Goal: Contribute content: Contribute content

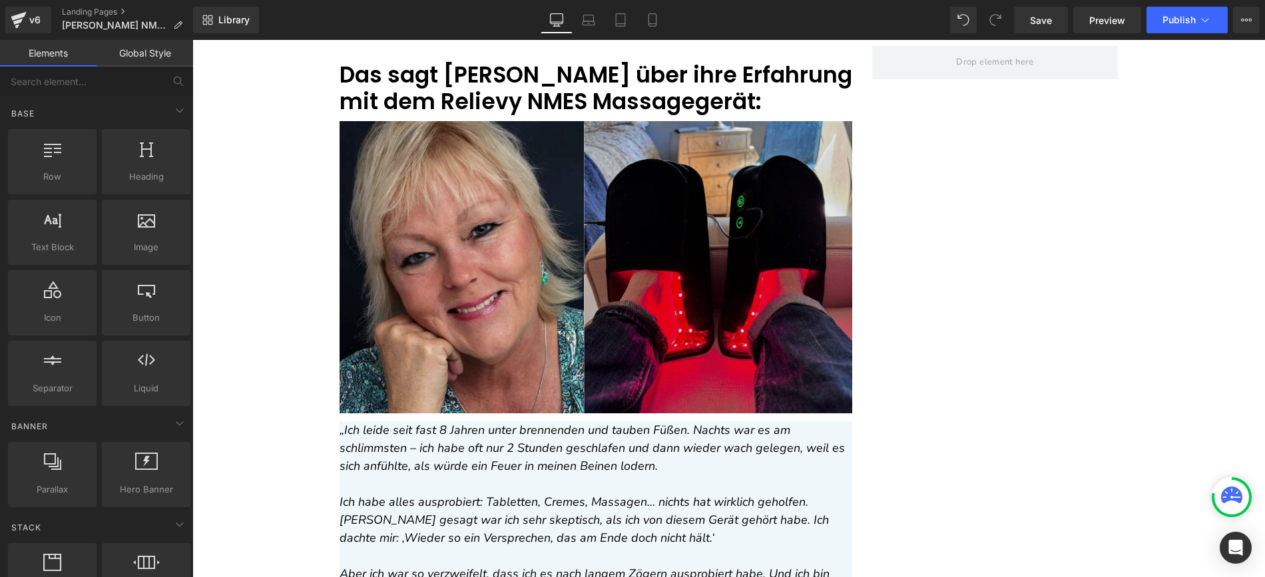
scroll to position [4348, 0]
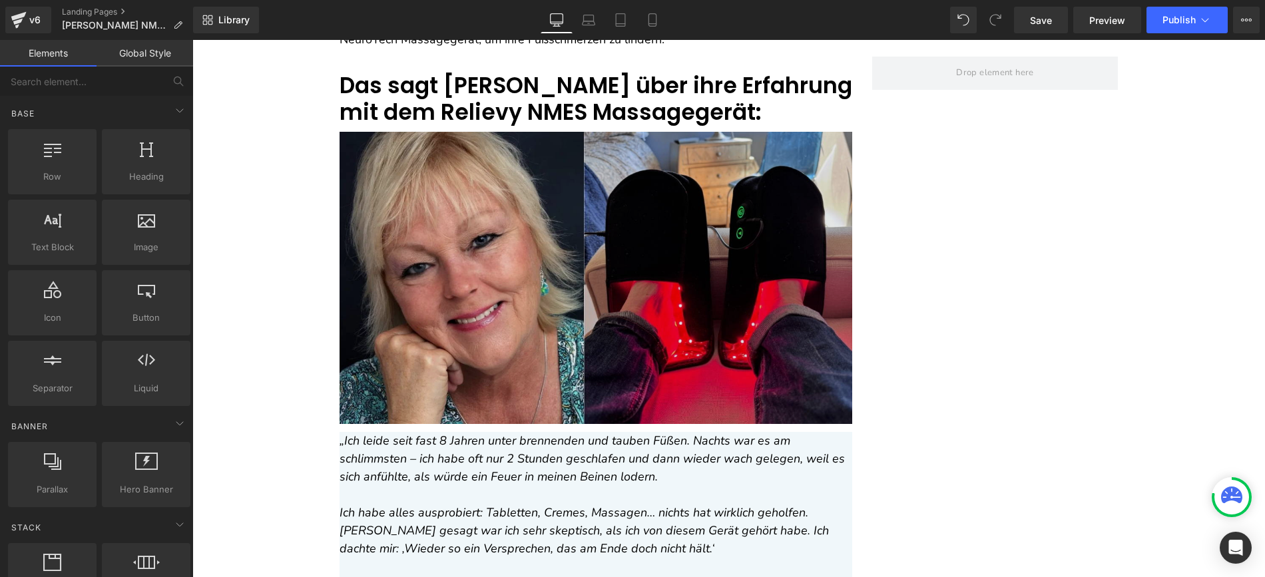
click at [551, 300] on img at bounding box center [596, 278] width 513 height 292
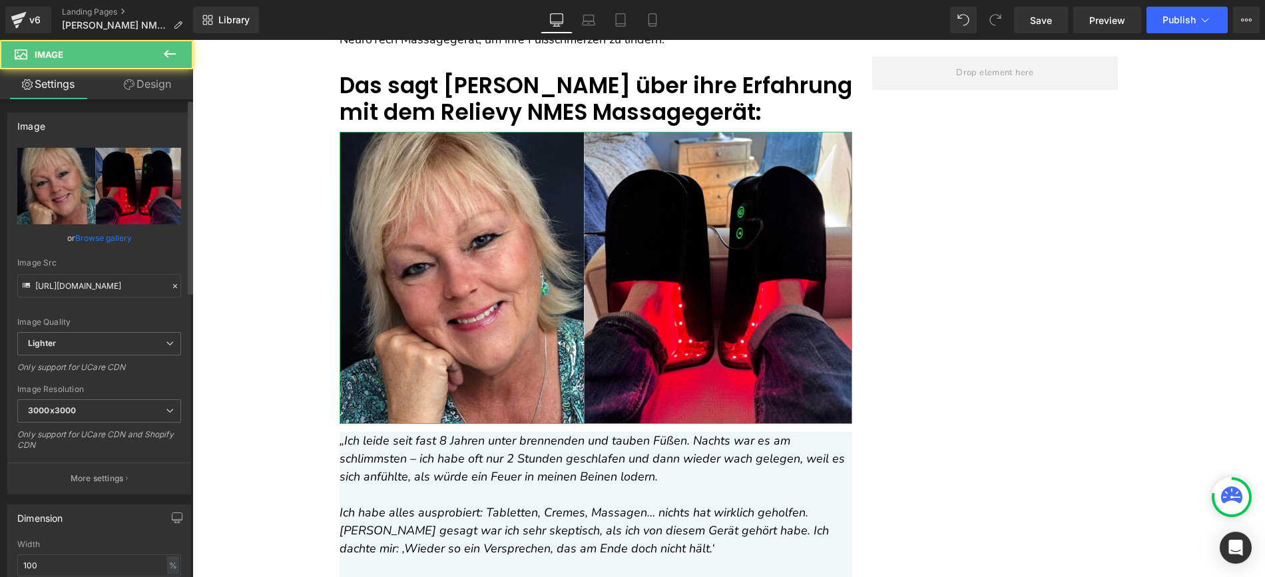
click at [109, 246] on link "Browse gallery" at bounding box center [103, 237] width 57 height 23
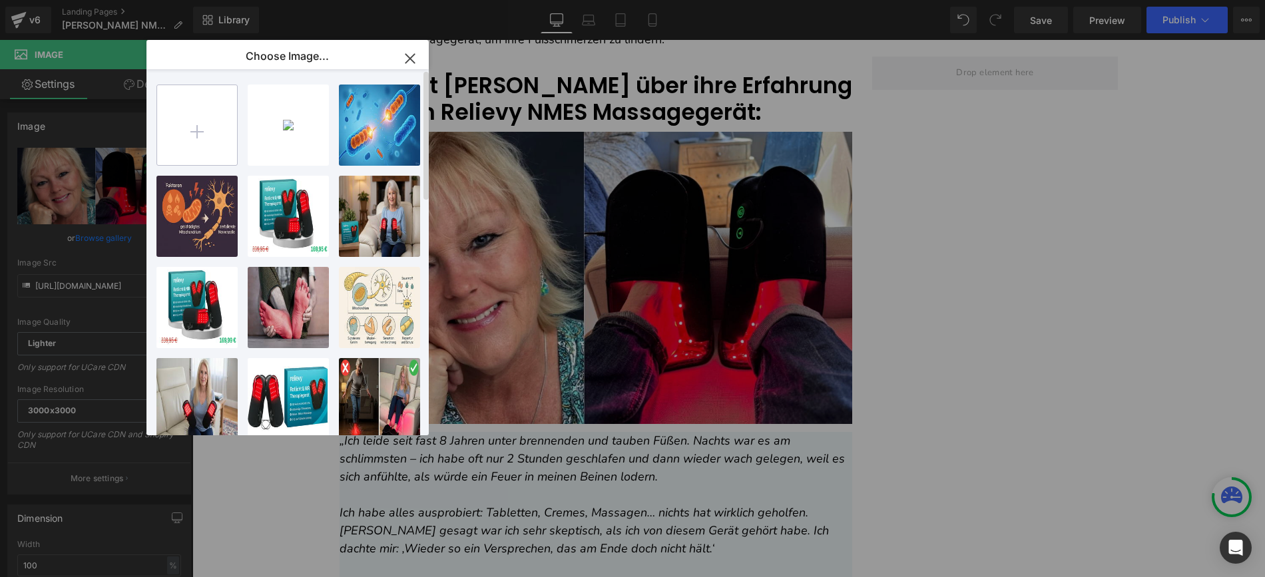
click at [199, 111] on input "file" at bounding box center [197, 125] width 80 height 80
type input "C:\fakepath\Copy of gif (1069 x 690 px).zip"
click at [230, 117] on input "file" at bounding box center [197, 125] width 80 height 80
type input "C:\fakepath\49.jpg"
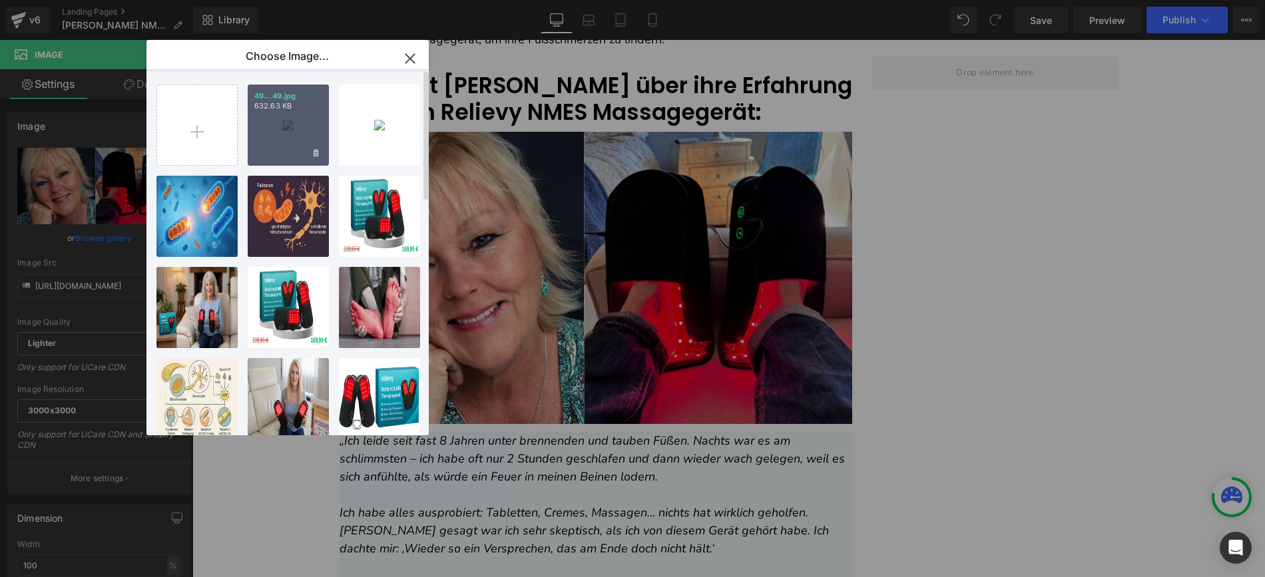
click at [293, 113] on div "49...49.jpg 632.63 KB" at bounding box center [288, 125] width 81 height 81
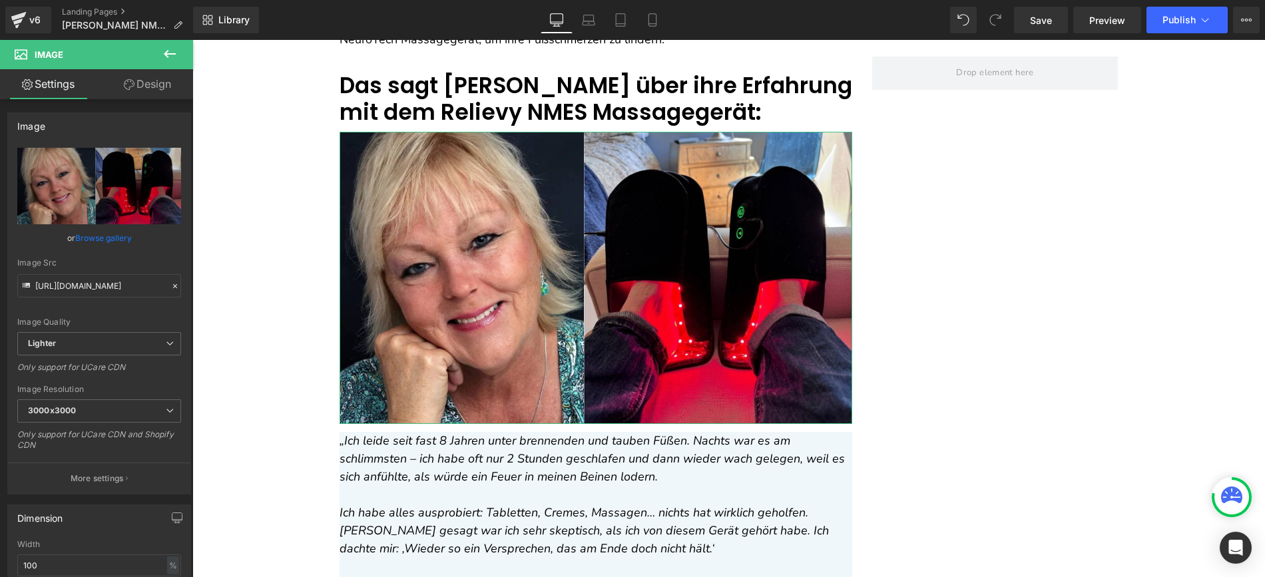
click at [108, 236] on link "Browse gallery" at bounding box center [103, 237] width 57 height 23
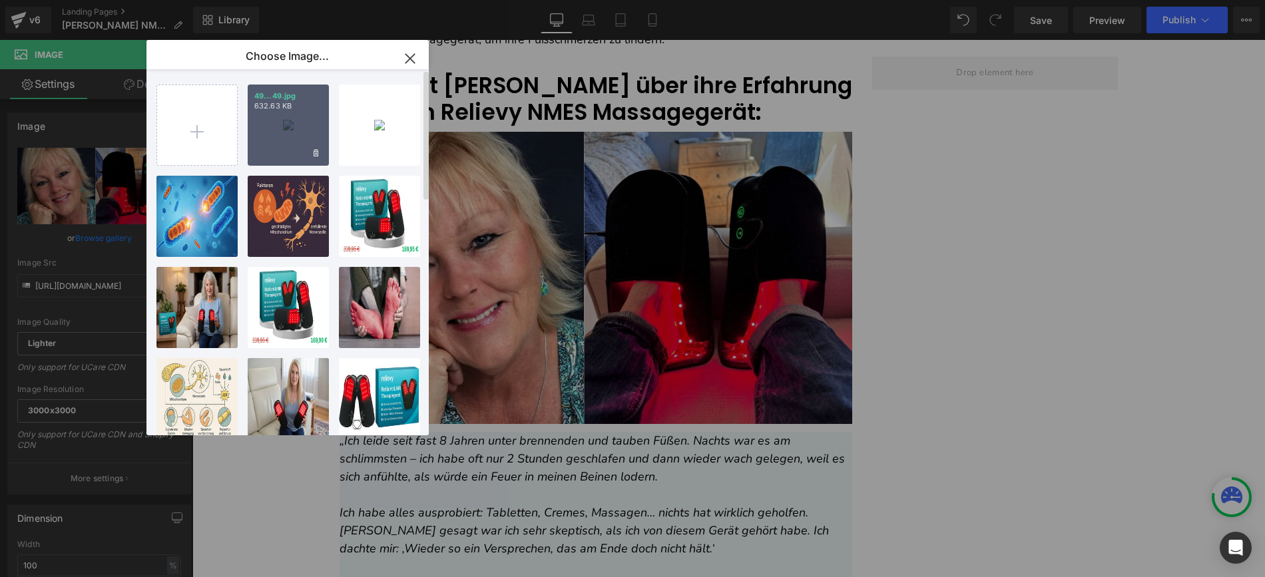
click at [293, 131] on div "49...49.jpg 632.63 KB" at bounding box center [288, 125] width 81 height 81
type input "[URL][DOMAIN_NAME]"
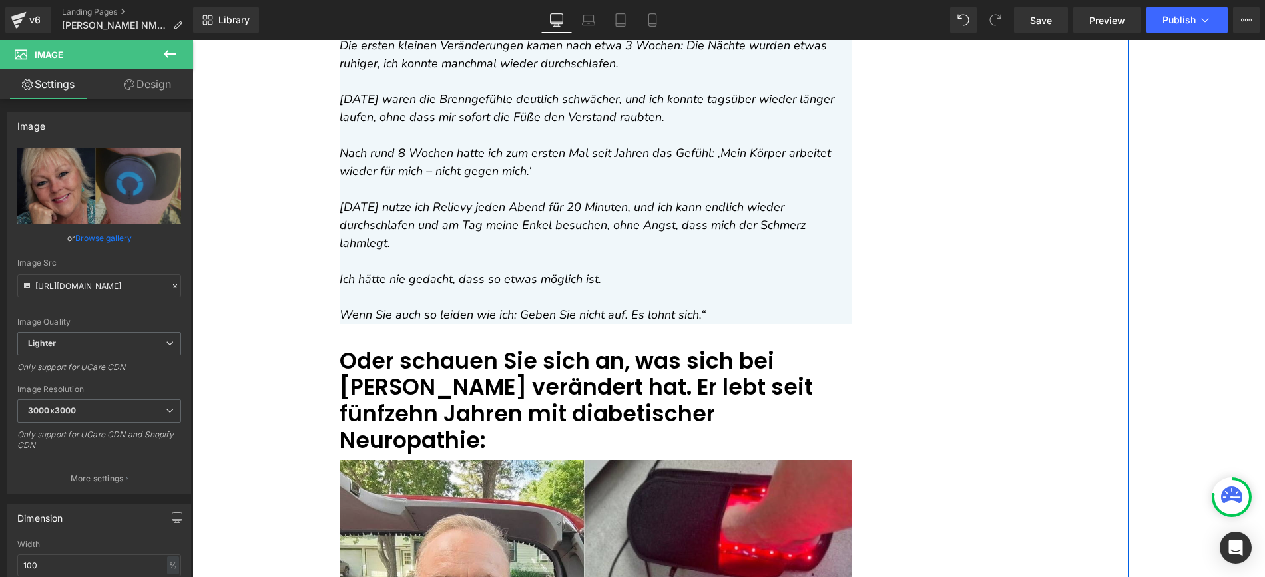
scroll to position [4997, 0]
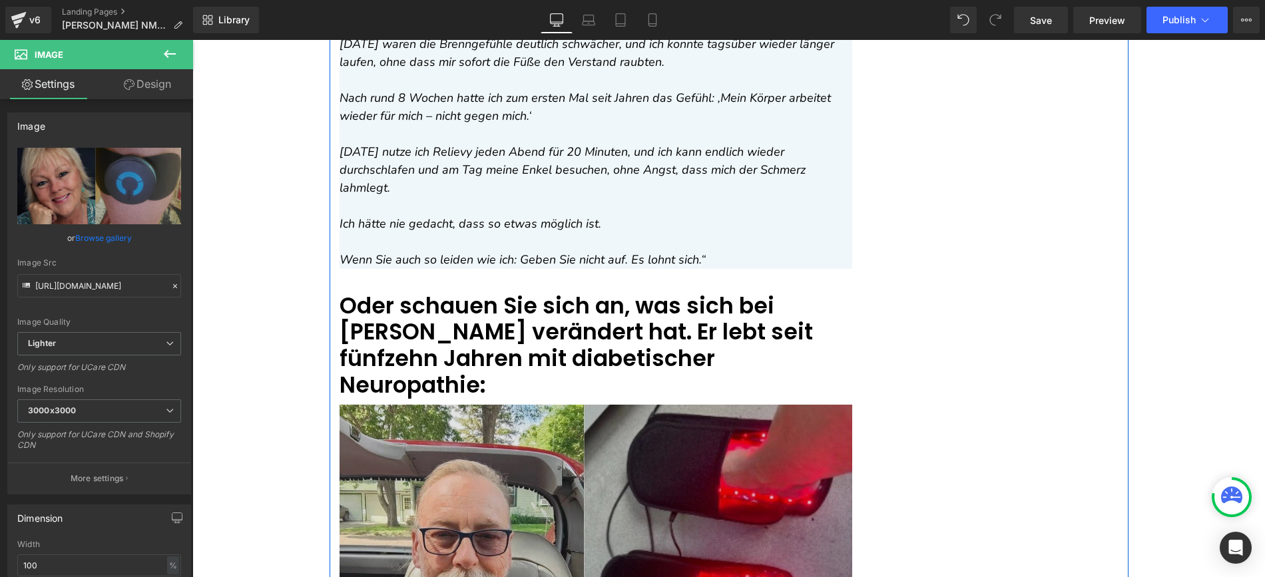
click at [519, 416] on img at bounding box center [596, 551] width 513 height 292
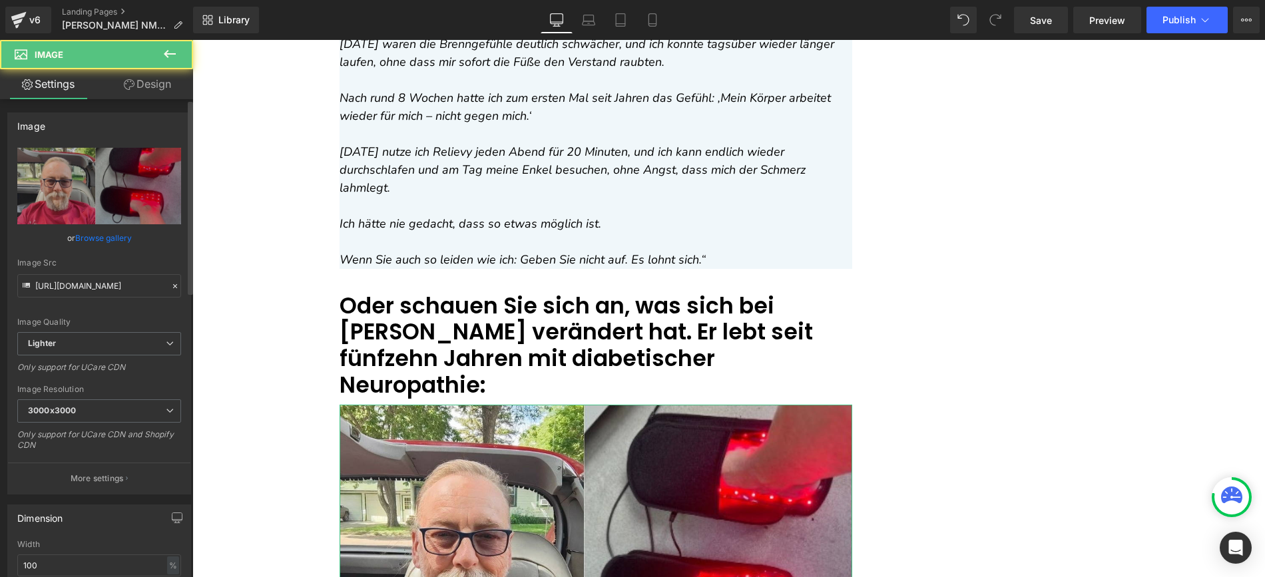
click at [117, 243] on link "Browse gallery" at bounding box center [103, 237] width 57 height 23
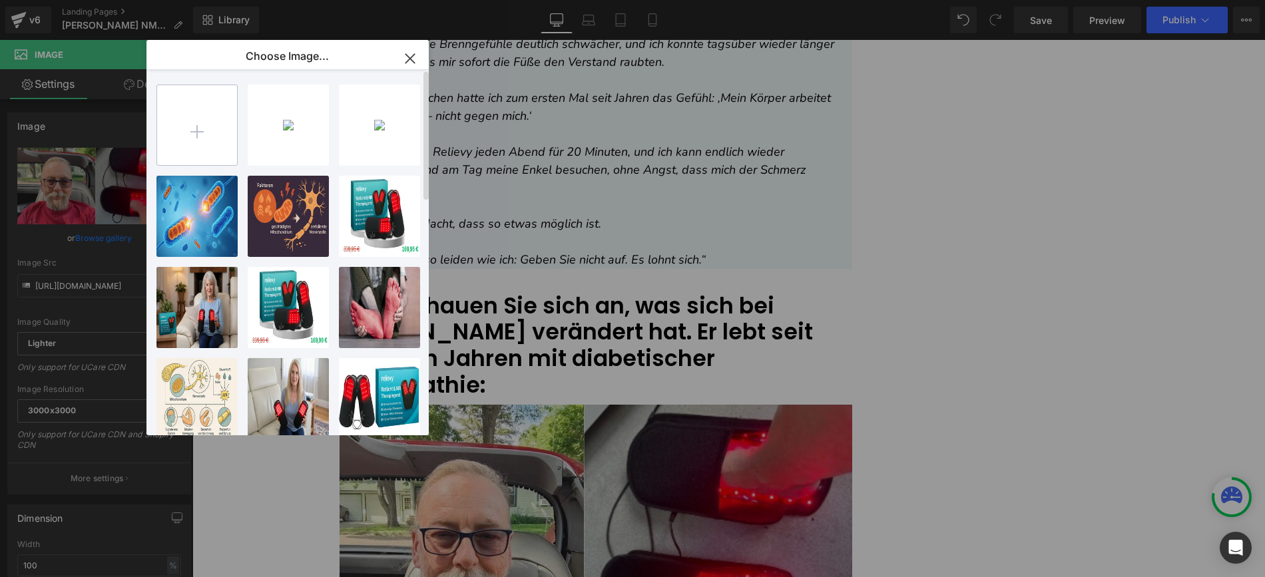
click at [184, 147] on input "file" at bounding box center [197, 125] width 80 height 80
type input "C:\fakepath\50.jpg"
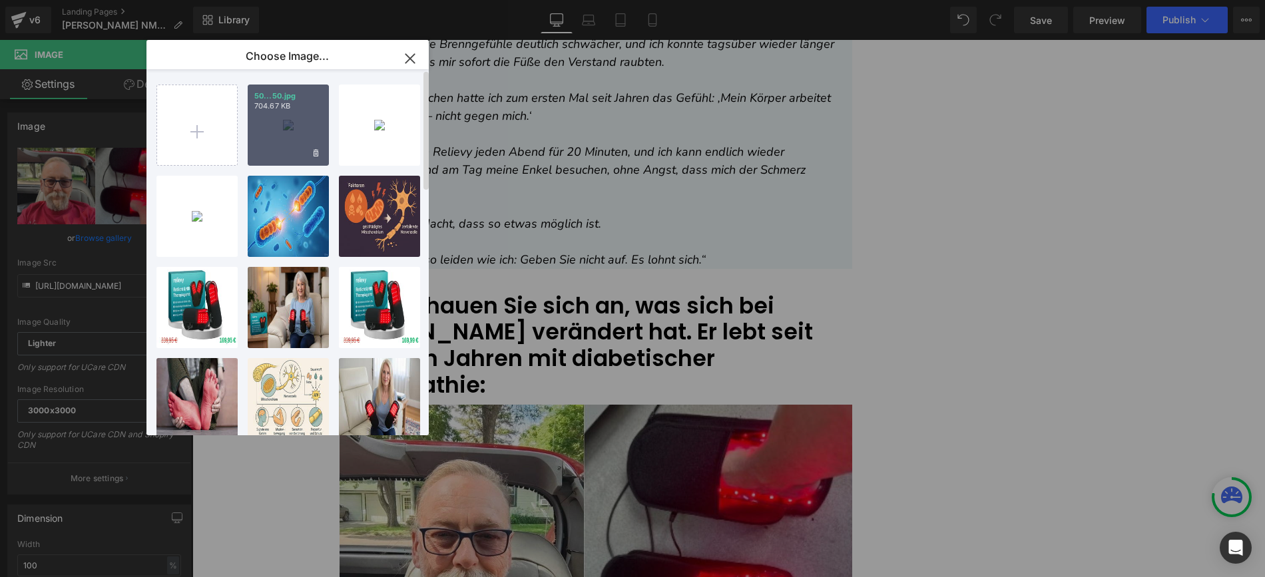
click at [283, 126] on div "50...50.jpg 704.67 KB" at bounding box center [288, 125] width 81 height 81
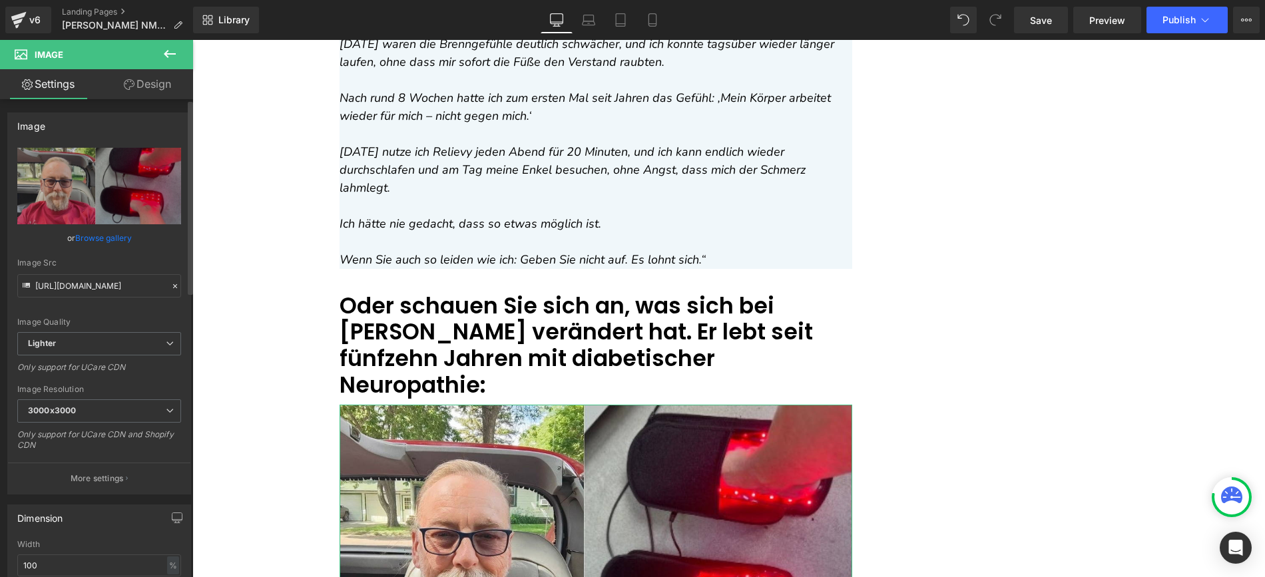
click at [121, 236] on link "Browse gallery" at bounding box center [103, 237] width 57 height 23
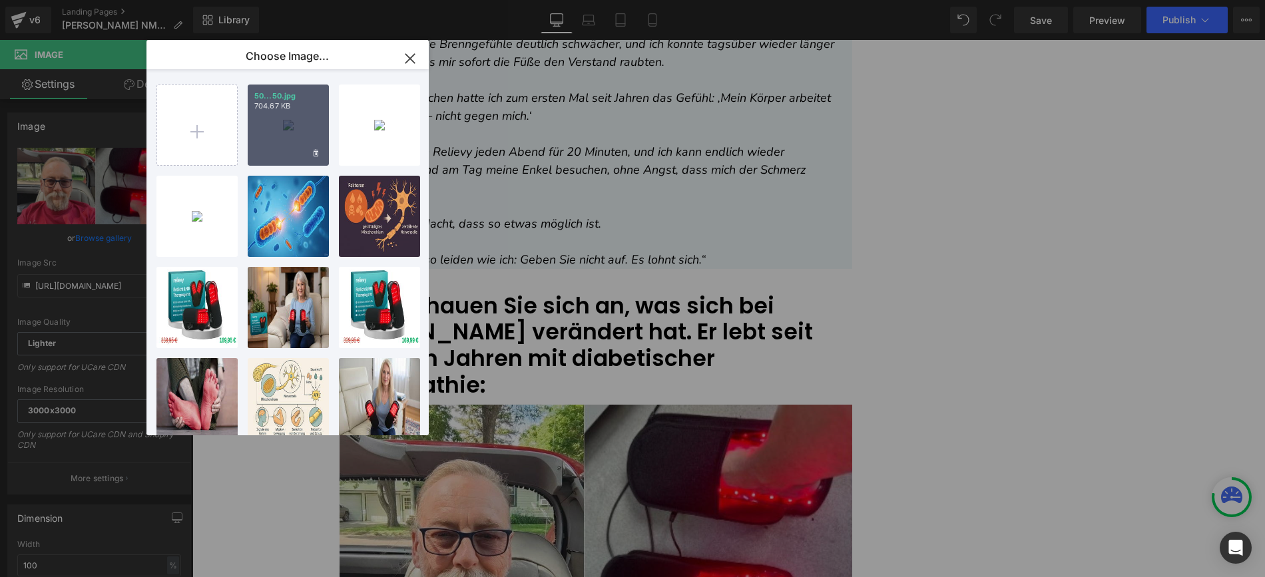
click at [281, 131] on div "50...50.jpg 704.67 KB" at bounding box center [288, 125] width 81 height 81
type input "[URL][DOMAIN_NAME]"
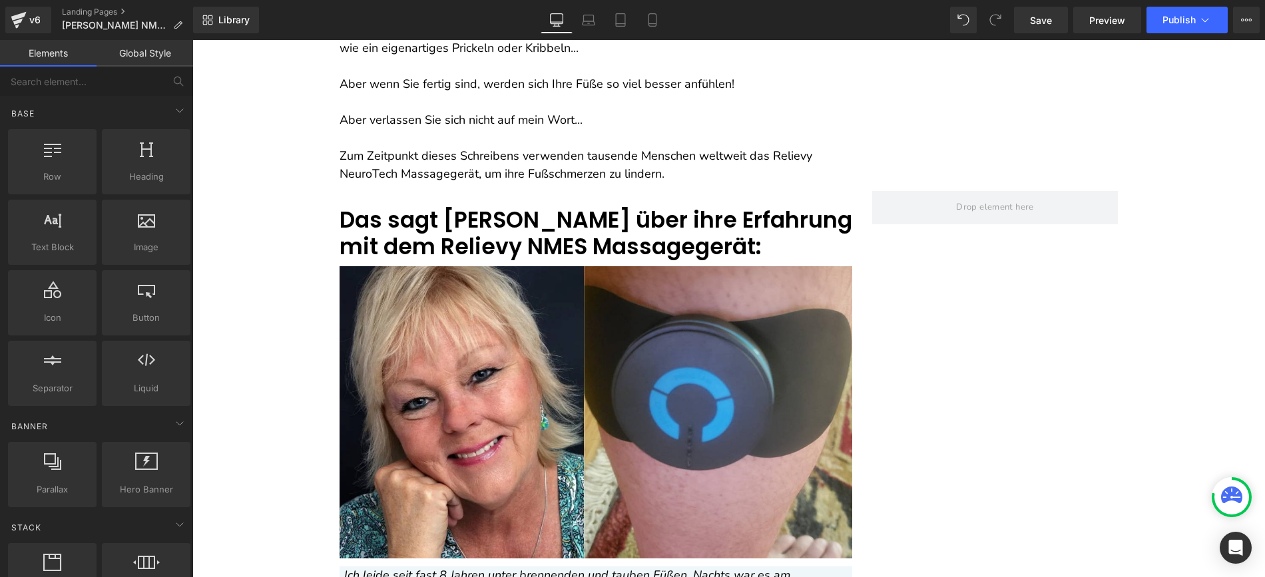
scroll to position [4663, 0]
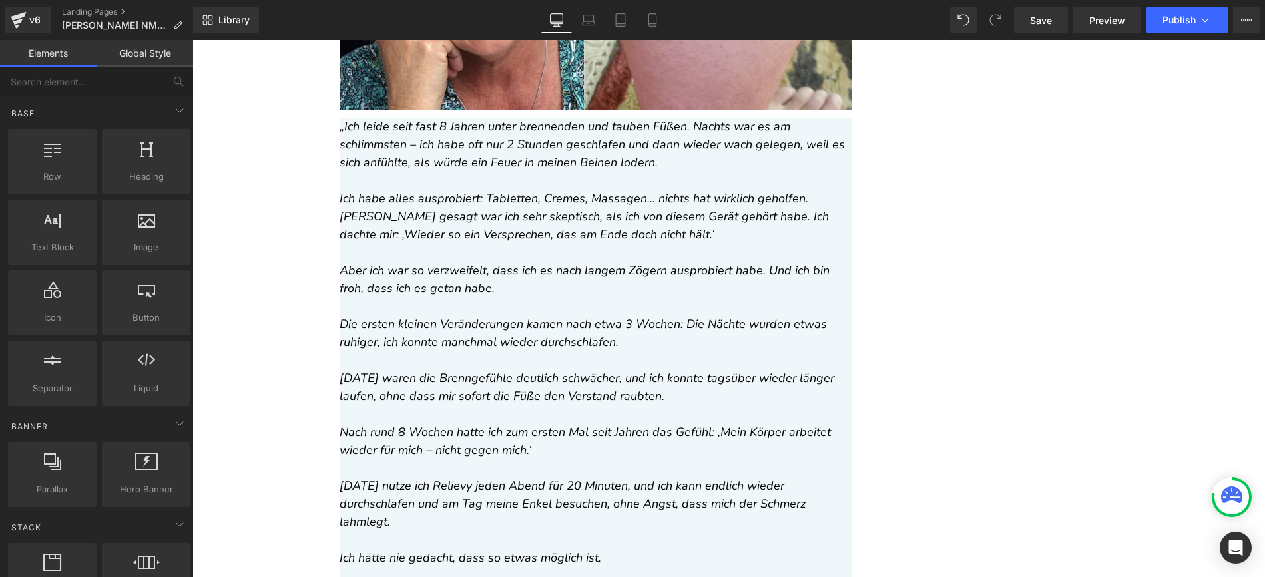
click at [430, 242] on p "Ich habe alles ausprobiert: Tabletten, Cremes, Massagen… nichts hat wirklich ge…" at bounding box center [596, 217] width 513 height 54
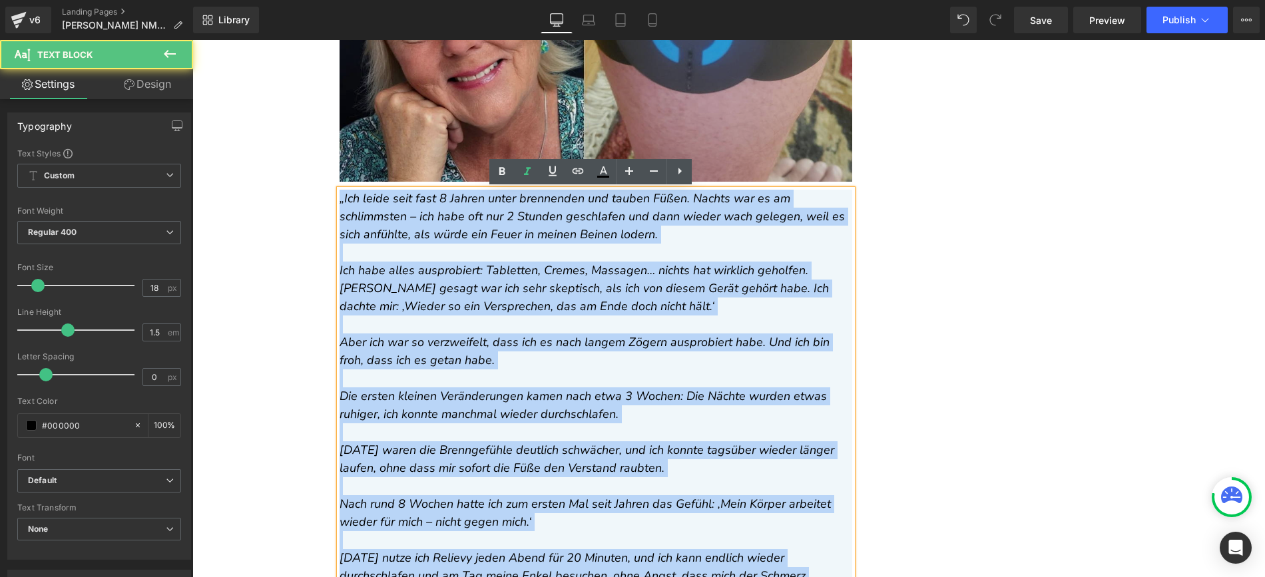
scroll to position [4380, 0]
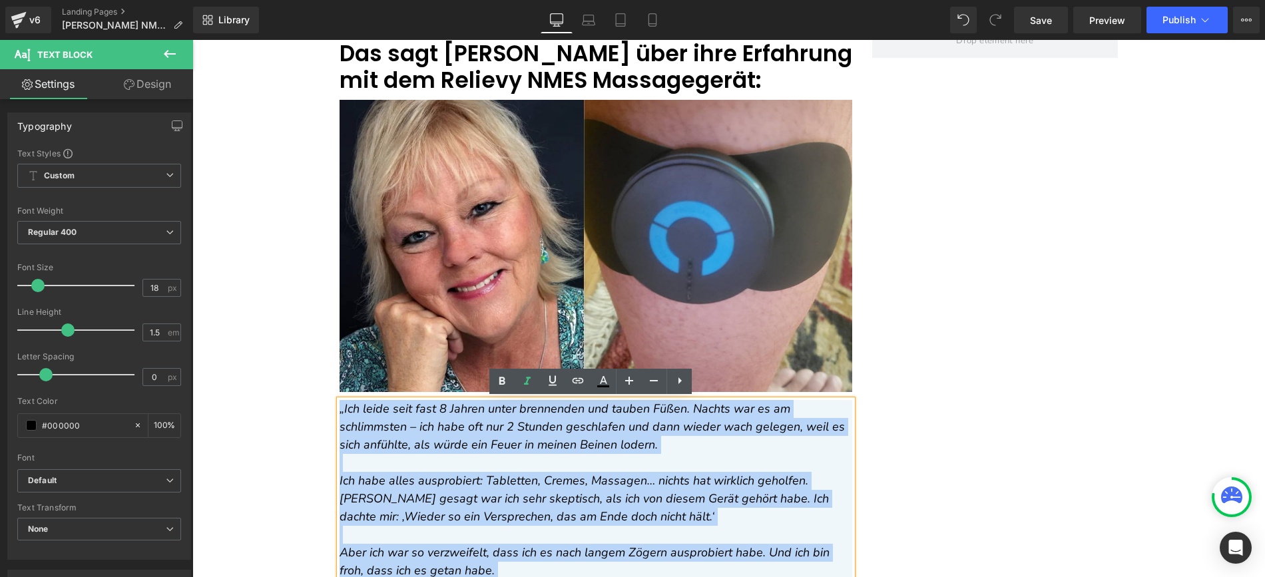
drag, startPoint x: 724, startPoint y: 403, endPoint x: 335, endPoint y: 402, distance: 388.9
copy div "„Lor ipsum dolo sita 8 Consec adipi elitseddoe tem incidi Utlab. Etdolo mag al …"
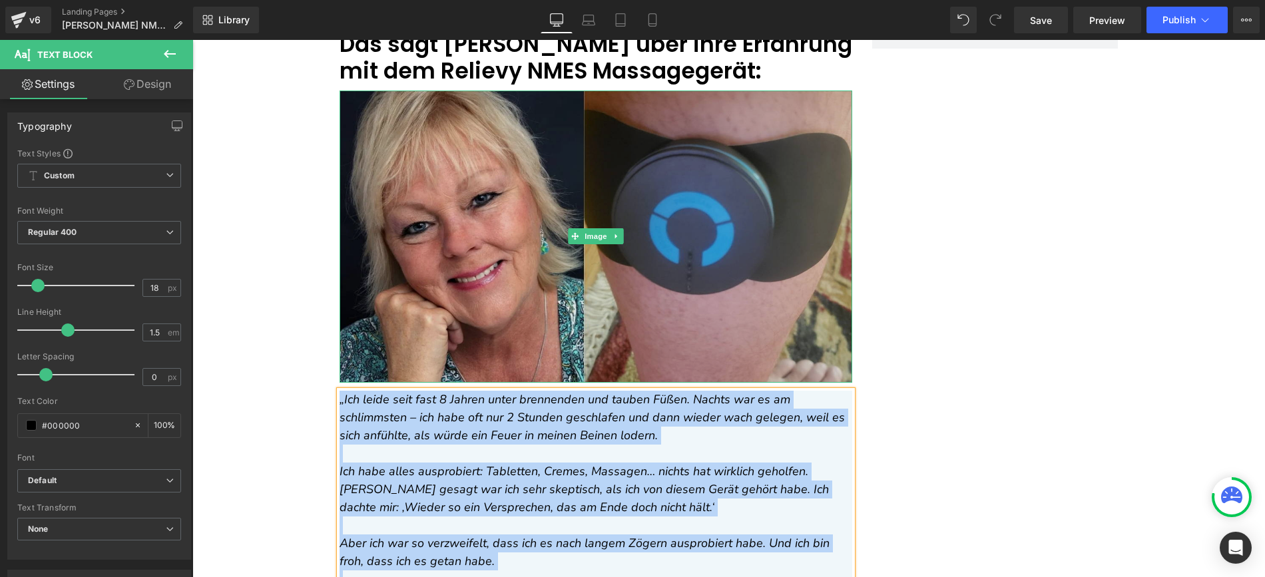
scroll to position [4402, 0]
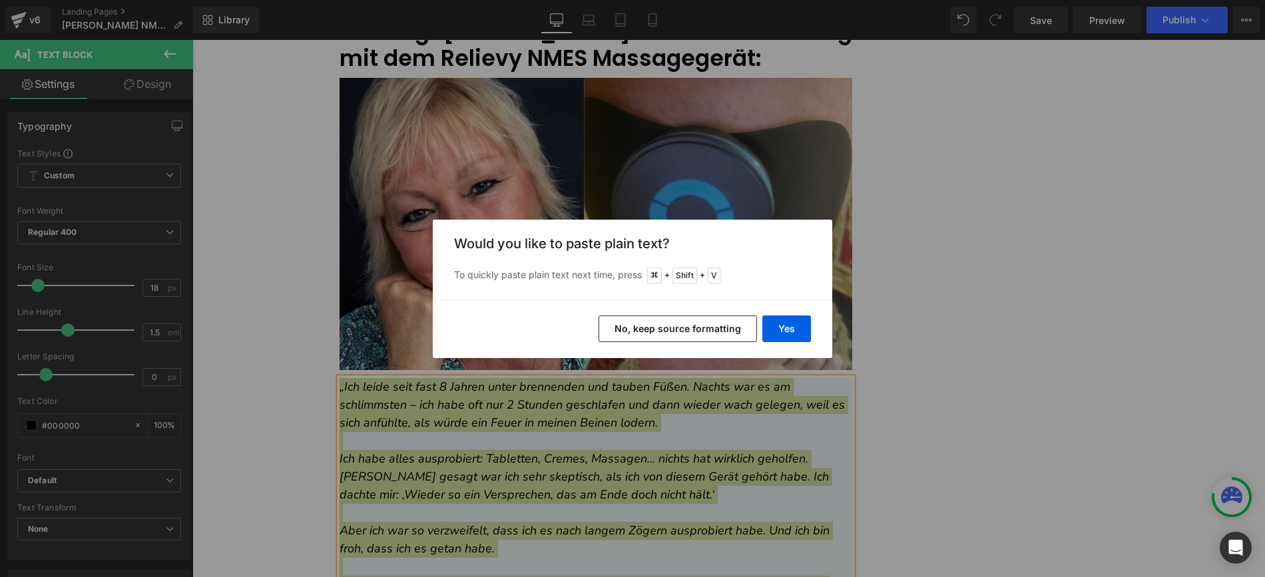
click at [680, 318] on button "No, keep source formatting" at bounding box center [678, 329] width 158 height 27
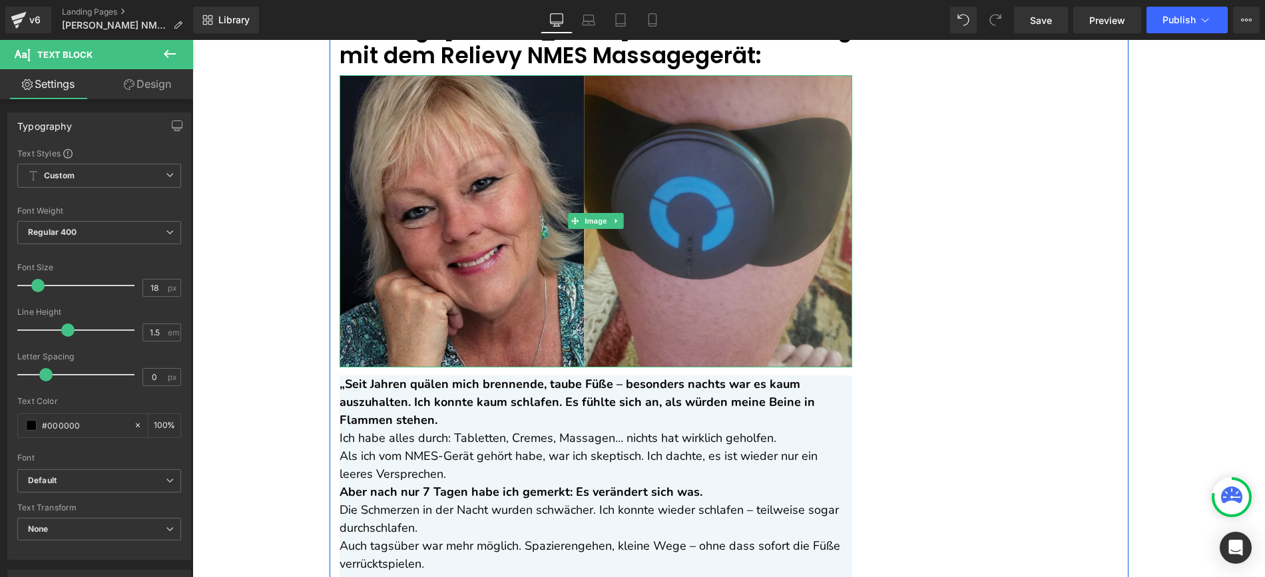
scroll to position [4613, 0]
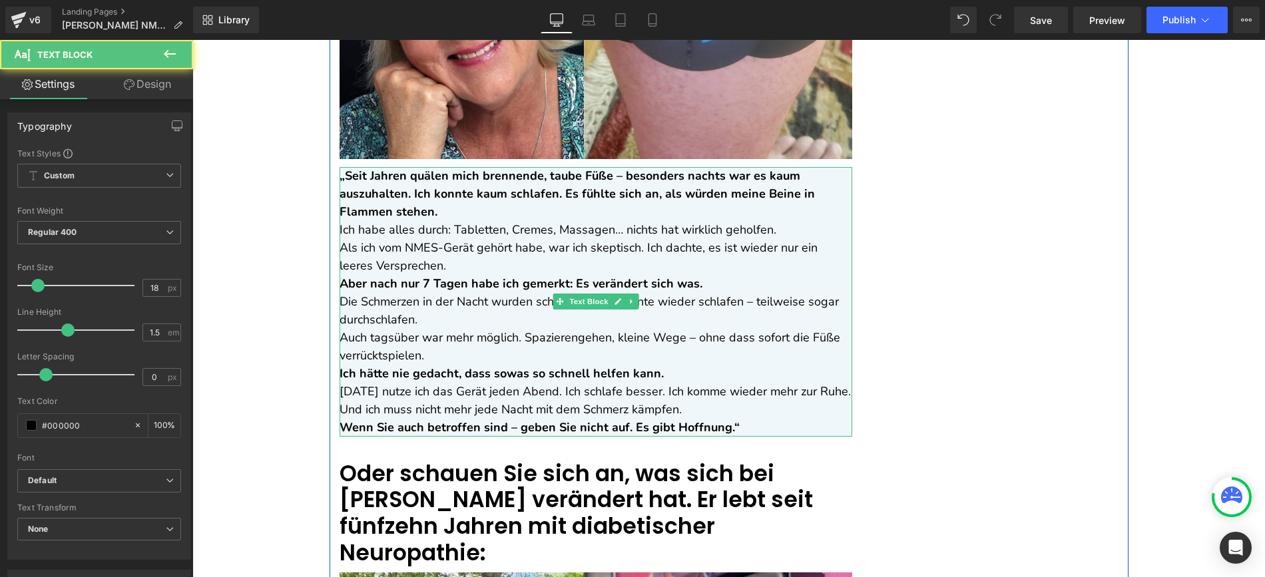
click at [452, 208] on p "„Seit Jahren quälen mich brennende, taube Füße – besonders nachts war es kaum a…" at bounding box center [596, 194] width 513 height 54
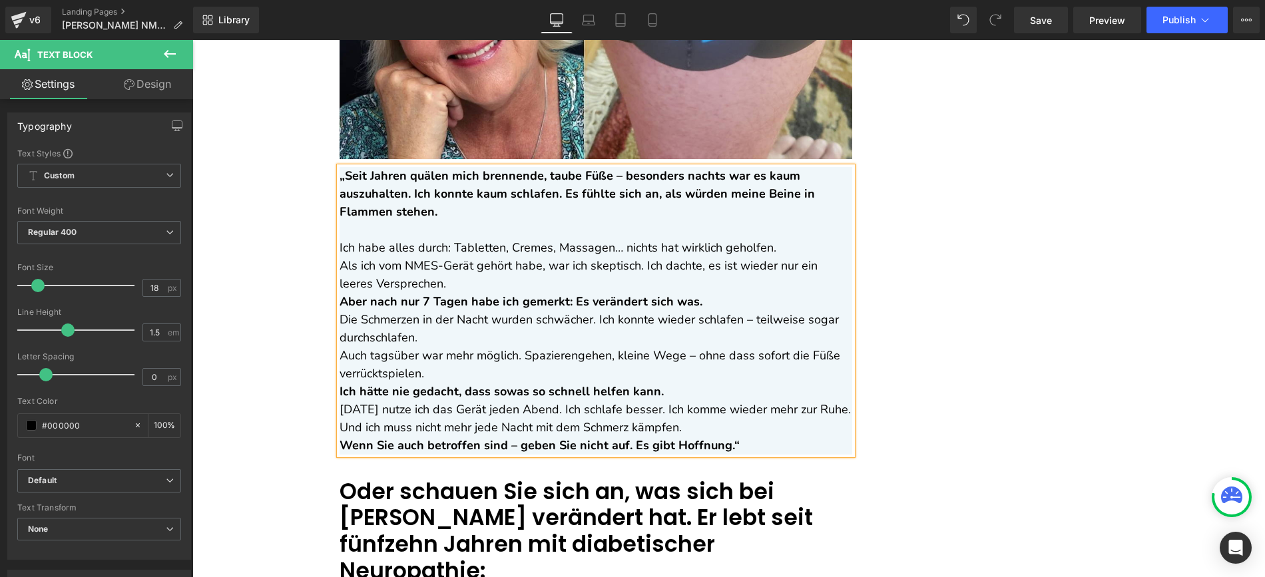
click at [430, 286] on p "Als ich vom NMES-Gerät gehört habe, war ich skeptisch. Ich dachte, es ist wiede…" at bounding box center [596, 275] width 513 height 36
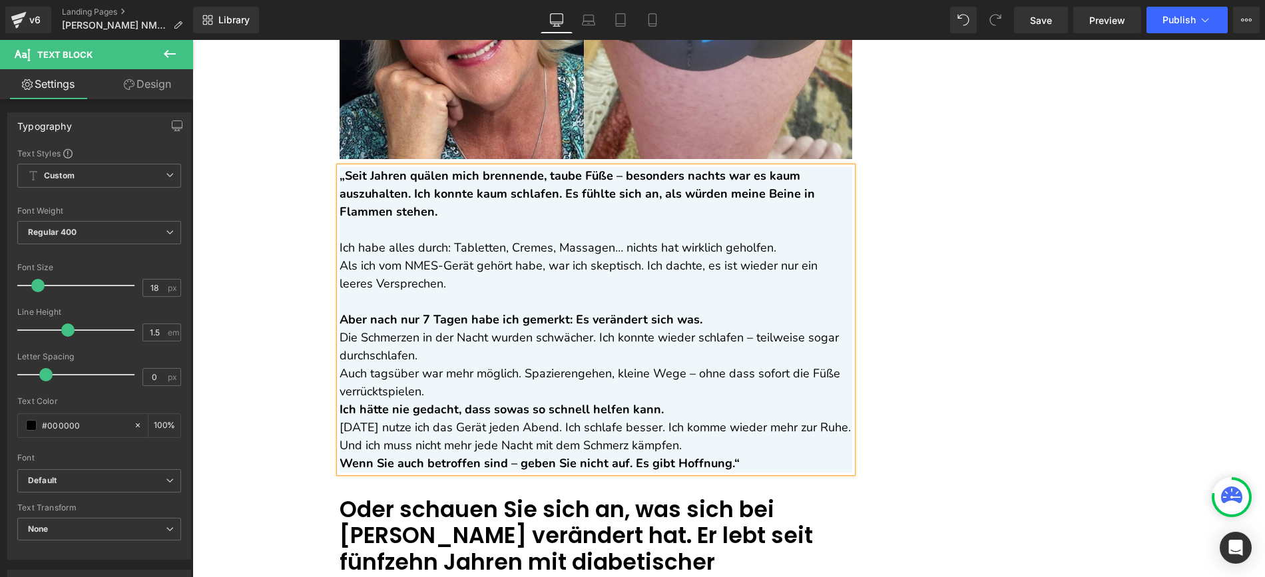
click at [728, 317] on p "Aber nach nur 7 Tagen habe ich gemerkt: Es verändert sich was." at bounding box center [596, 320] width 513 height 18
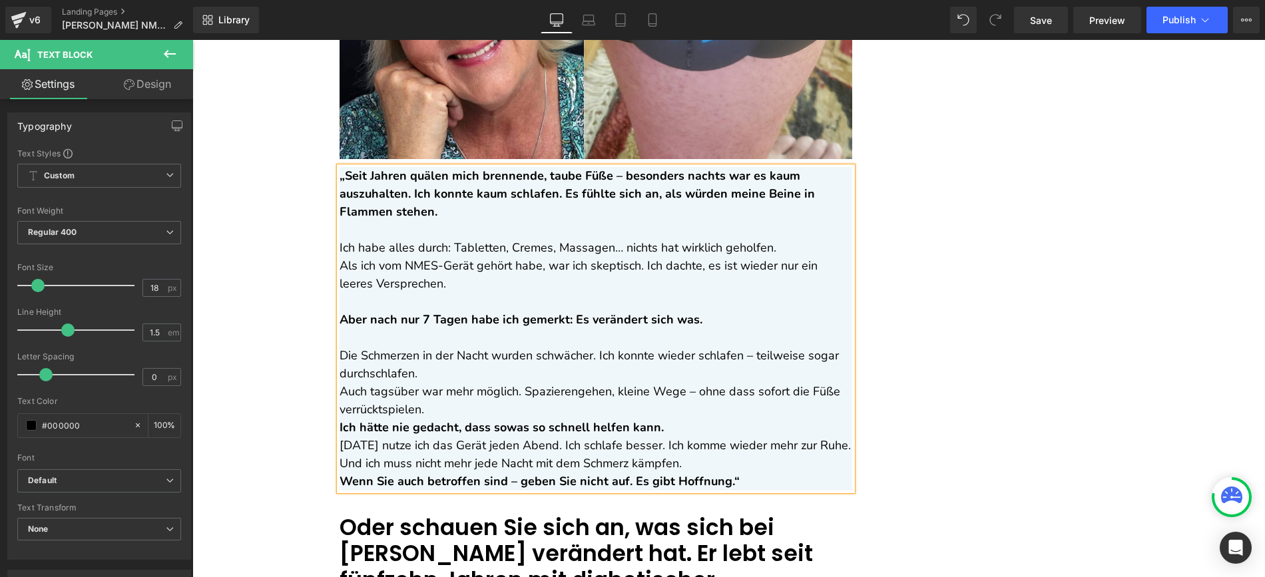
click at [461, 364] on p "Die Schmerzen in der Nacht wurden schwächer. Ich konnte wieder schlafen – teilw…" at bounding box center [596, 365] width 513 height 36
click at [500, 382] on p "Die Schmerzen in der N acht wurden schwächer. Ich konnte wieder schlafen – teil…" at bounding box center [596, 365] width 513 height 36
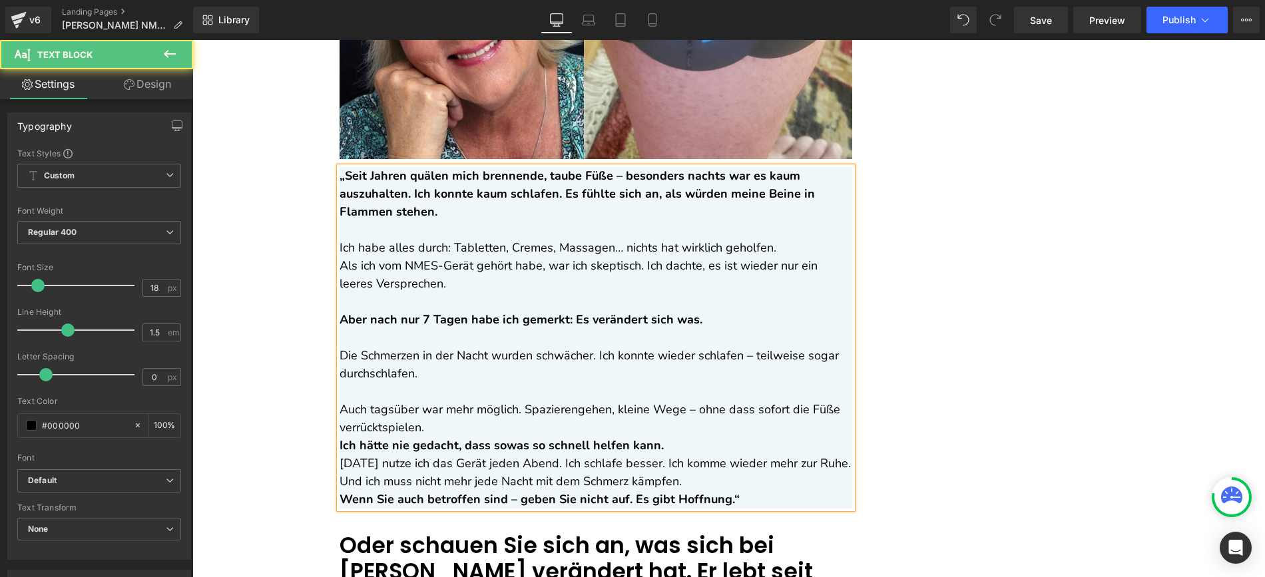
click at [451, 420] on p "Auch tagsüber war mehr möglich. Spazierengehen, kleine Wege – ohne dass sofort …" at bounding box center [596, 419] width 513 height 36
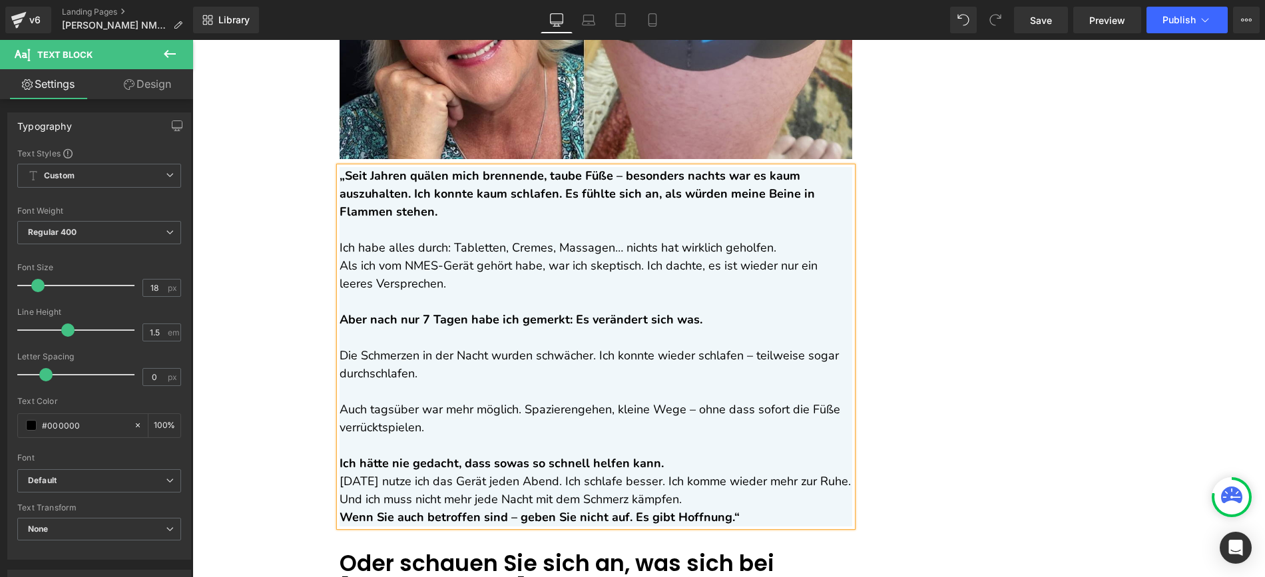
click at [671, 463] on p "Ich hätte nie gedacht, dass sowas so schnell helfen kann." at bounding box center [596, 464] width 513 height 18
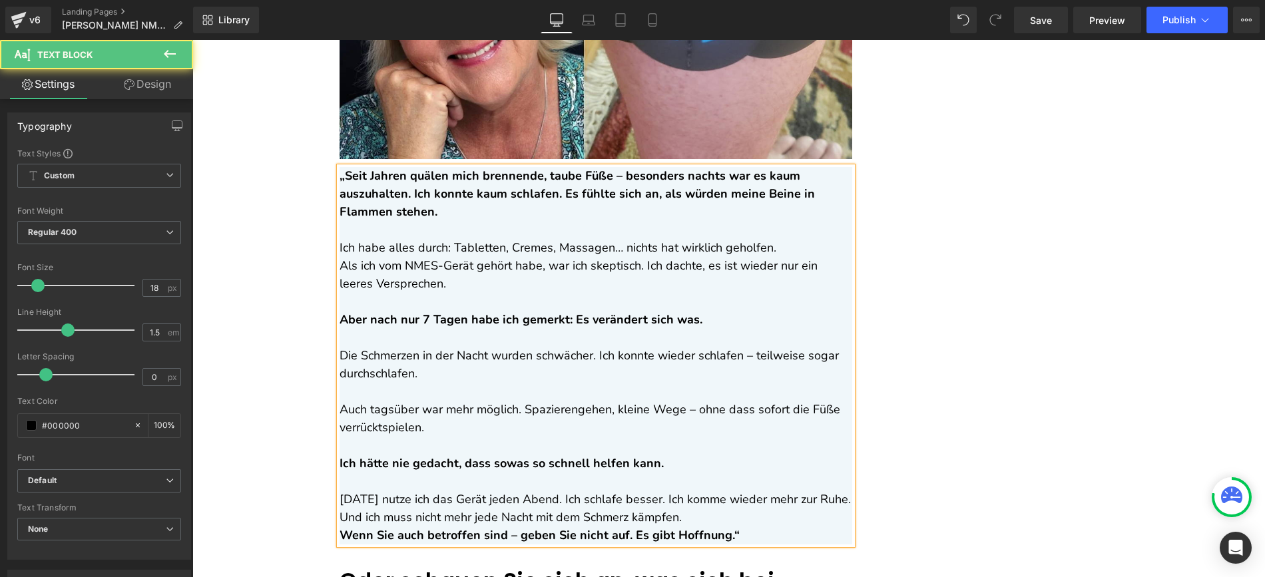
click at [714, 520] on p "[DATE] nutze ich das Gerät jeden Abend. Ich schlafe besser. Ich komme wieder me…" at bounding box center [596, 509] width 513 height 36
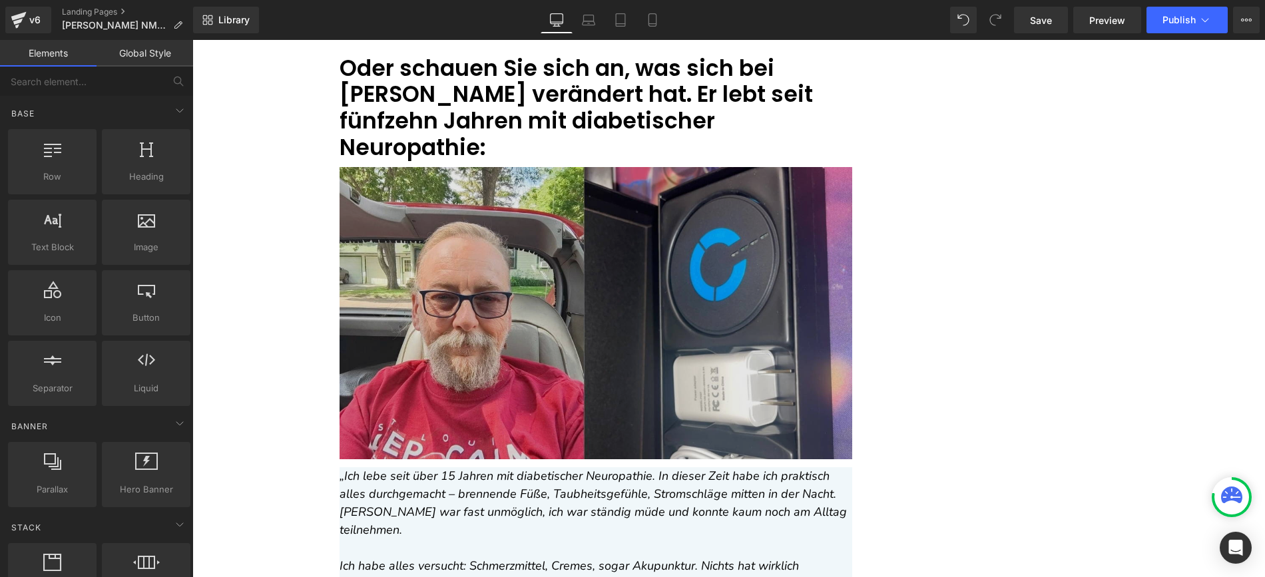
scroll to position [5200, 0]
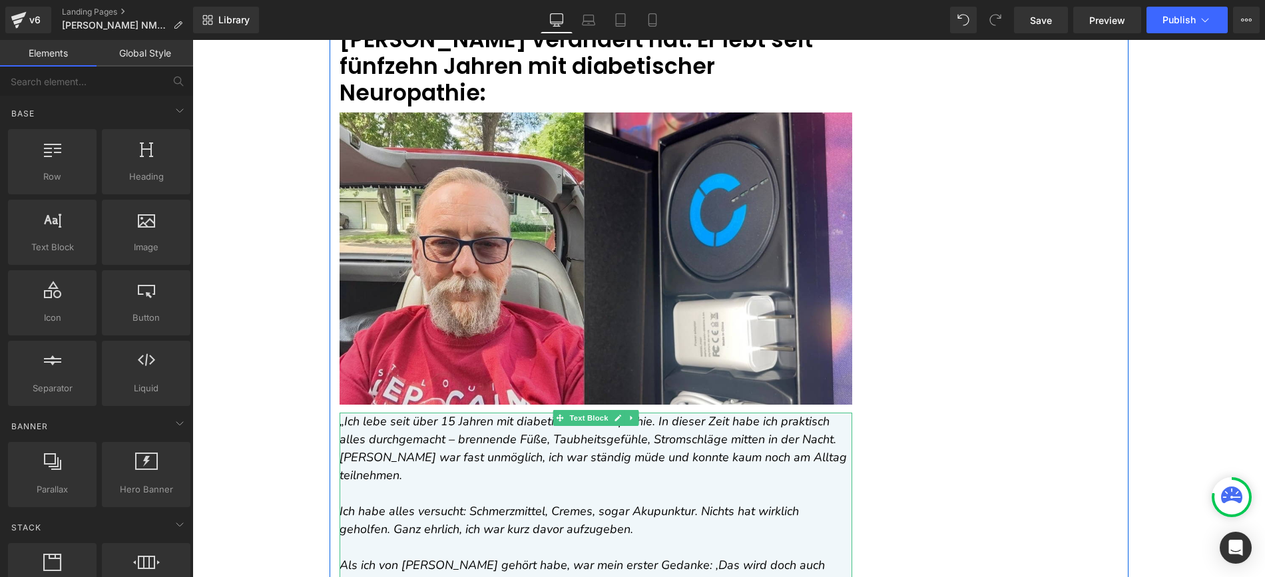
click at [396, 413] on p "„Ich lebe seit über 15 Jahren mit diabetischer Neuropathie. In dieser Zeit habe…" at bounding box center [596, 449] width 513 height 72
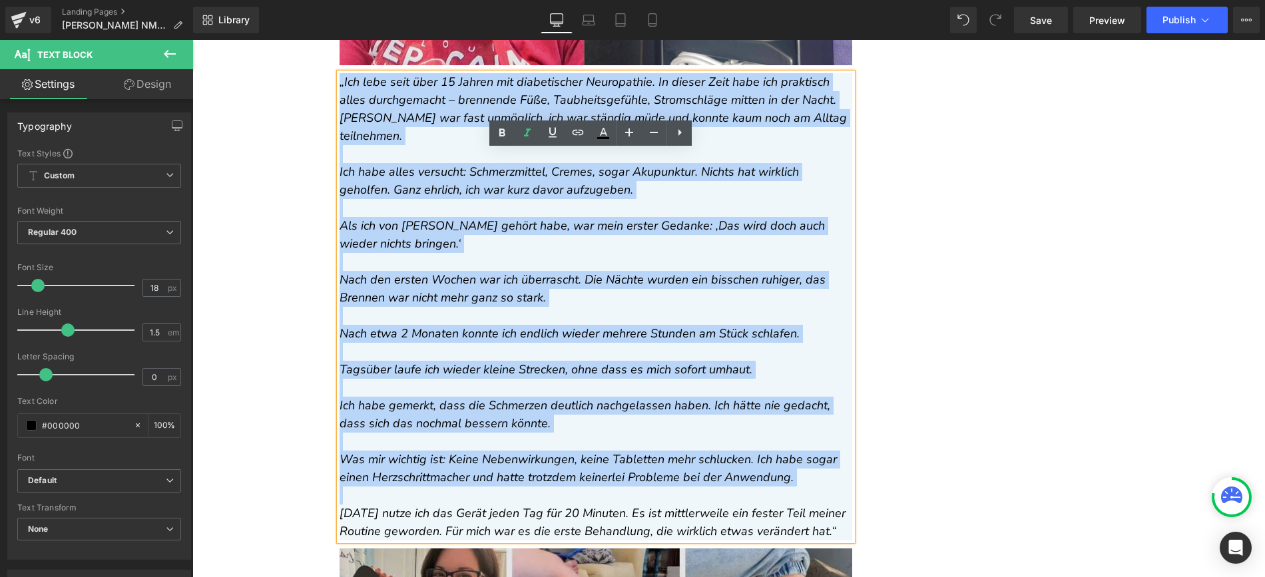
scroll to position [5684, 0]
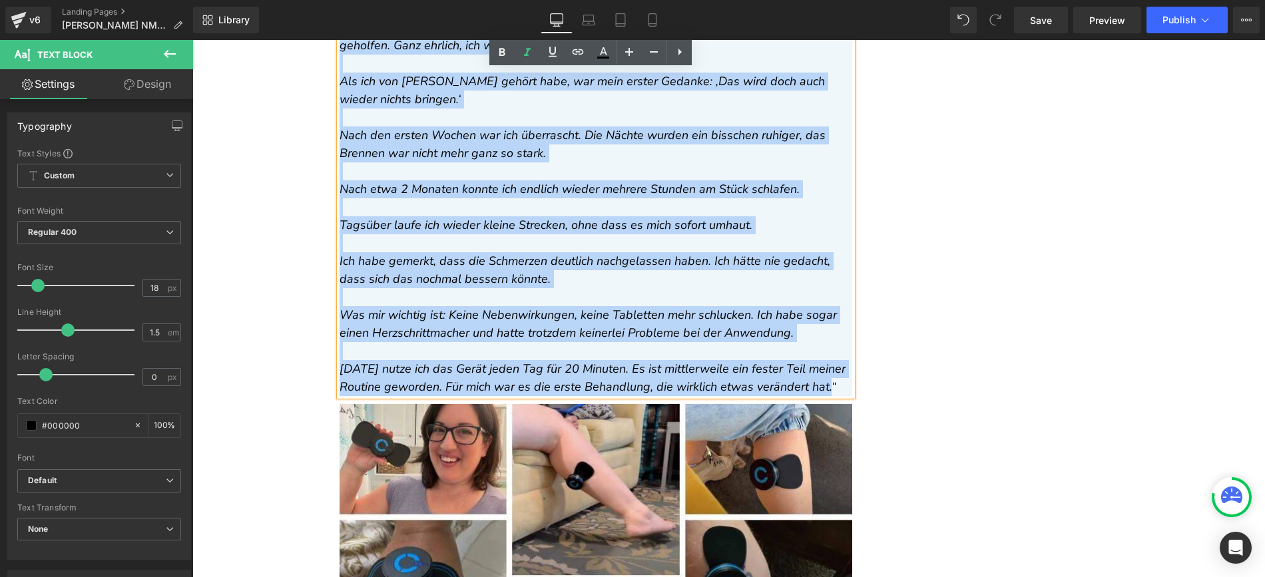
drag, startPoint x: 334, startPoint y: 393, endPoint x: 832, endPoint y: 338, distance: 501.2
click at [832, 338] on div "„Ich lebe seit über 15 Jahren mit diabetischer Neuropathie. In dieser Zeit habe…" at bounding box center [596, 162] width 513 height 467
copy div "„Lor ipsu dolo sita 41 Consec adi elitseddoeiu Temporincid. Ut labore Etdo magn…"
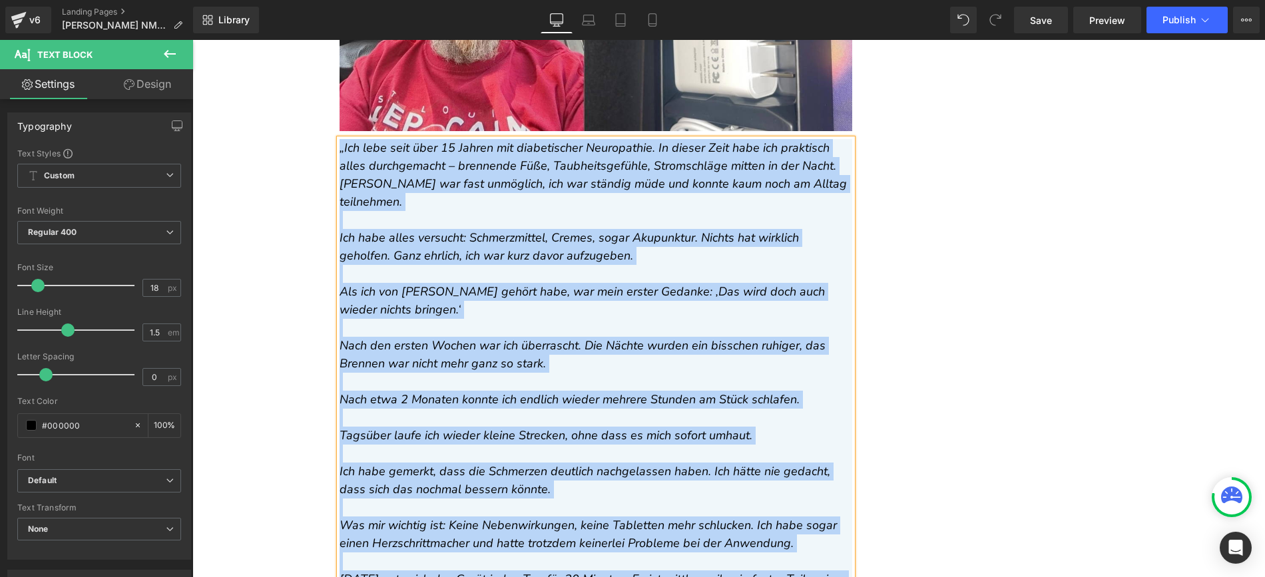
scroll to position [5383, 0]
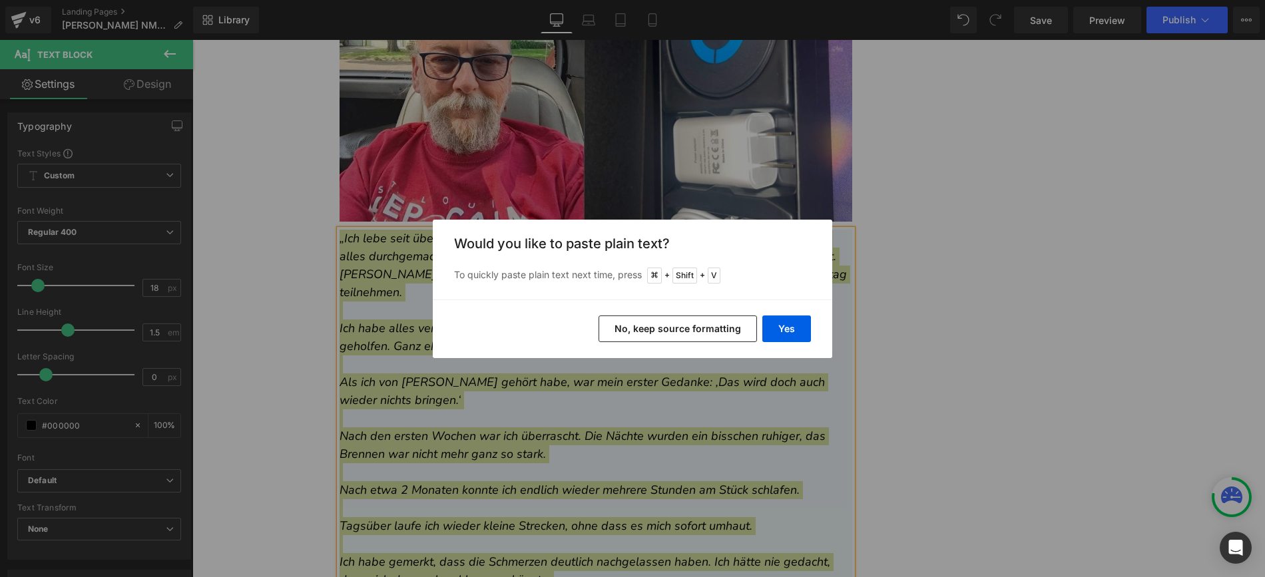
click at [683, 328] on button "No, keep source formatting" at bounding box center [678, 329] width 158 height 27
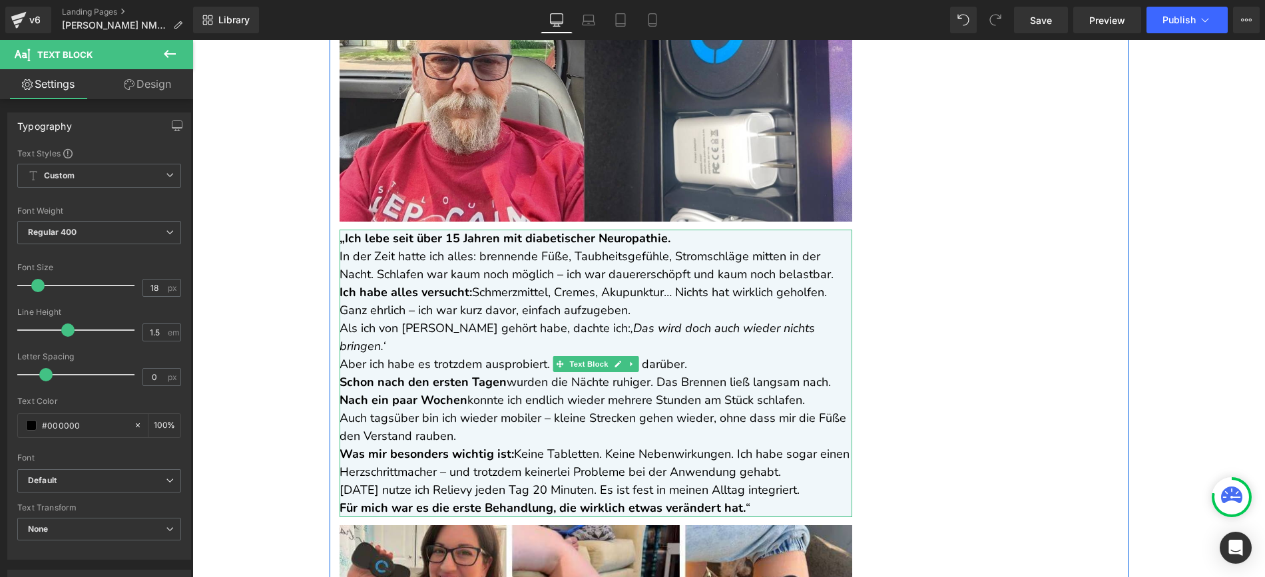
click at [691, 230] on p "„Ich lebe seit über 15 Jahren mit diabetischer Neuropathie. In der Zeit hatte i…" at bounding box center [596, 257] width 513 height 54
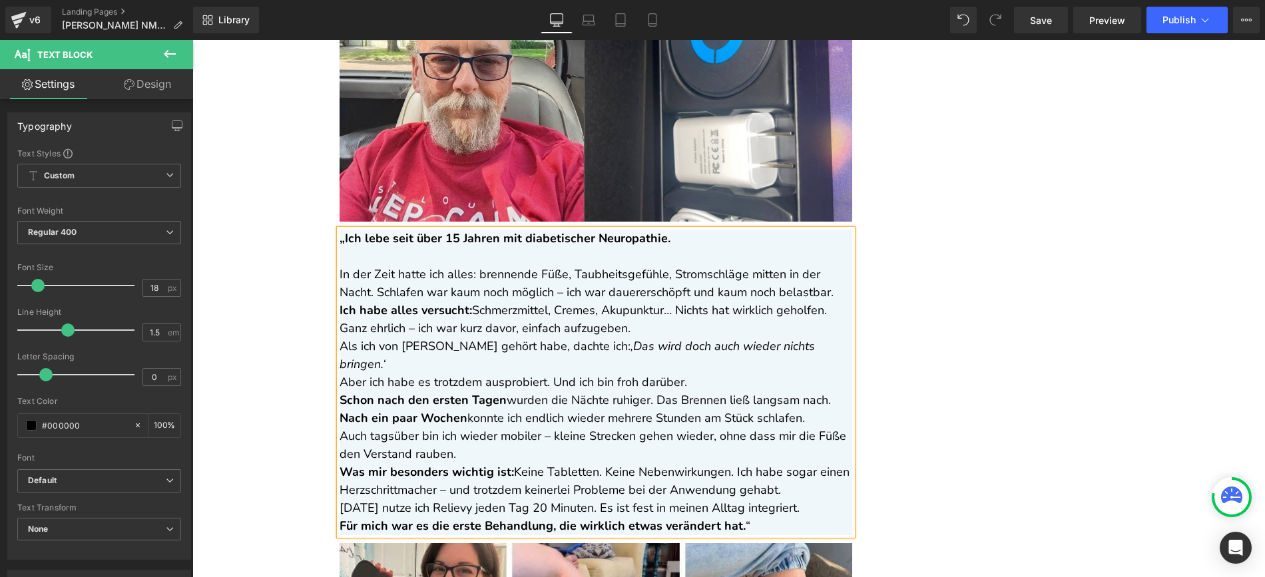
click at [811, 258] on p "In der Zeit hatte ich alles: brennende Füße, Taubheitsgefühle, Stromschläge mit…" at bounding box center [596, 275] width 513 height 54
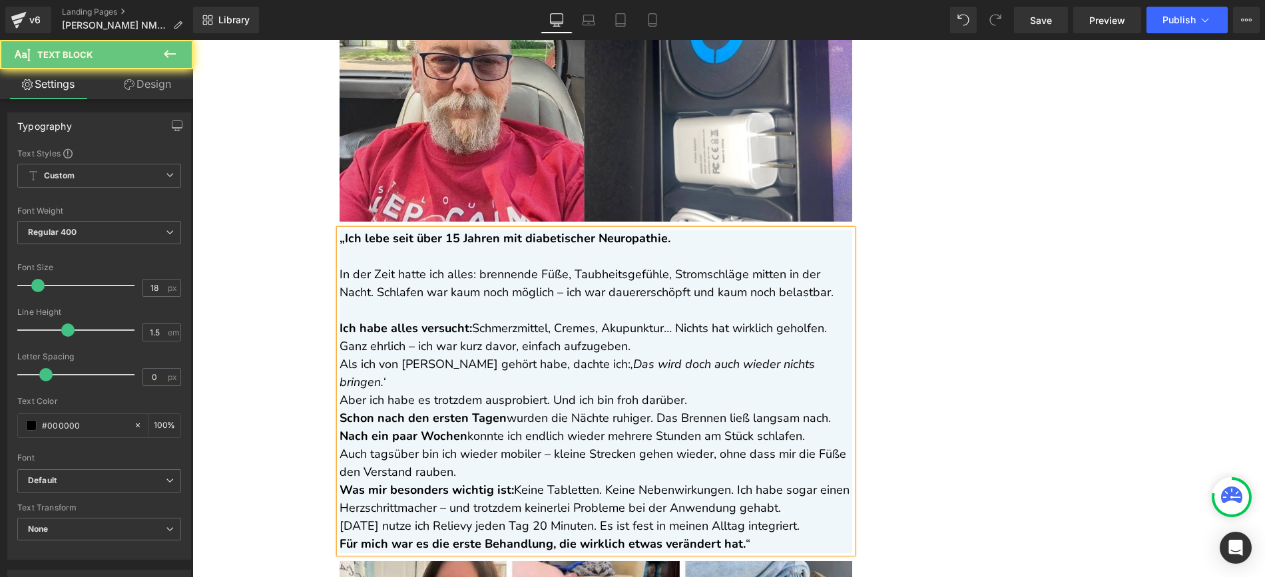
click at [647, 320] on p "Ich habe alles versucht: Schmerzmittel, Cremes, Akupunktur… Nichts hat wirklich…" at bounding box center [596, 338] width 513 height 36
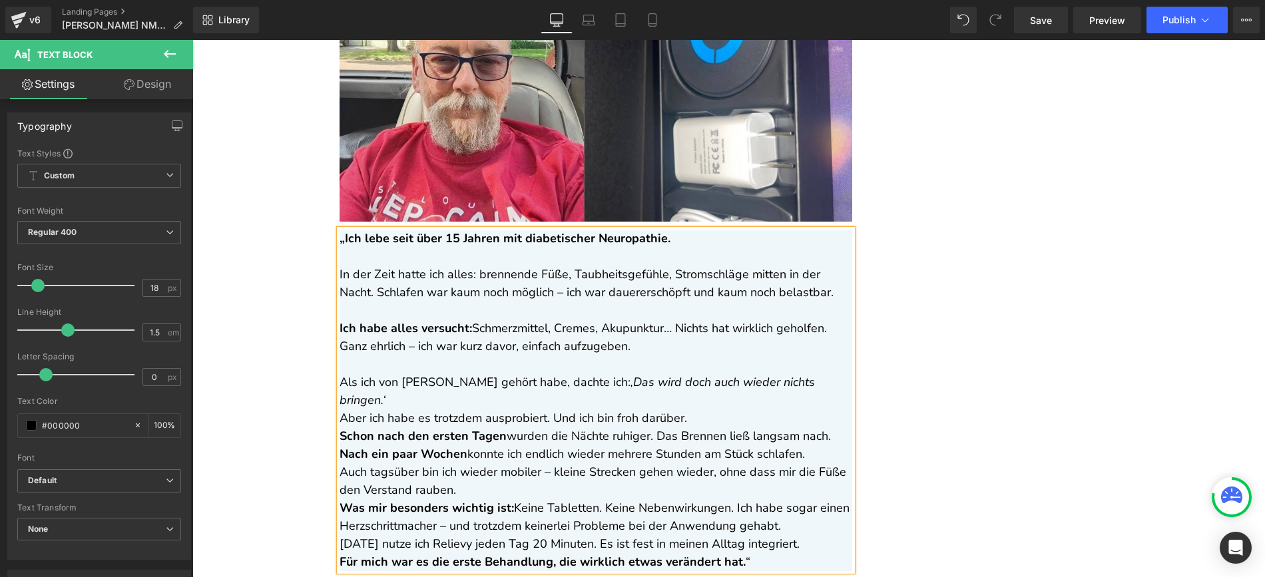
click at [696, 410] on p "Aber ich habe es trotzdem ausprobiert. Und ich bin froh darüber." at bounding box center [596, 419] width 513 height 18
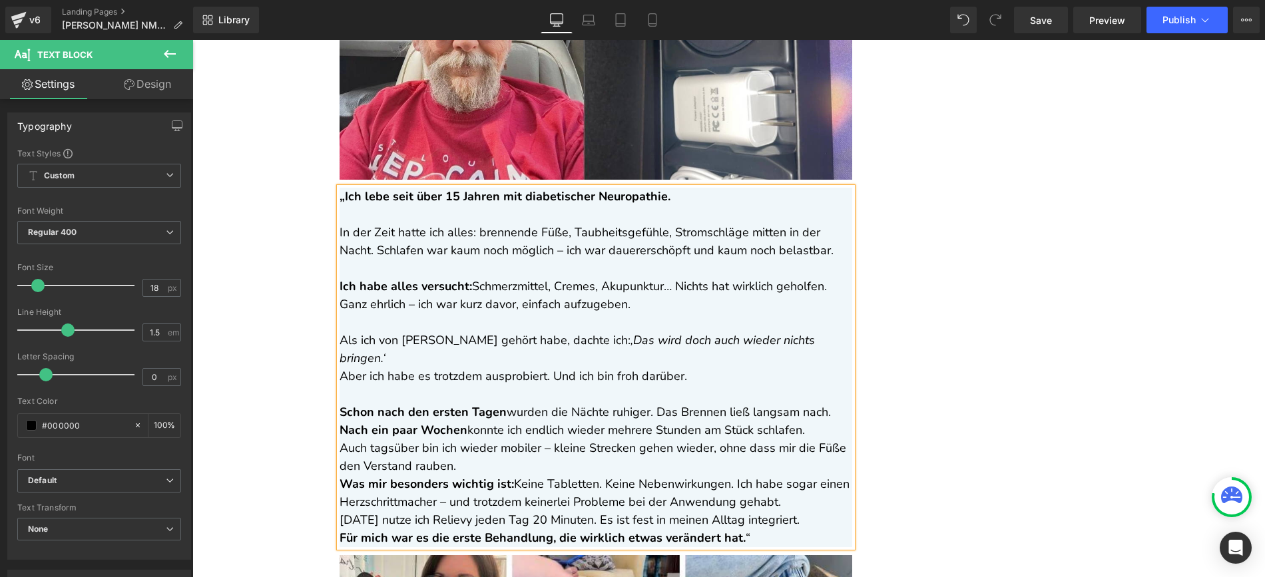
scroll to position [5443, 0]
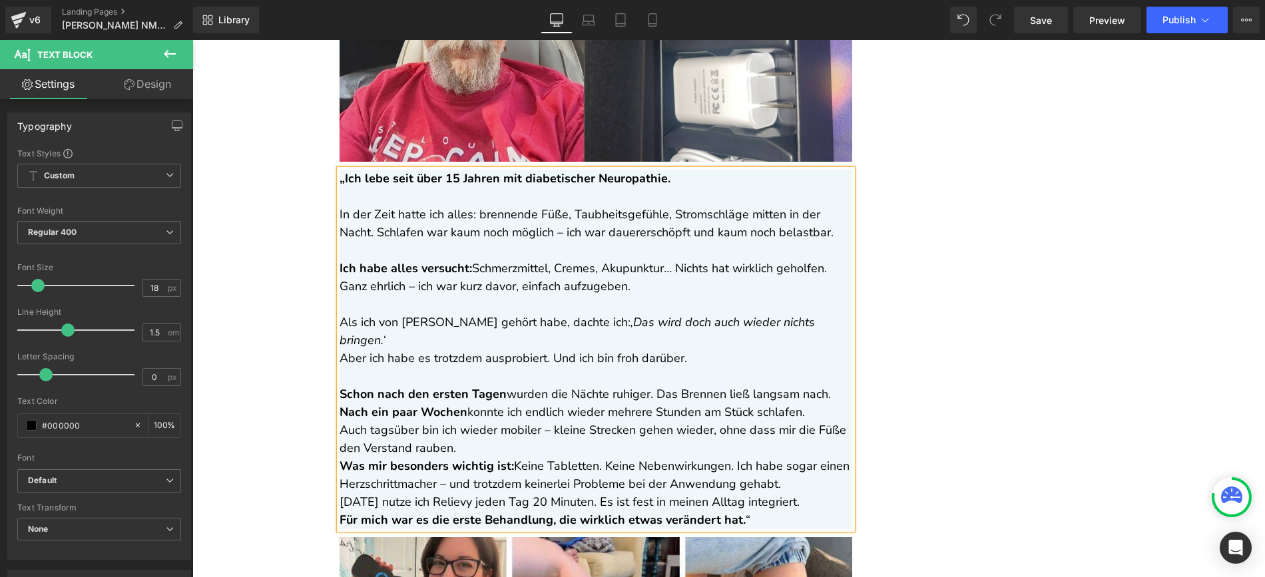
click at [833, 386] on p "Schon nach den ersten Tagen wurden die Nächte ruhiger. Das Brennen ließ langsam…" at bounding box center [596, 395] width 513 height 18
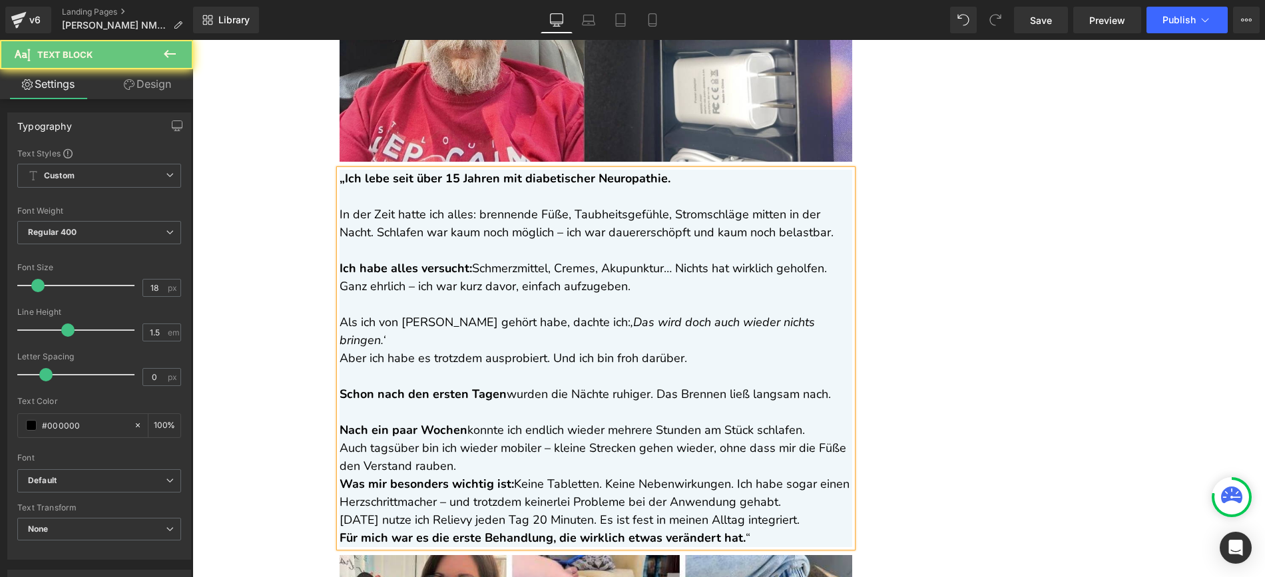
click at [817, 422] on p "Nach ein paar Wochen konnte ich endlich wieder mehrere Stunden am Stück schlafe…" at bounding box center [596, 431] width 513 height 18
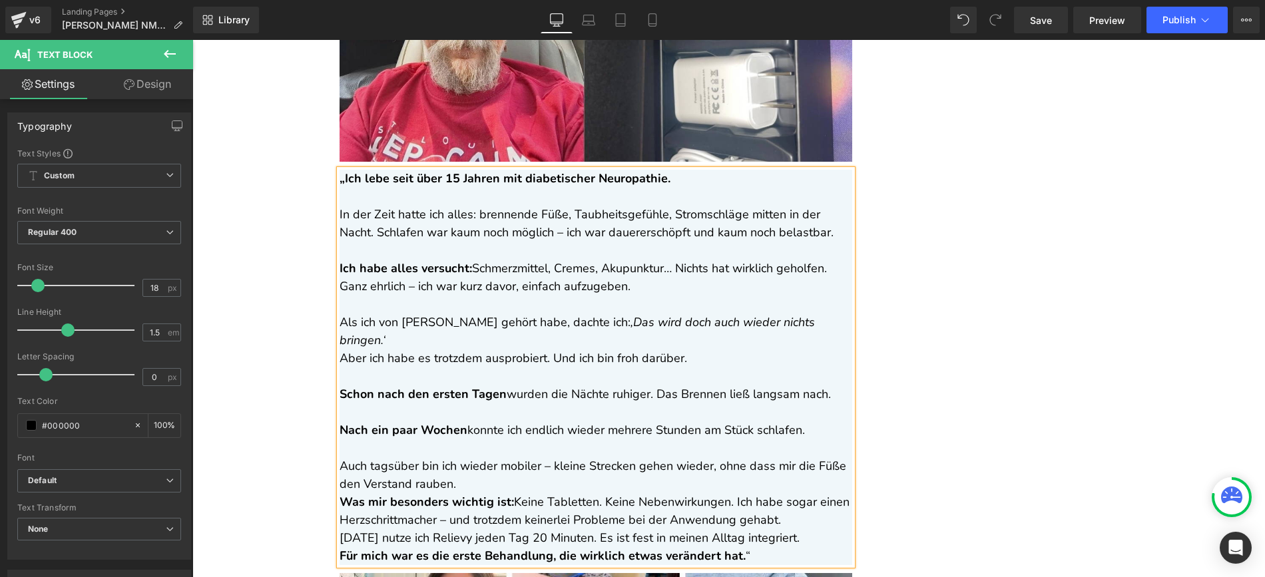
click at [558, 457] on p "Auch tagsüber bin ich wieder mobiler – kleine Strecken gehen wieder, ohne dass …" at bounding box center [596, 475] width 513 height 36
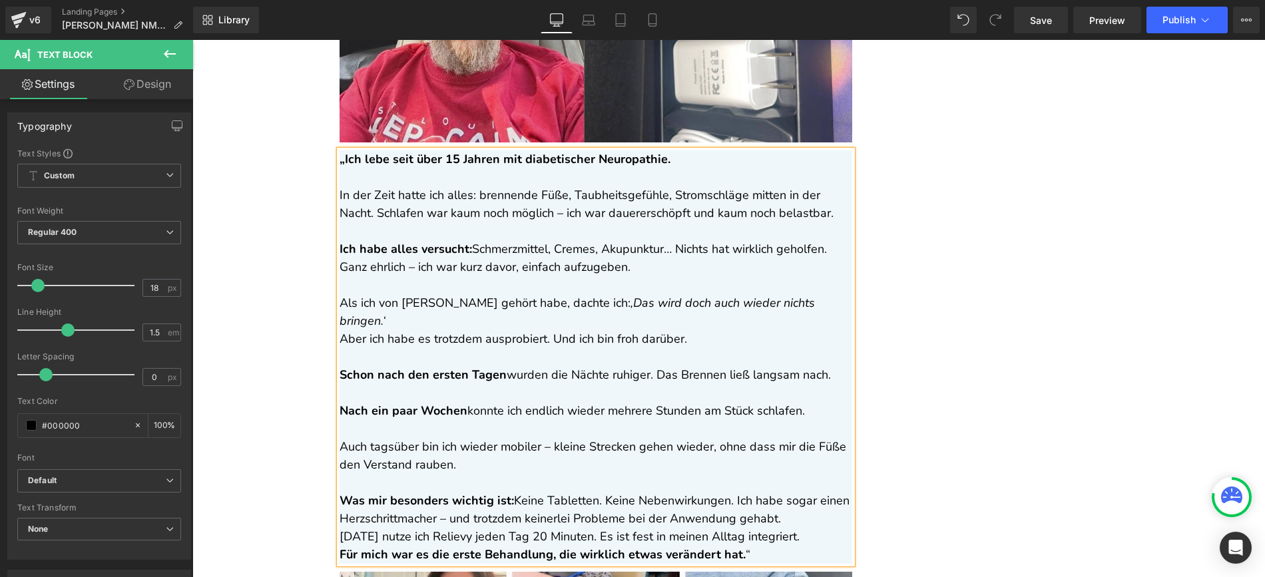
scroll to position [5463, 0]
click at [779, 491] on p "Was mir besonders wichtig ist: Keine Tabletten. Keine Nebenwirkungen. Ich habe …" at bounding box center [596, 509] width 513 height 36
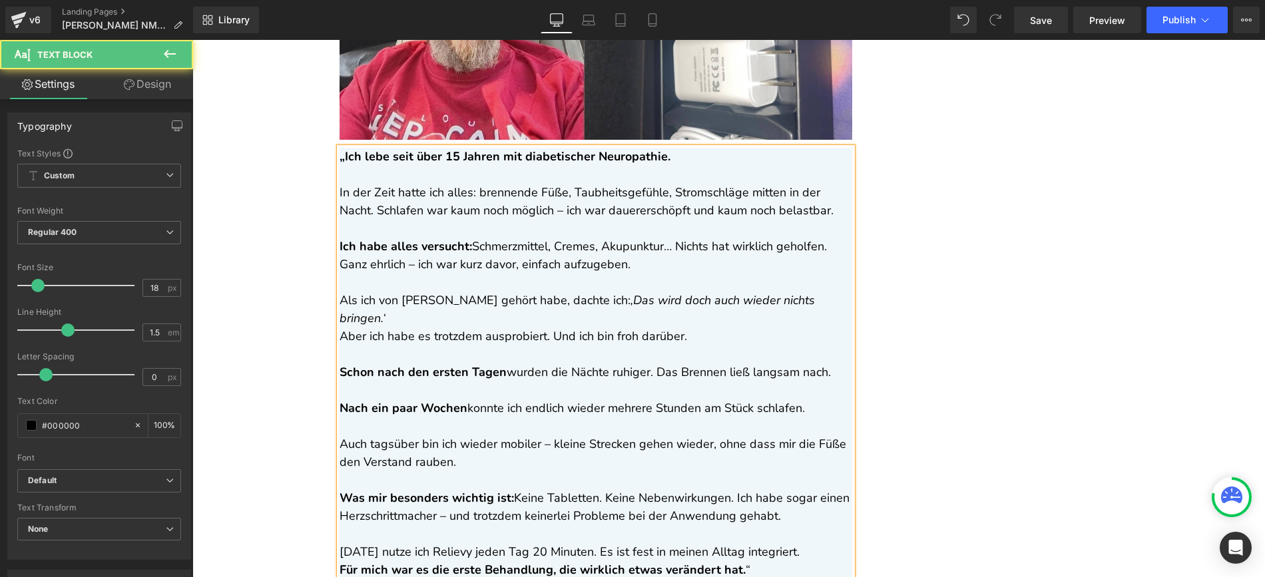
scroll to position [5465, 0]
click at [791, 543] on p "[DATE] nutze ich Relievy jeden Tag 20 Minuten. Es ist fest in meinen Alltag int…" at bounding box center [596, 552] width 513 height 18
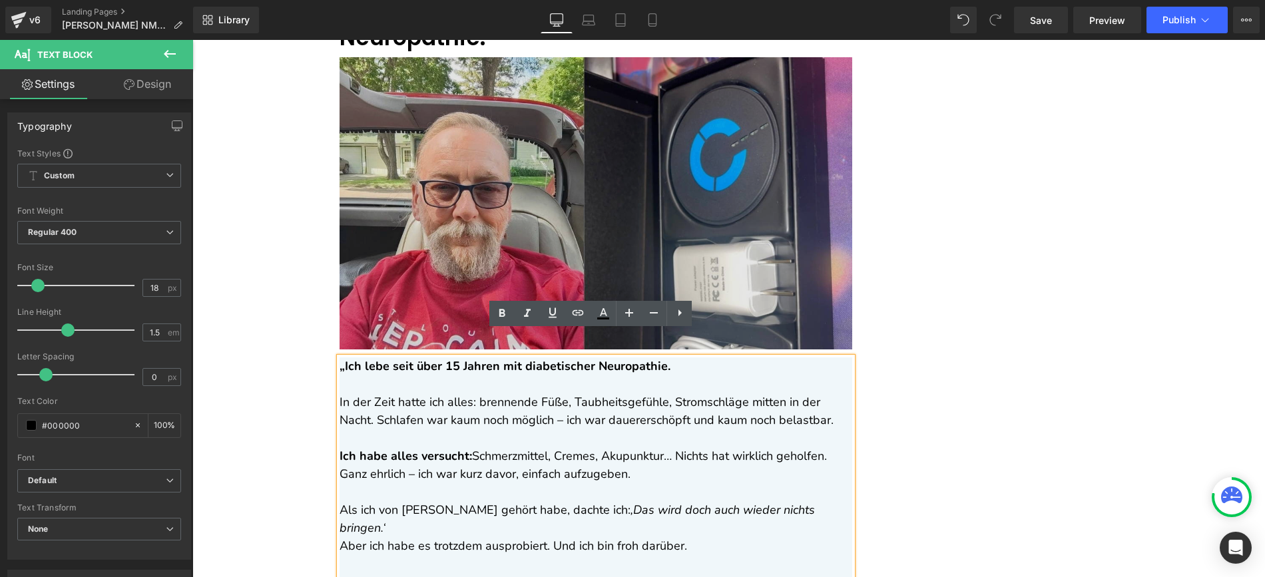
scroll to position [5010, 0]
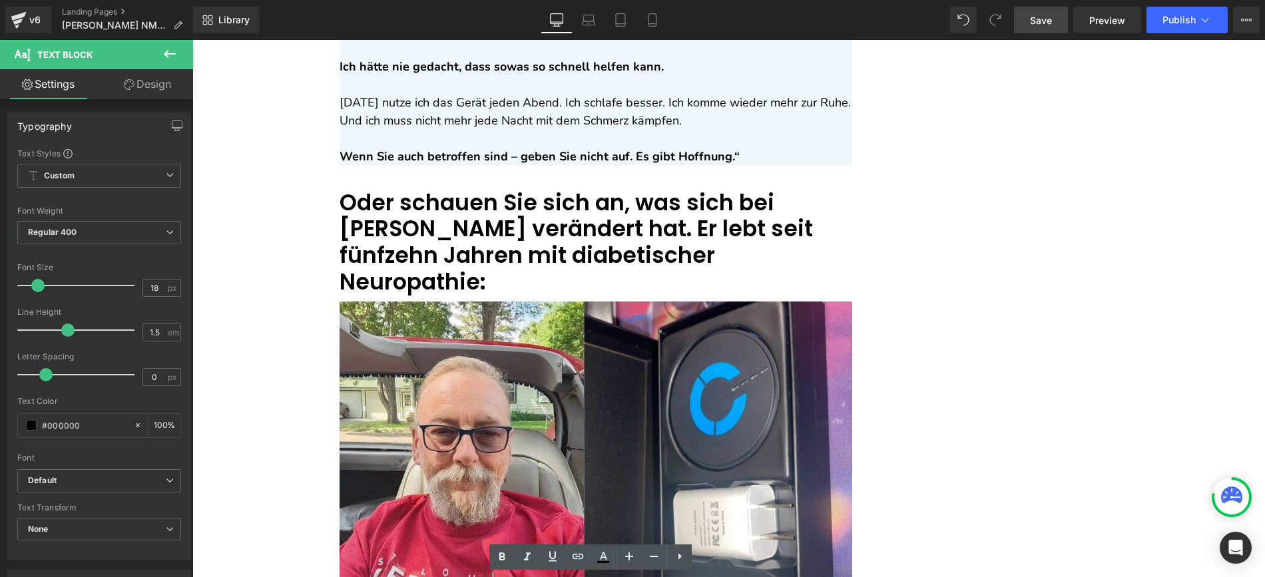
click at [1045, 27] on link "Save" at bounding box center [1041, 20] width 54 height 27
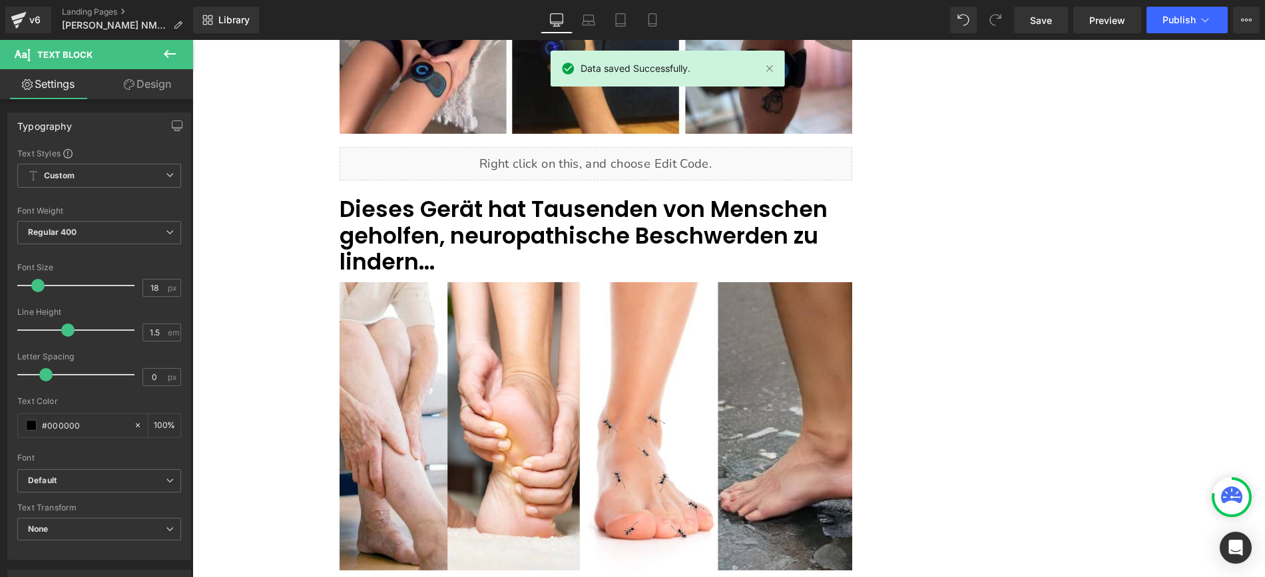
scroll to position [6156, 0]
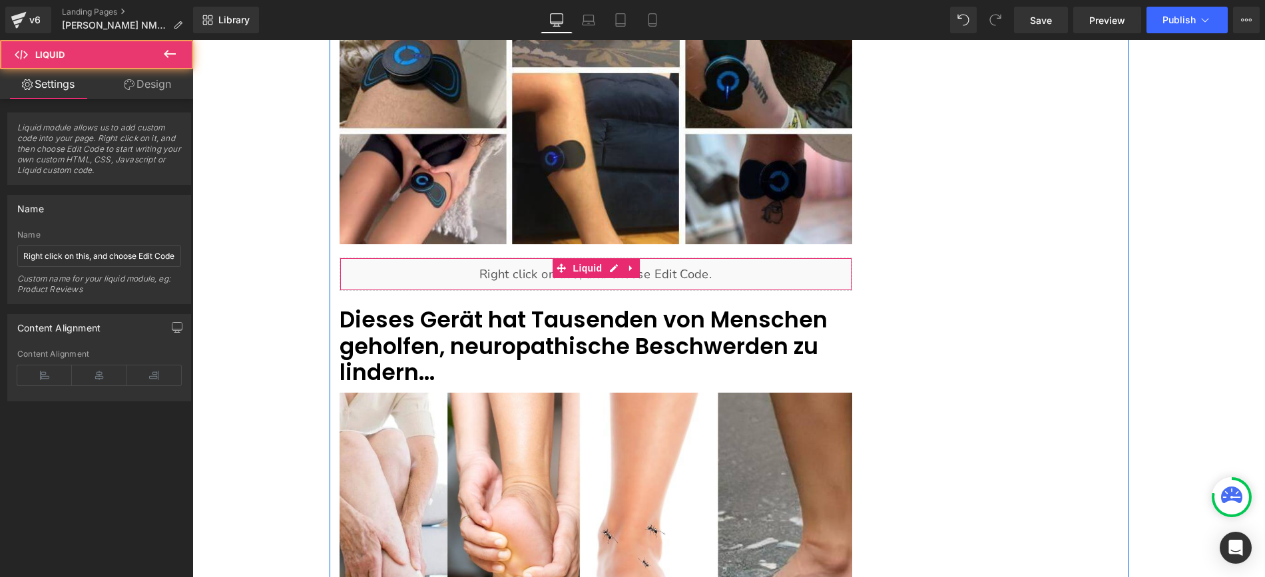
click at [647, 258] on div "Liquid" at bounding box center [596, 274] width 513 height 33
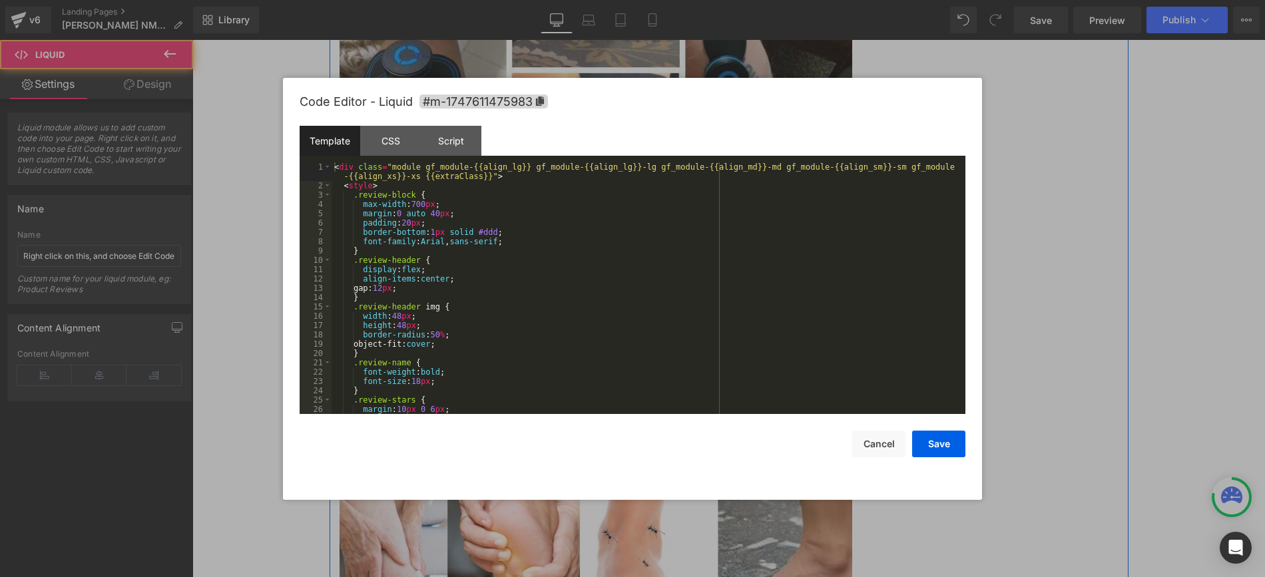
drag, startPoint x: 615, startPoint y: 225, endPoint x: 790, endPoint y: 262, distance: 179.6
click at [615, 258] on div "Liquid" at bounding box center [596, 274] width 513 height 33
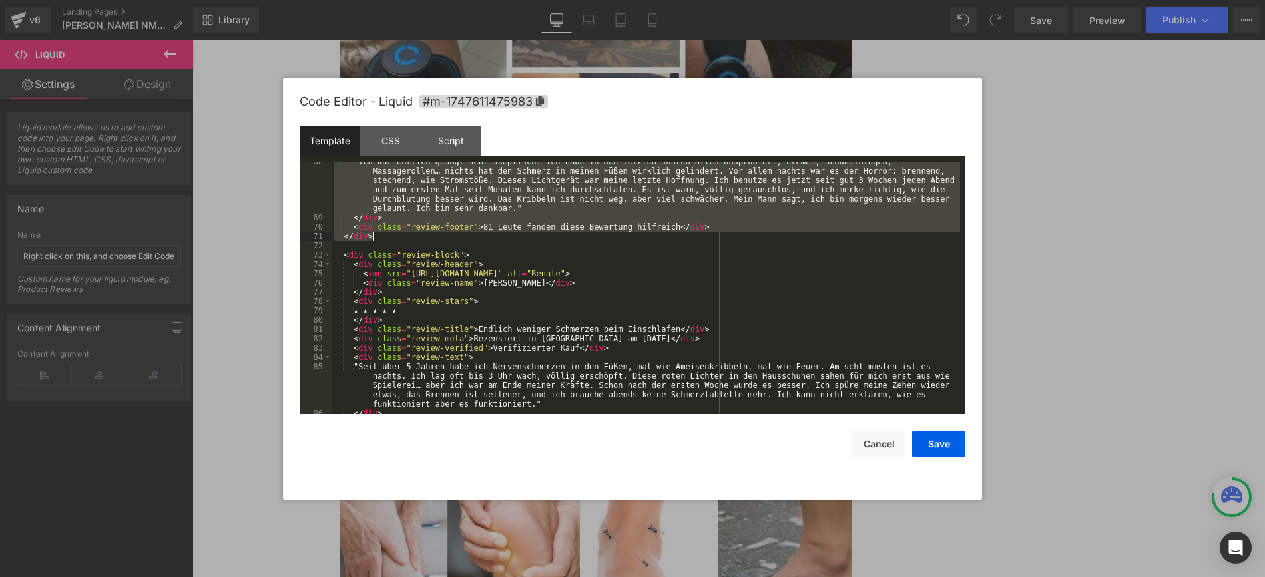
scroll to position [671, 0]
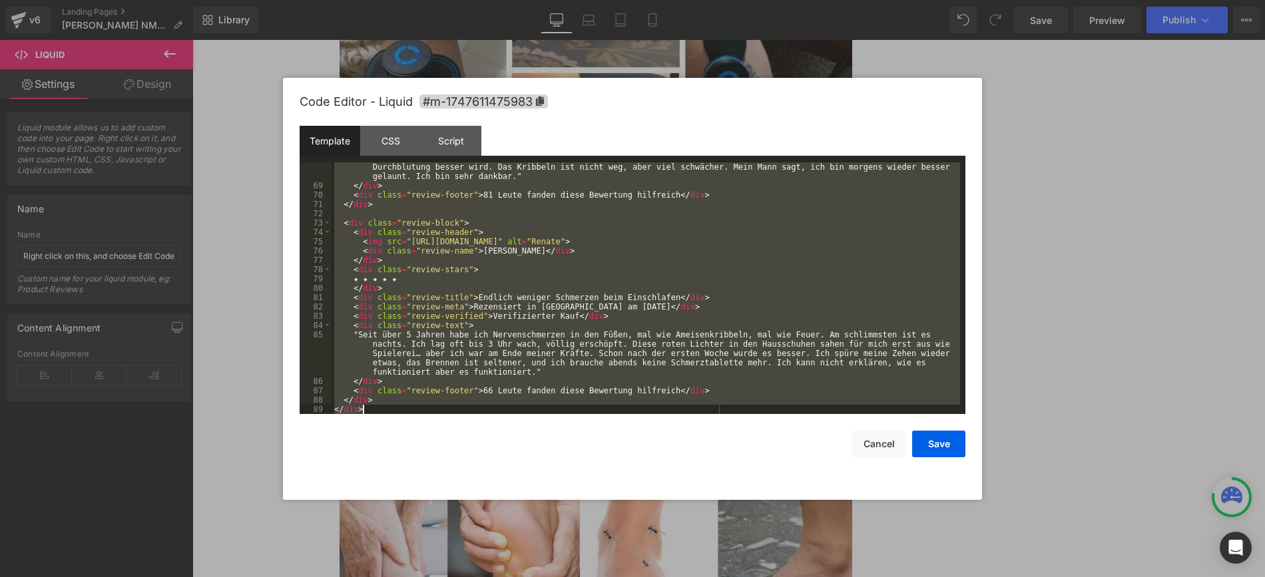
drag, startPoint x: 334, startPoint y: 164, endPoint x: 803, endPoint y: 424, distance: 535.6
click at [803, 424] on div "Code Editor - Liquid #m-1747611475983 Template CSS Script Data 68 69 70 71 72 7…" at bounding box center [633, 289] width 666 height 422
click at [888, 444] on button "Cancel" at bounding box center [878, 444] width 53 height 27
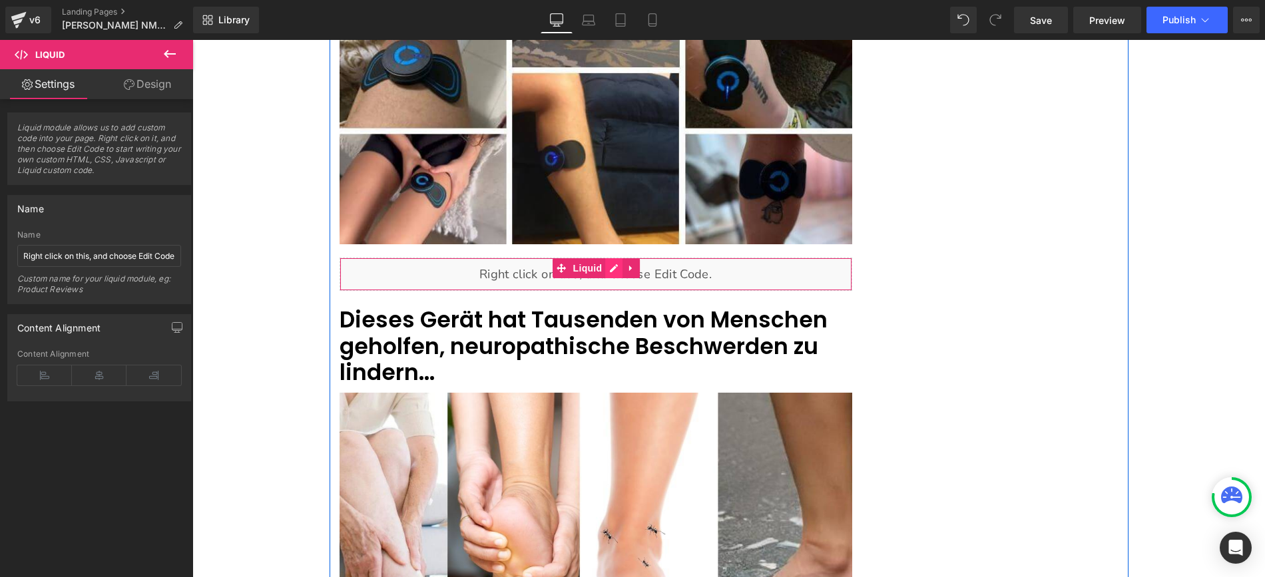
click at [604, 258] on div "Liquid" at bounding box center [596, 274] width 513 height 33
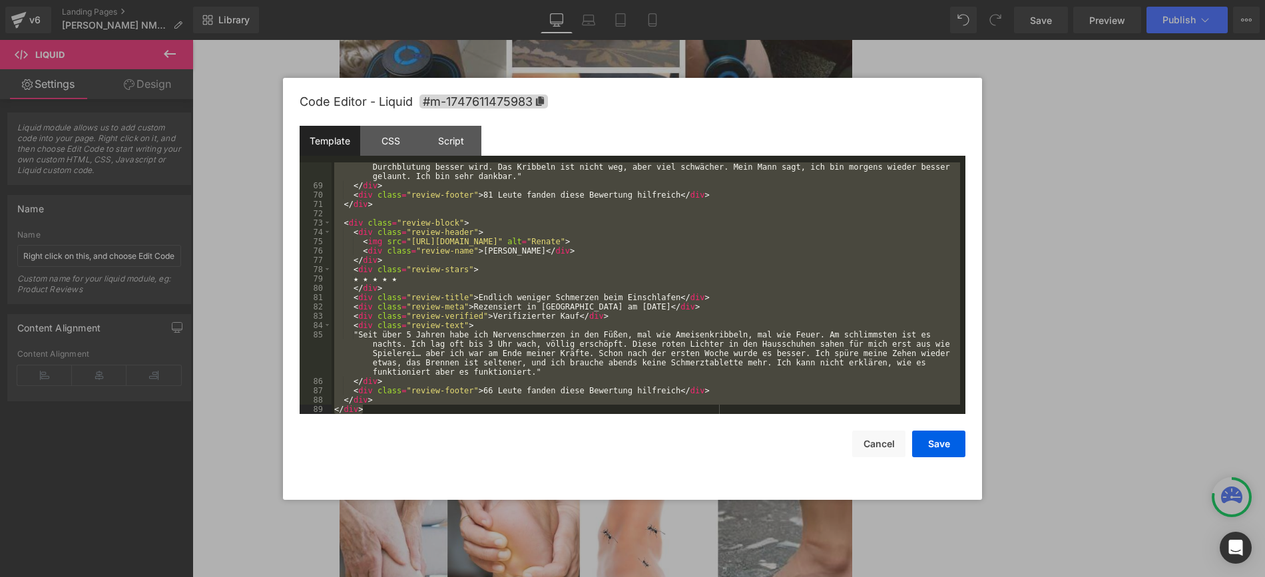
drag, startPoint x: 334, startPoint y: 165, endPoint x: 807, endPoint y: 421, distance: 537.5
click at [807, 421] on div "Code Editor - Liquid #m-1747611475983 Template CSS Script Data 68 69 70 71 72 7…" at bounding box center [633, 289] width 666 height 422
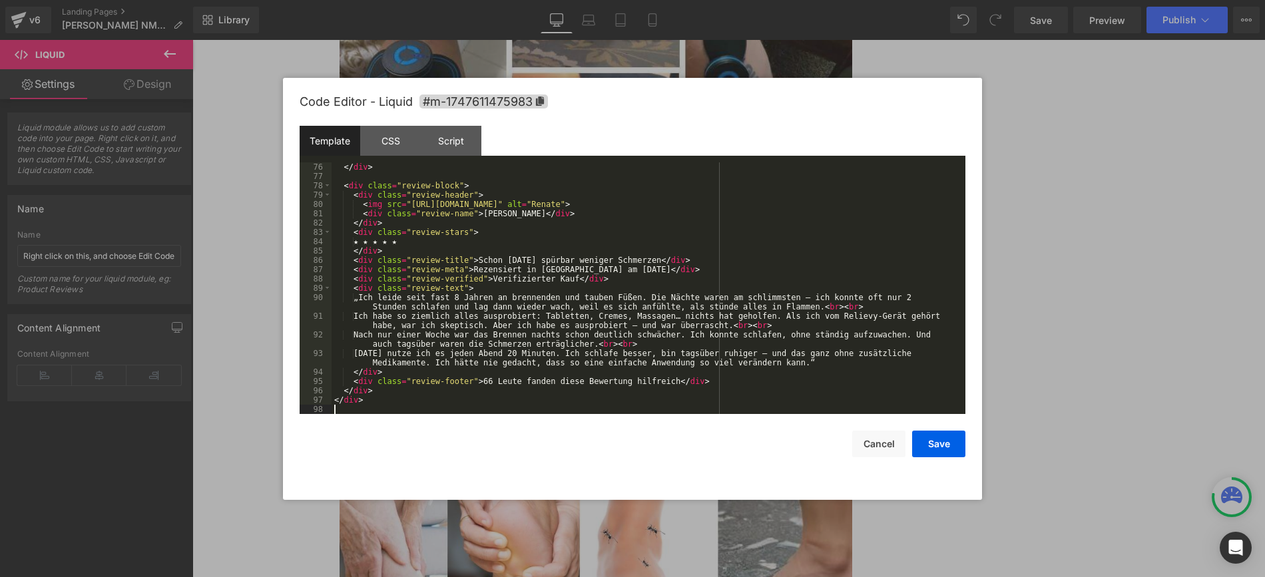
scroll to position [774, 0]
click at [950, 442] on button "Save" at bounding box center [938, 444] width 53 height 27
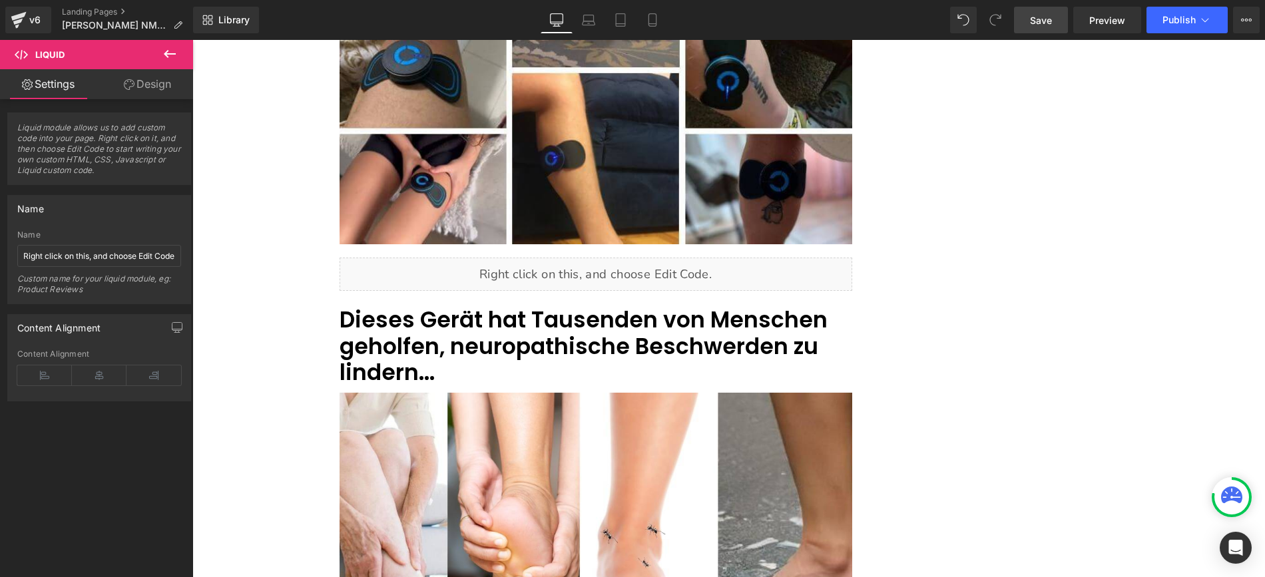
click at [1045, 15] on span "Save" at bounding box center [1041, 20] width 22 height 14
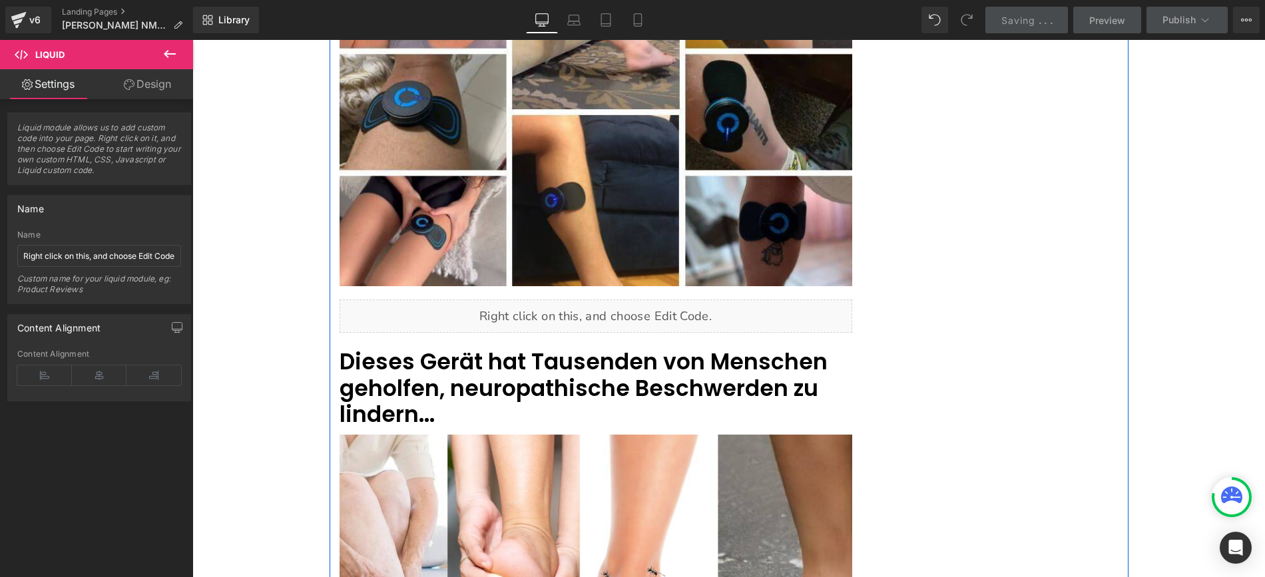
scroll to position [6102, 0]
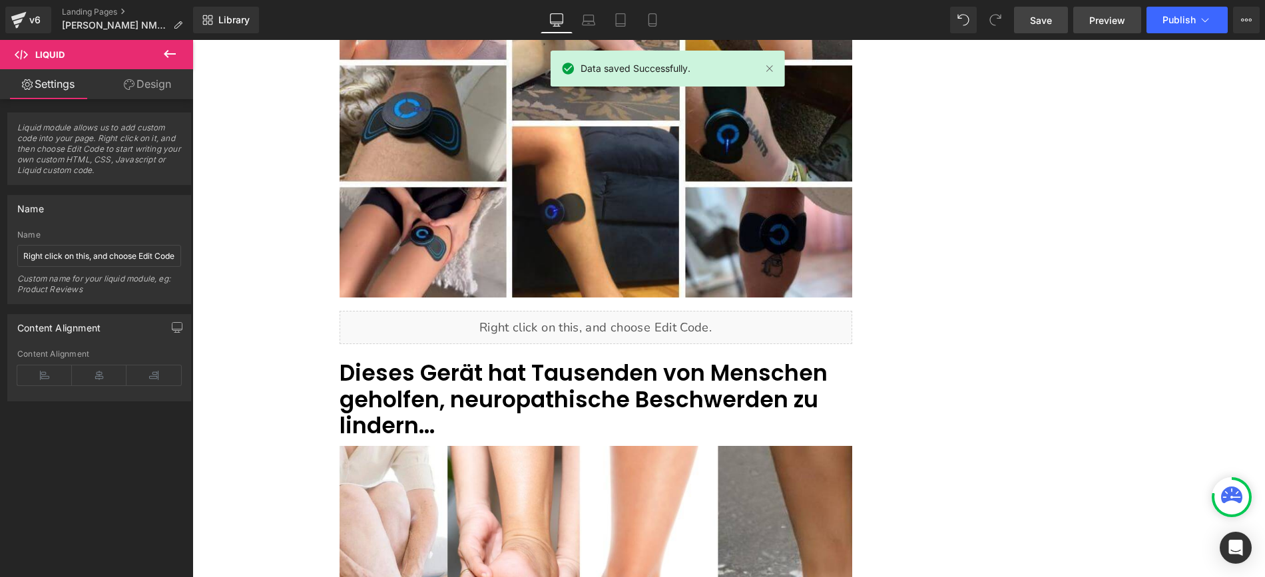
click at [1094, 11] on link "Preview" at bounding box center [1107, 20] width 68 height 27
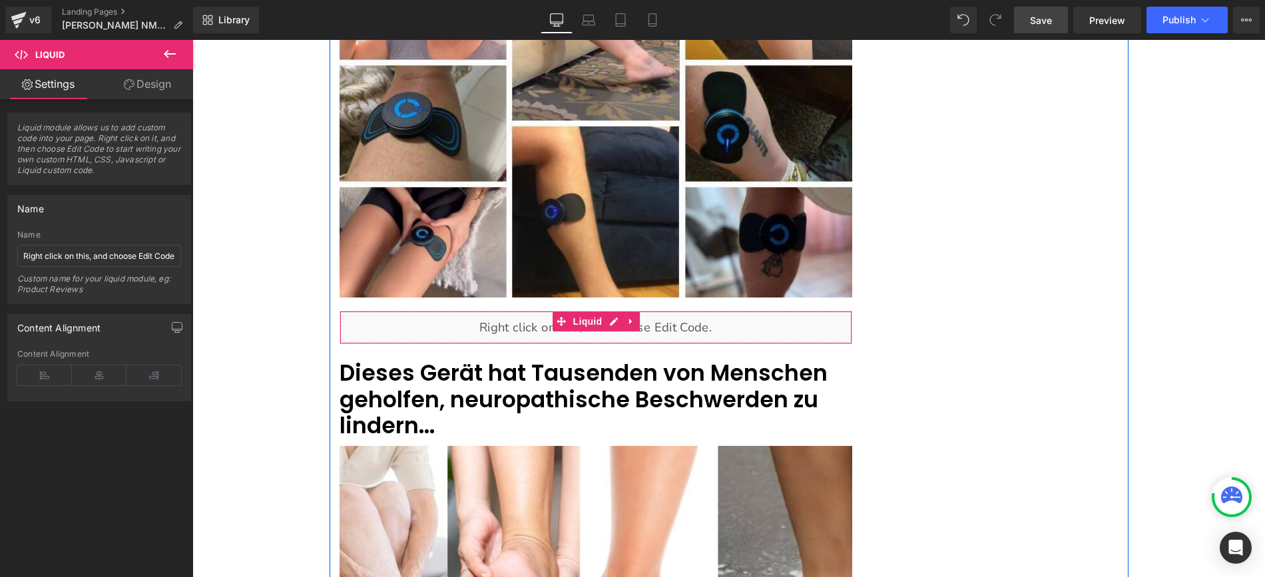
click at [603, 311] on div "Liquid" at bounding box center [596, 327] width 513 height 33
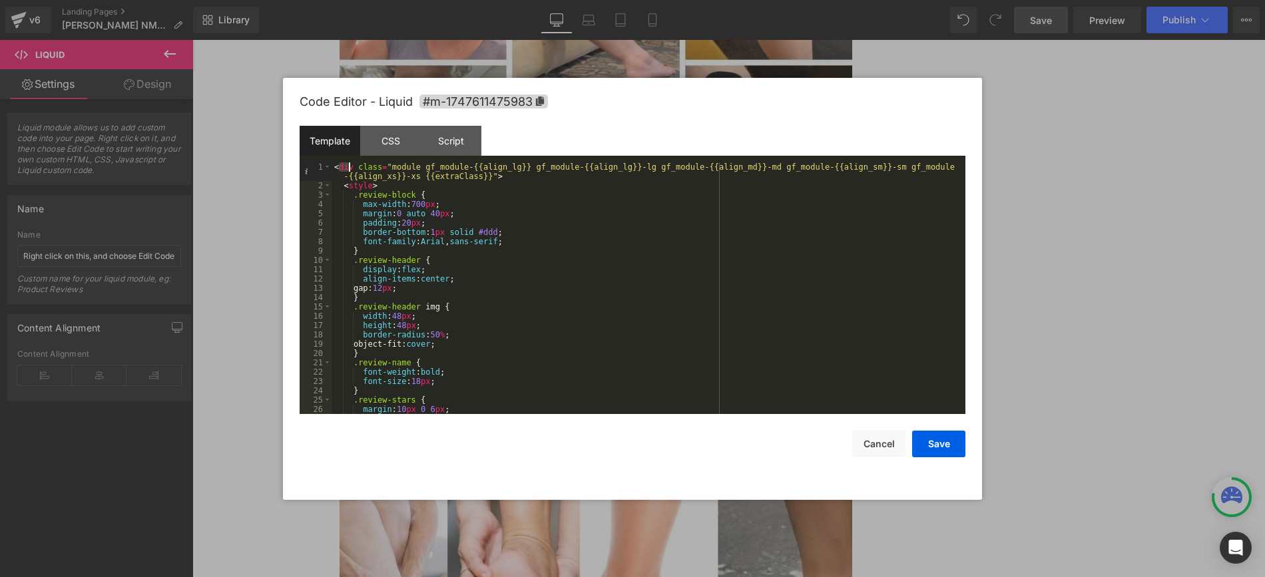
drag, startPoint x: 337, startPoint y: 165, endPoint x: 410, endPoint y: 192, distance: 78.2
click at [413, 192] on div "< div class = "module gf_module-{{align_lg}} gf_module-{{align_lg}}-lg gf_modul…" at bounding box center [646, 302] width 629 height 280
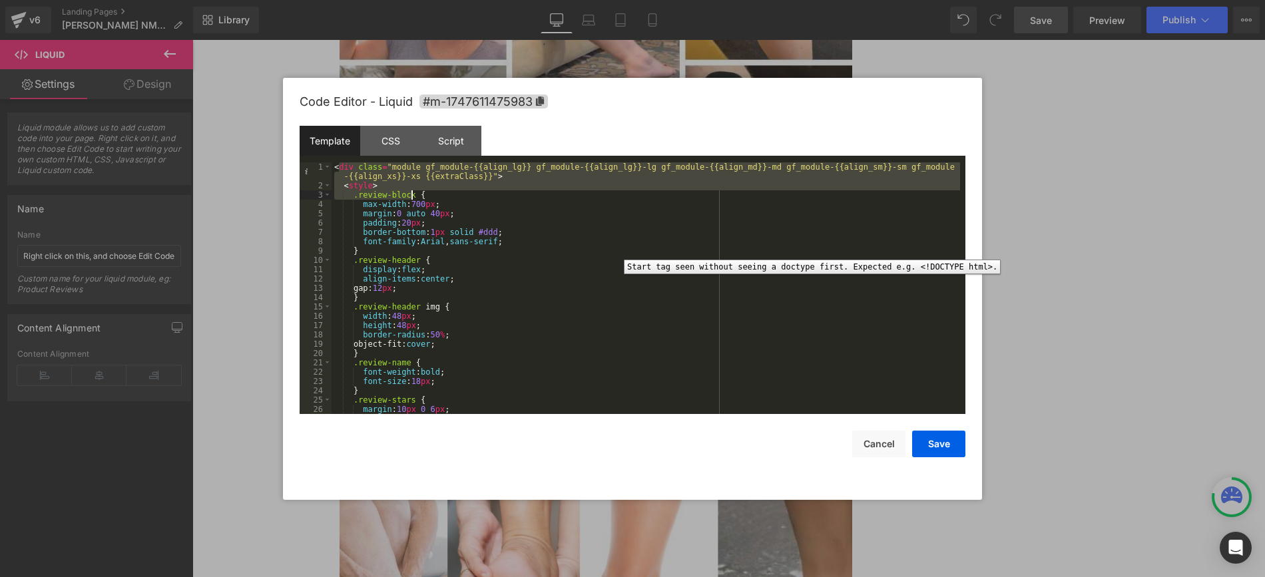
click at [331, 172] on div "1" at bounding box center [316, 171] width 32 height 19
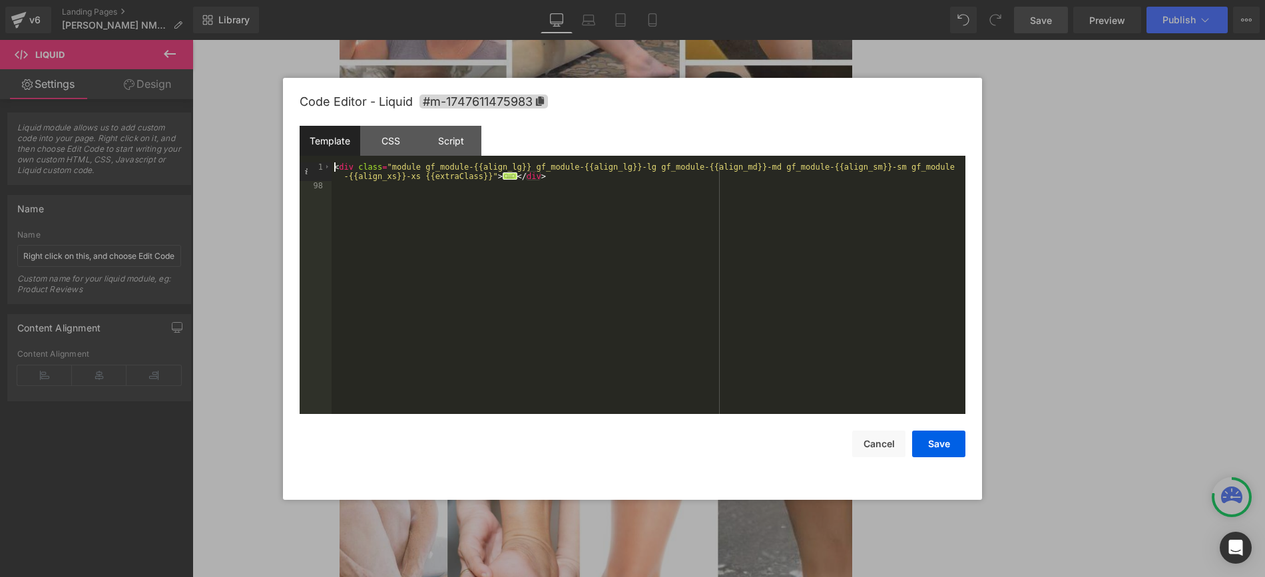
click at [335, 166] on div "< div class = "module gf_module-{{align_lg}} gf_module-{{align_lg}}-lg gf_modul…" at bounding box center [649, 302] width 634 height 280
click at [327, 164] on span at bounding box center [327, 166] width 7 height 9
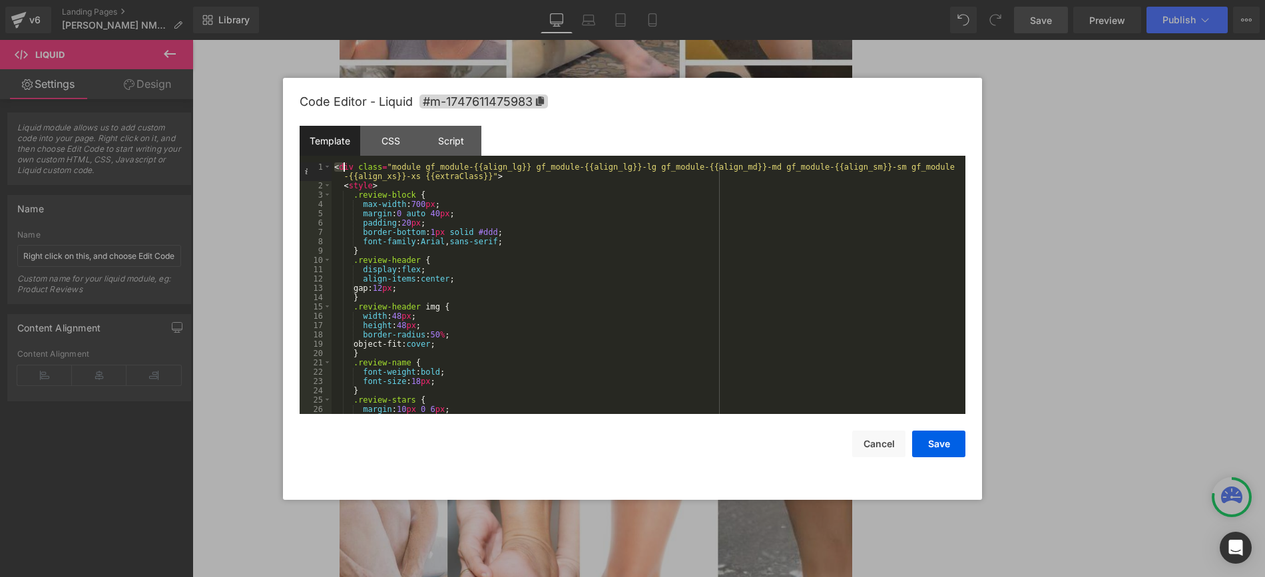
scroll to position [774, 0]
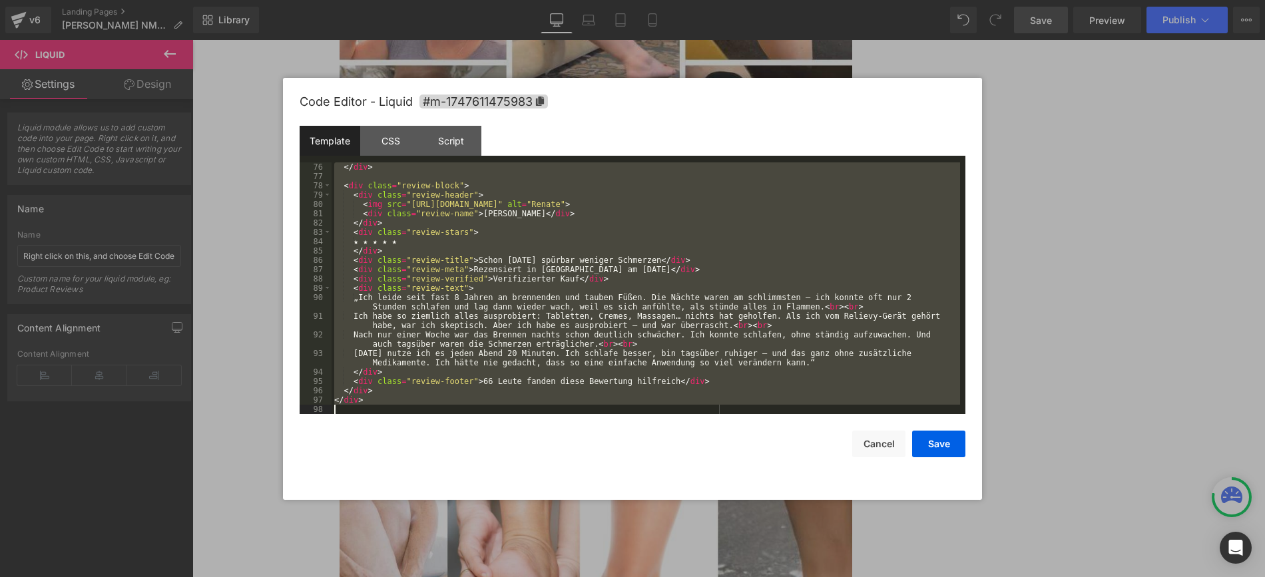
drag, startPoint x: 334, startPoint y: 164, endPoint x: 645, endPoint y: 424, distance: 405.2
click at [645, 424] on div "Code Editor - Liquid #m-1747611475983 Template CSS Script Data 76 77 78 79 80 8…" at bounding box center [633, 289] width 666 height 422
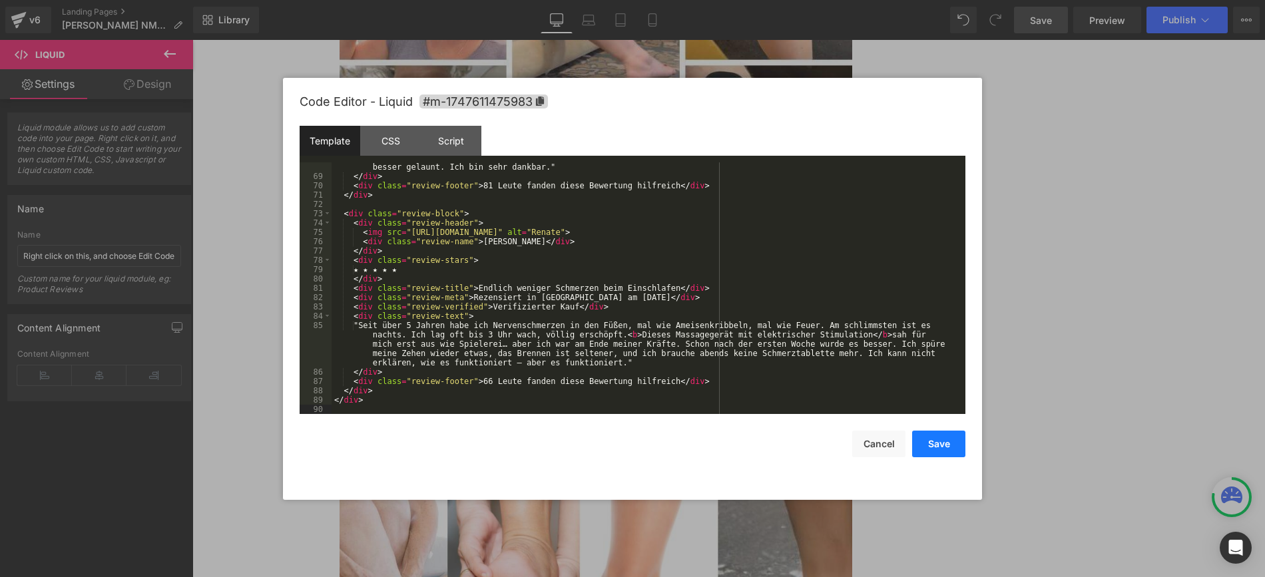
click at [954, 446] on button "Save" at bounding box center [938, 444] width 53 height 27
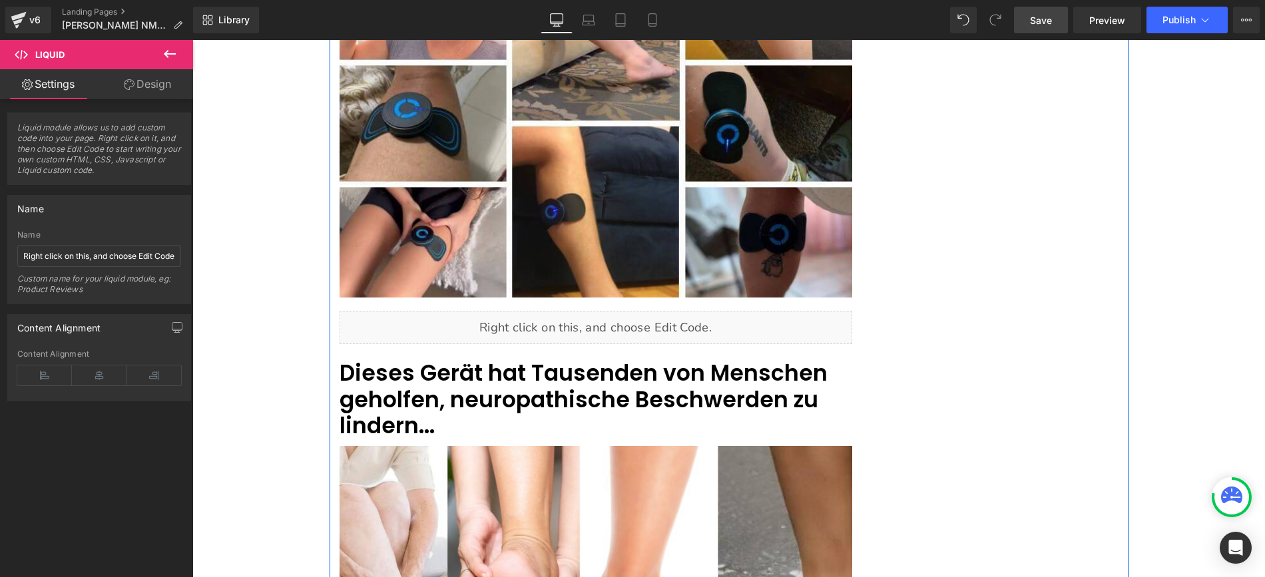
click at [1059, 25] on link "Save" at bounding box center [1041, 20] width 54 height 27
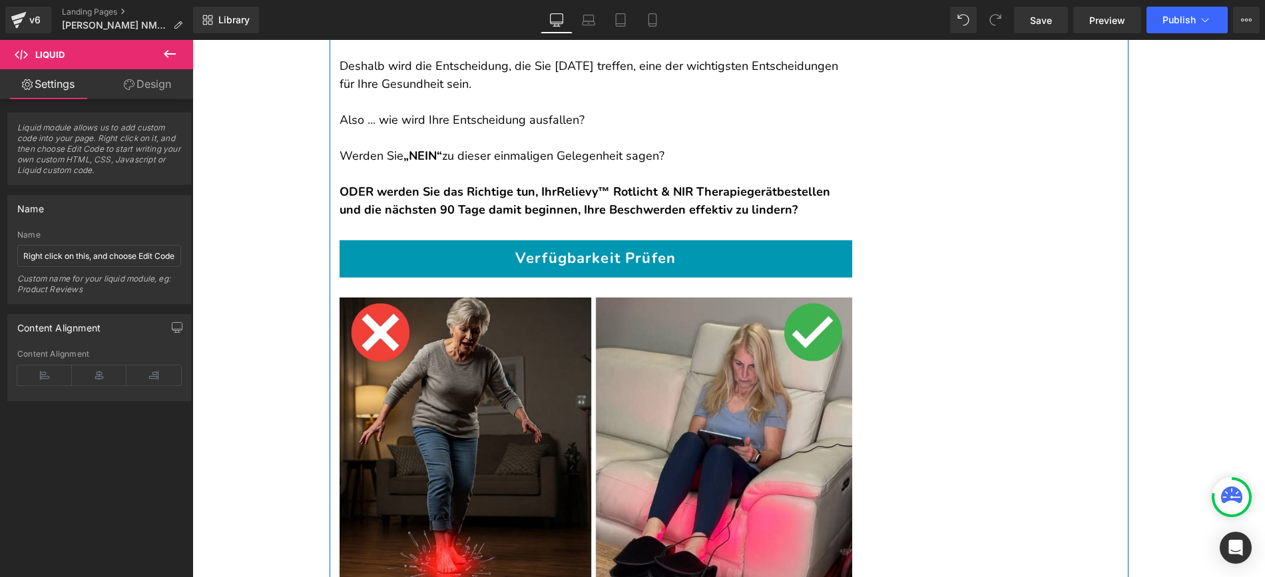
scroll to position [10209, 0]
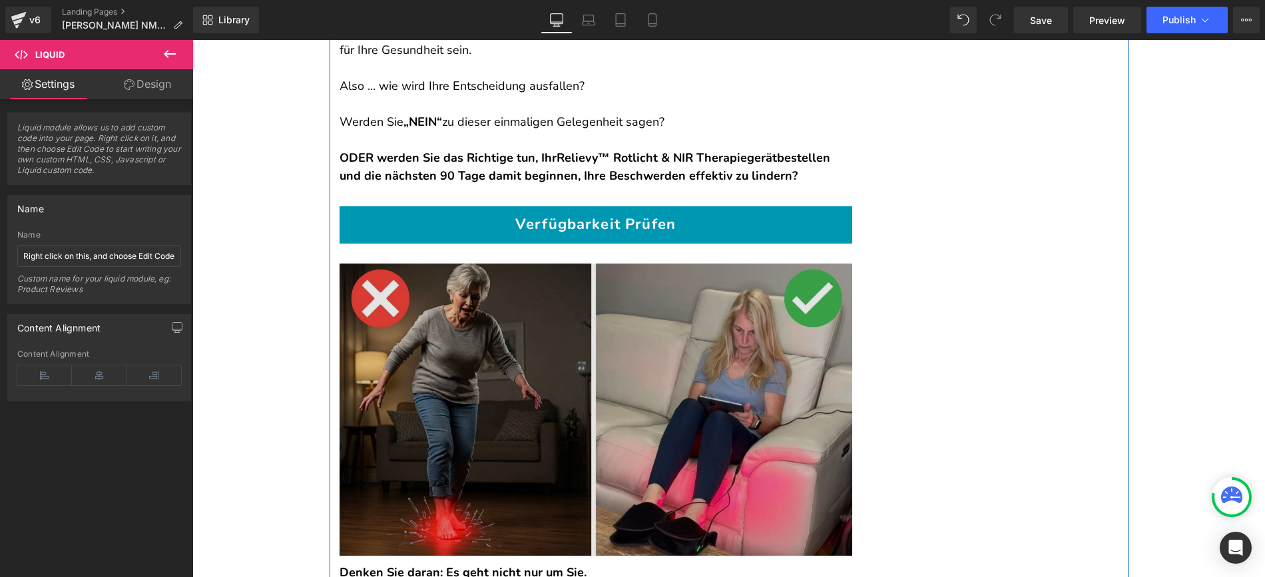
click at [572, 264] on img at bounding box center [596, 410] width 513 height 292
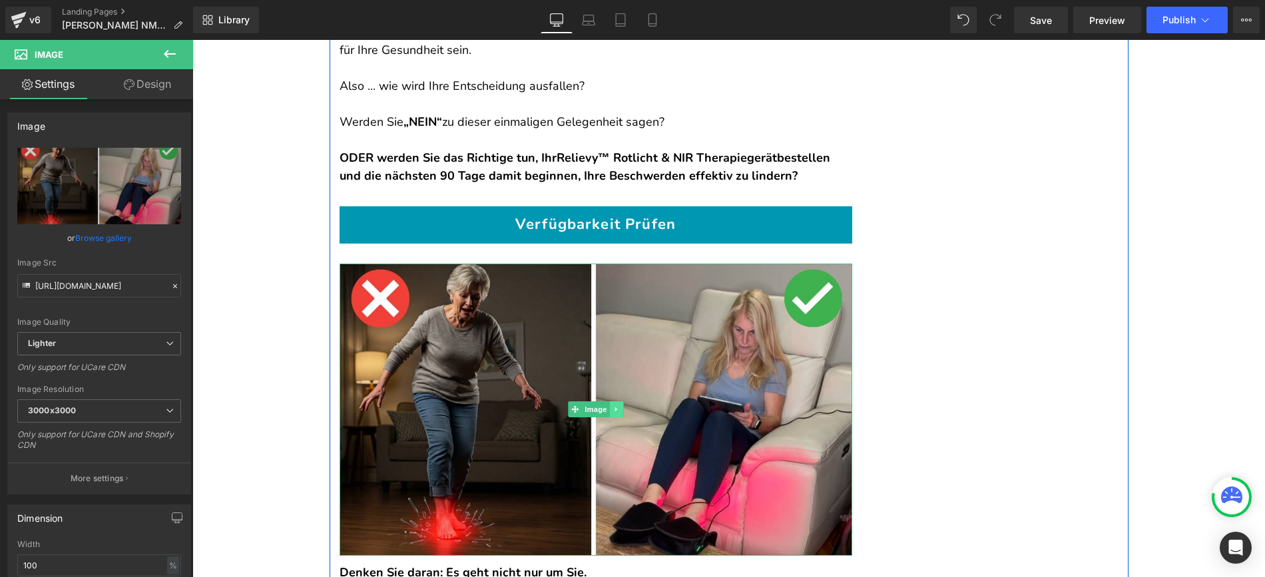
click at [614, 406] on icon at bounding box center [616, 410] width 7 height 8
click at [619, 406] on icon at bounding box center [622, 409] width 7 height 7
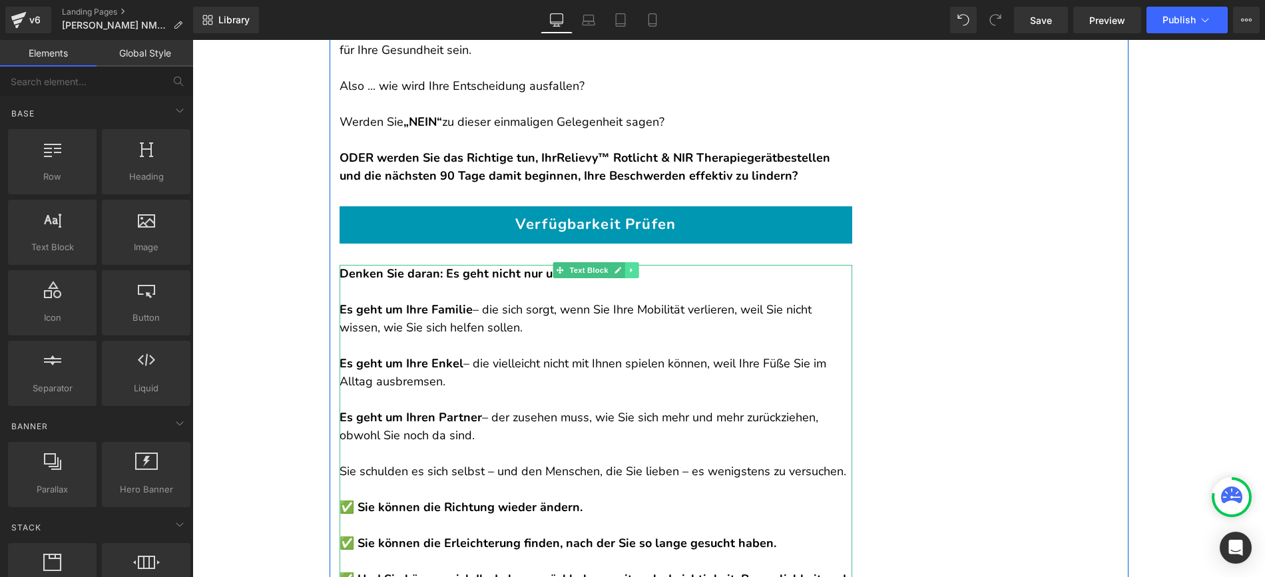
click at [631, 262] on link at bounding box center [632, 270] width 14 height 16
click at [635, 266] on icon at bounding box center [638, 269] width 7 height 7
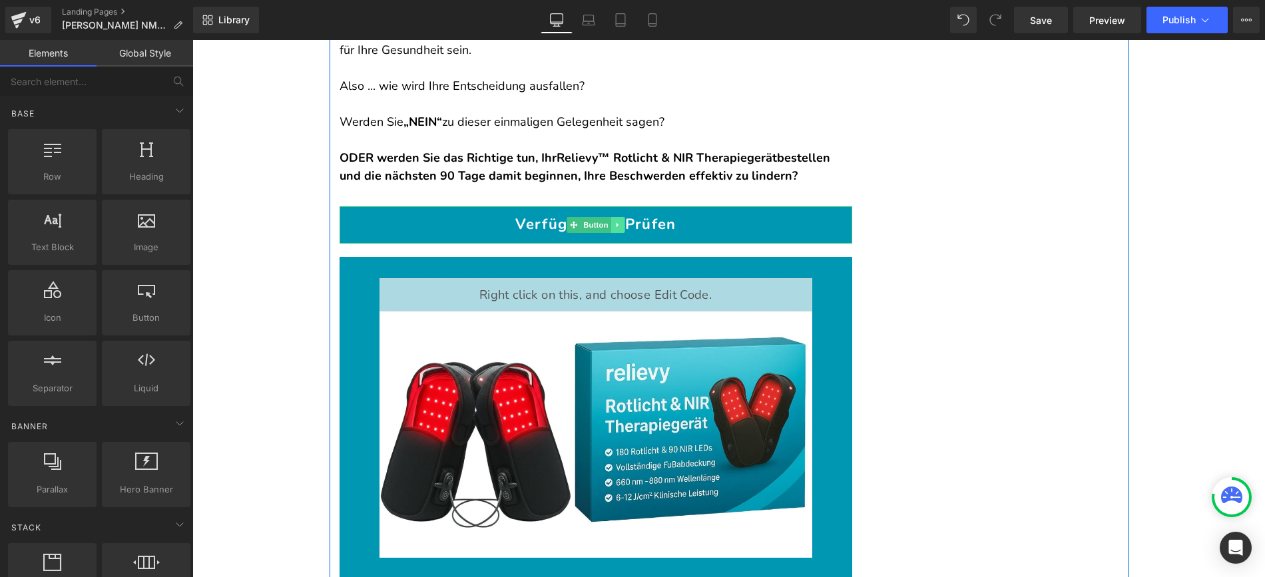
click at [615, 221] on icon at bounding box center [617, 225] width 7 height 8
click at [621, 221] on icon at bounding box center [624, 225] width 7 height 8
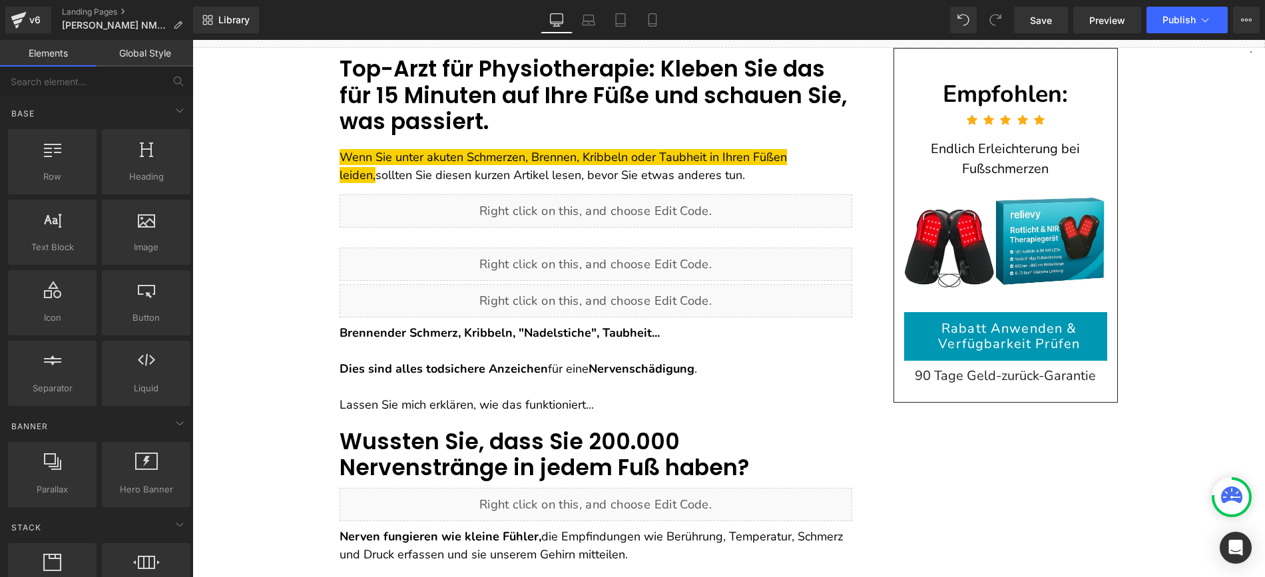
scroll to position [0, 0]
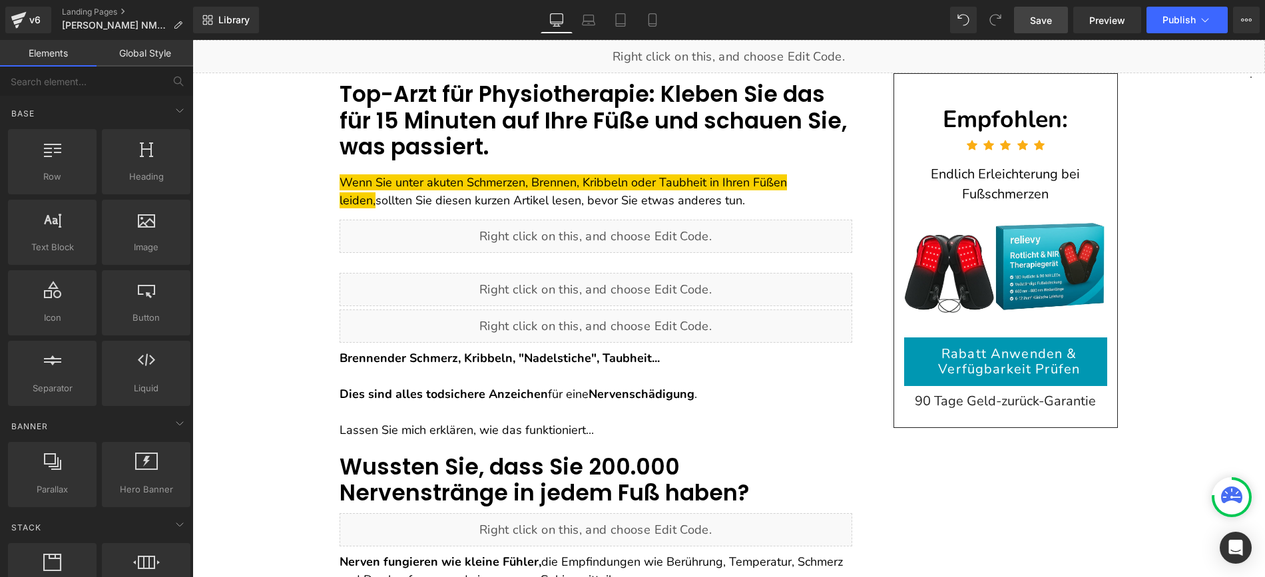
click at [1055, 20] on link "Save" at bounding box center [1041, 20] width 54 height 27
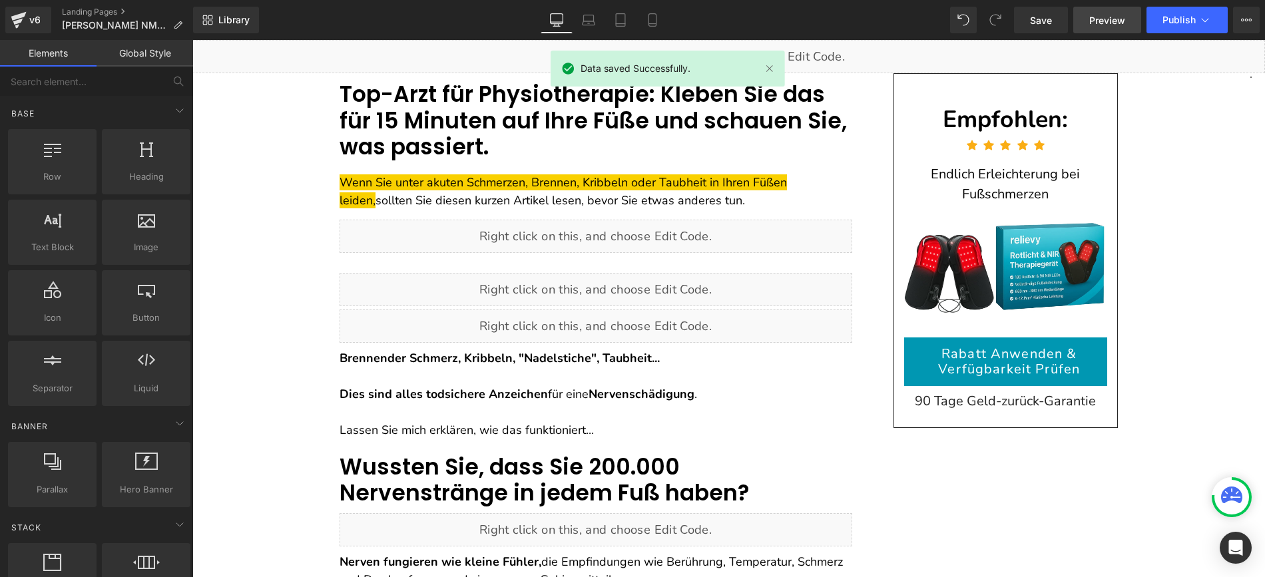
click at [1104, 21] on span "Preview" at bounding box center [1107, 20] width 36 height 14
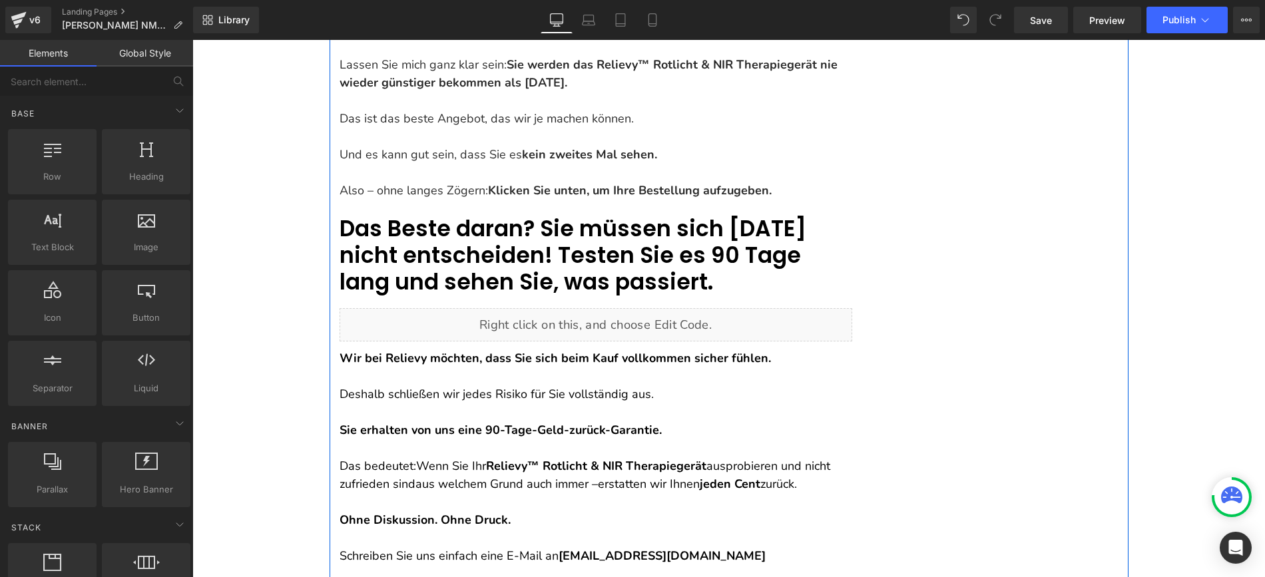
scroll to position [8630, 0]
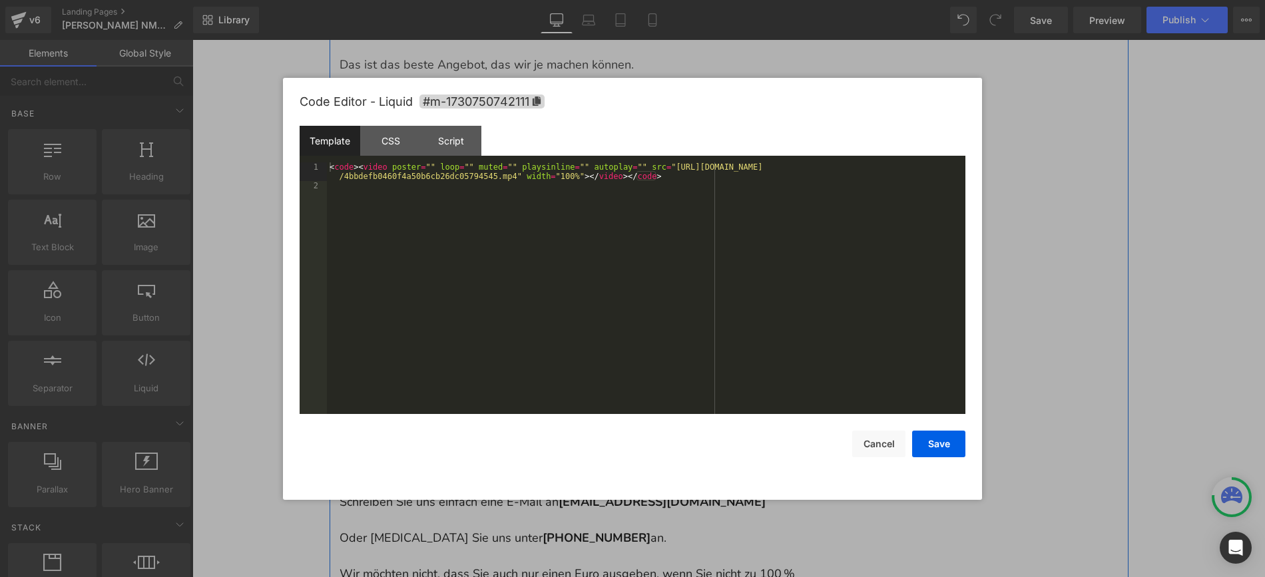
click at [610, 254] on div "Liquid" at bounding box center [596, 270] width 513 height 33
drag, startPoint x: 677, startPoint y: 164, endPoint x: 516, endPoint y: 176, distance: 161.6
click at [516, 176] on div "< code > < video poster = "" loop = "" muted = "" playsinline = "" autoplay = "…" at bounding box center [646, 302] width 639 height 280
click at [932, 441] on button "Save" at bounding box center [938, 444] width 53 height 27
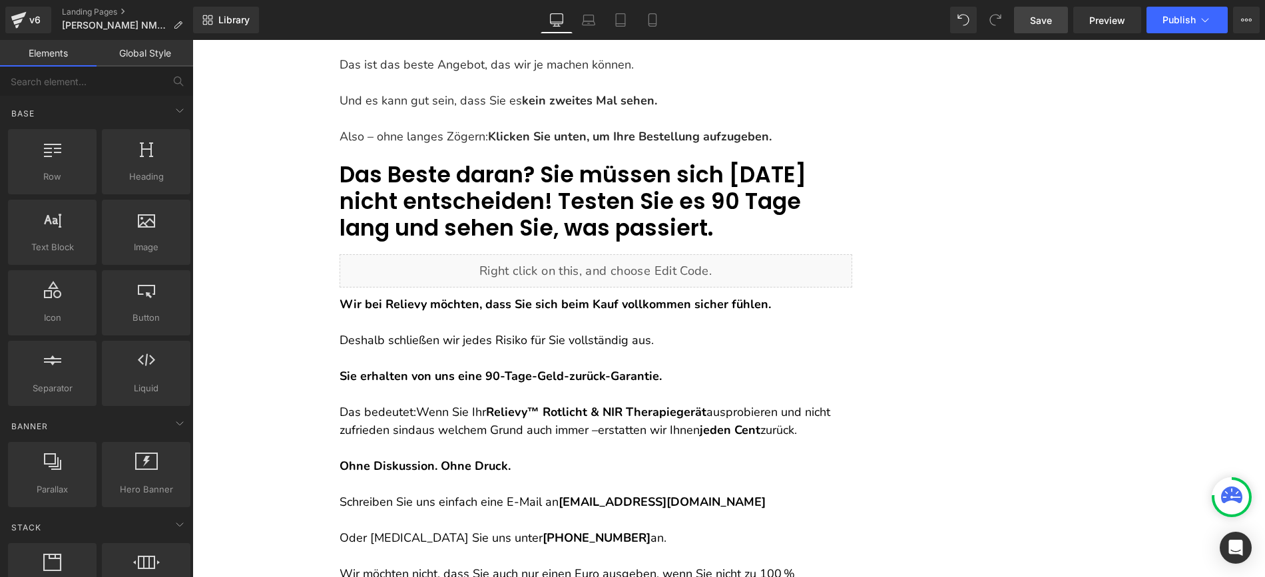
click at [1045, 20] on span "Save" at bounding box center [1041, 20] width 22 height 14
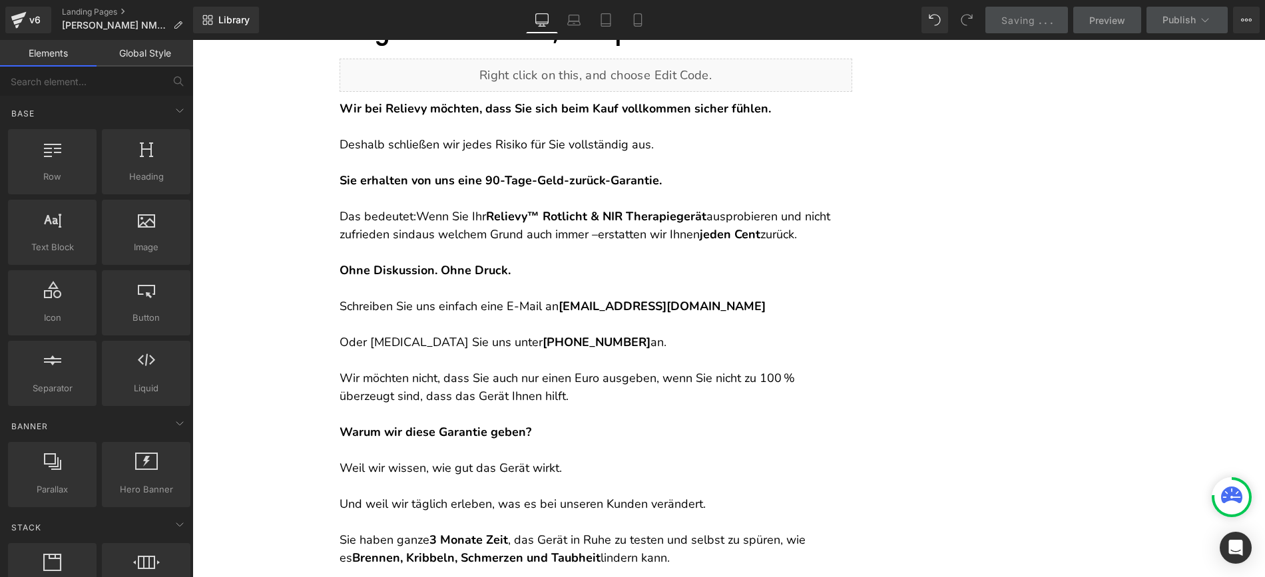
scroll to position [8794, 0]
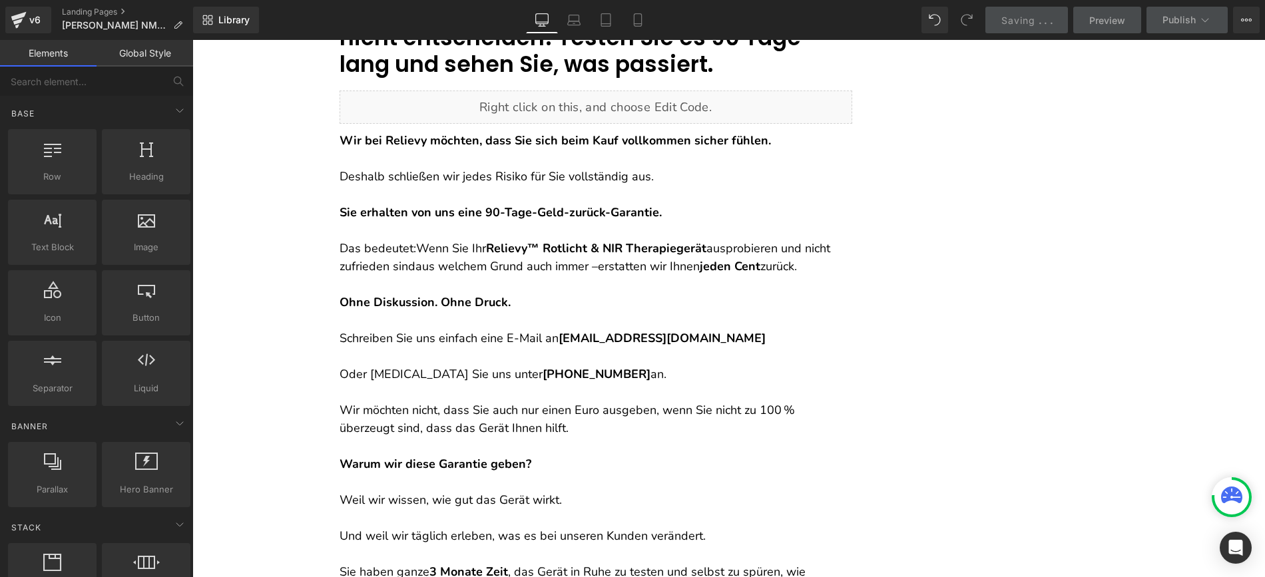
click at [519, 240] on p "Das bedeutet: Wenn Sie Ihr Relievy™ Rotlicht & NIR Therapiegerät ausprobieren u…" at bounding box center [596, 258] width 513 height 36
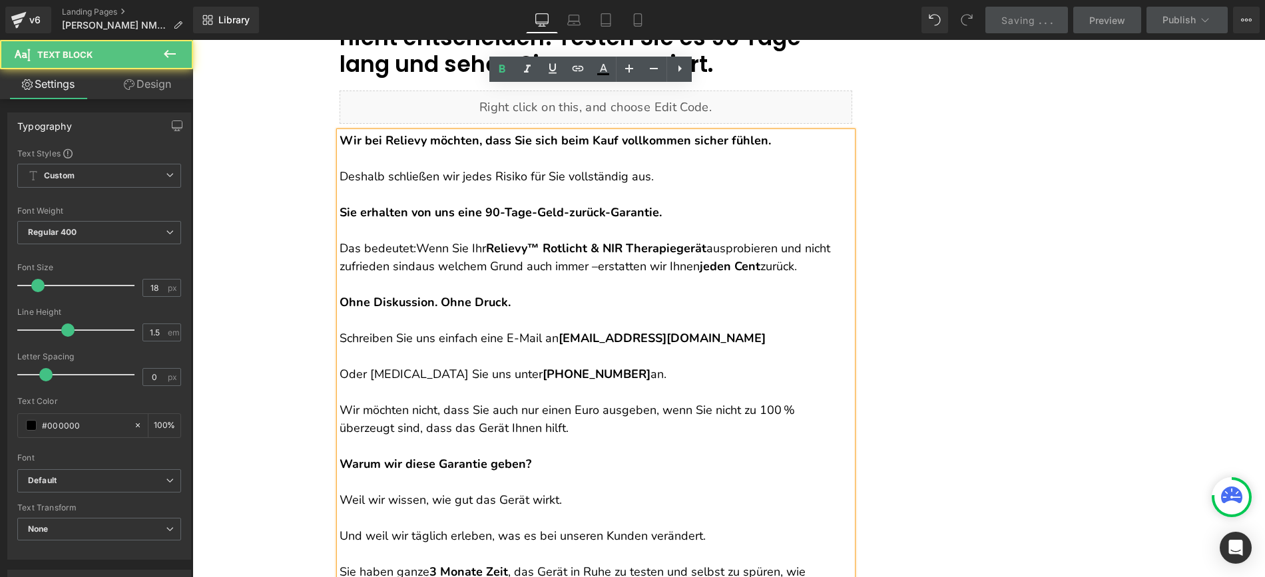
click at [525, 240] on strong "Relievy™ Rotlicht & NIR Therapiegerät" at bounding box center [596, 248] width 220 height 16
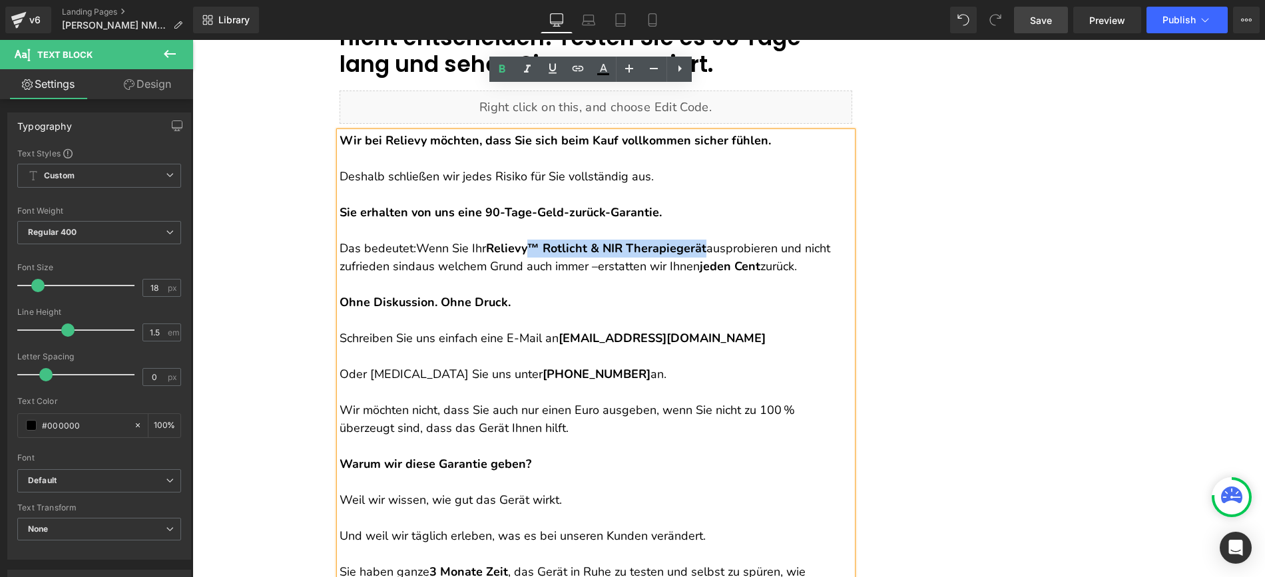
drag, startPoint x: 528, startPoint y: 200, endPoint x: 705, endPoint y: 204, distance: 176.5
click at [705, 240] on p "Das bedeutet: Wenn Sie Ihr Relievy™ Rotlicht & NIR Therapiegerät ausprobieren u…" at bounding box center [596, 258] width 513 height 36
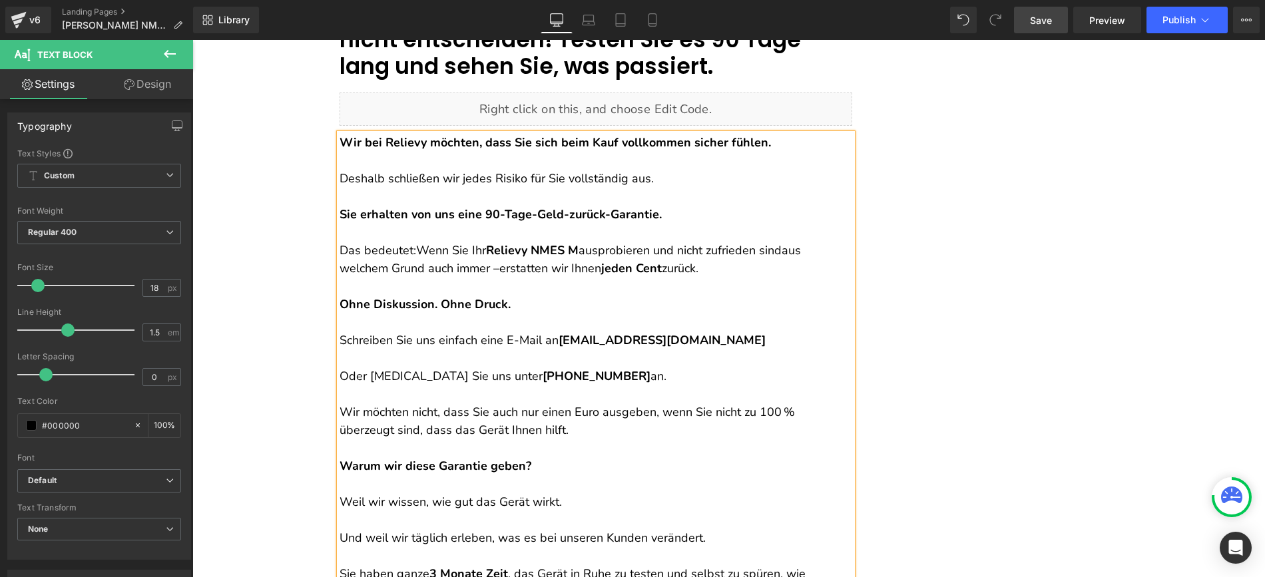
scroll to position [8791, 0]
drag, startPoint x: 641, startPoint y: 204, endPoint x: 487, endPoint y: 202, distance: 153.8
click at [487, 242] on p "Das bedeutet: Wenn Sie Ihr Relievy NMES Massagegerät ausprobieren und nicht zuf…" at bounding box center [596, 260] width 513 height 36
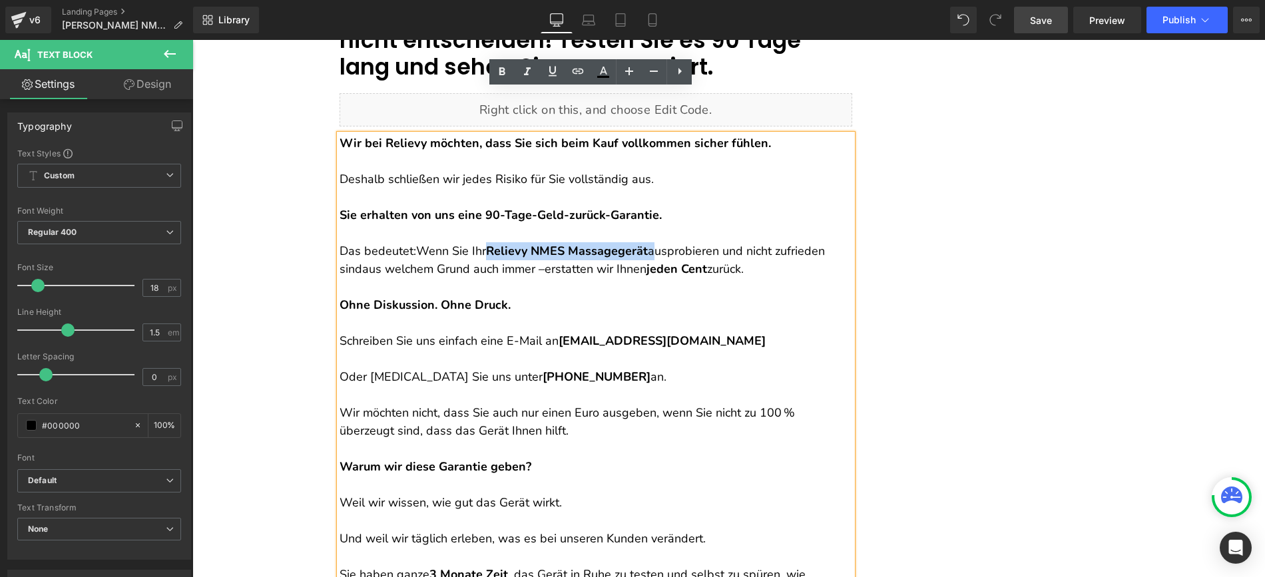
copy p "Relievy NMES Massagegerät"
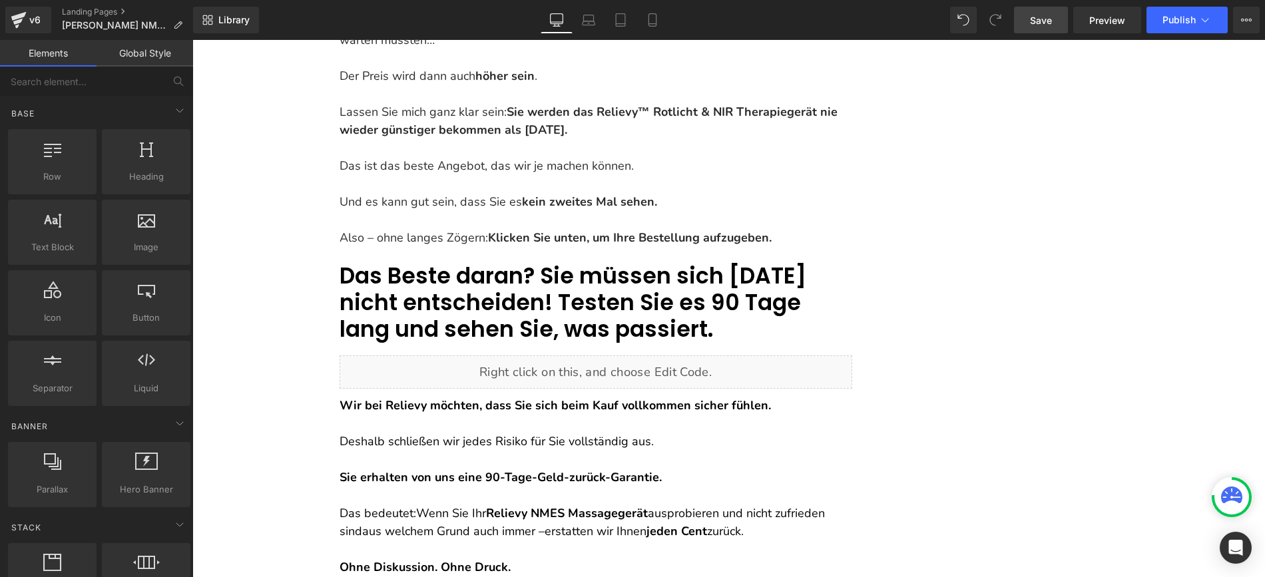
scroll to position [9379, 0]
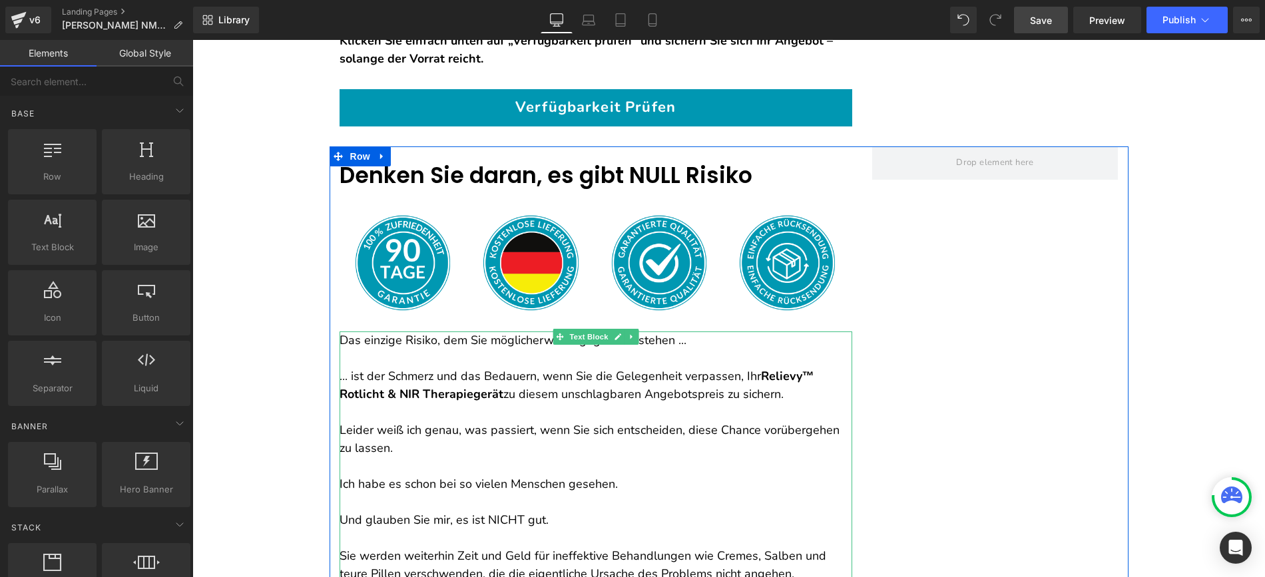
click at [761, 368] on p "... ist der Schmerz und das Bedauern, wenn Sie die Gelegenheit verpassen, Ihr R…" at bounding box center [596, 386] width 513 height 36
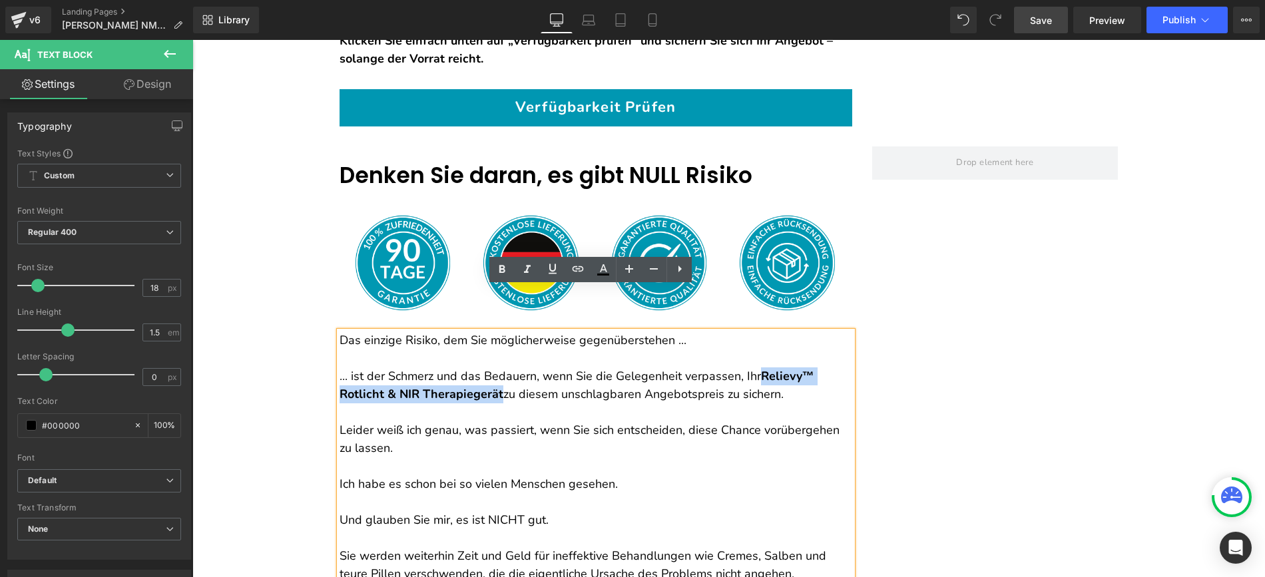
drag, startPoint x: 759, startPoint y: 328, endPoint x: 495, endPoint y: 351, distance: 264.7
click at [495, 368] on strong "Relievy™ Rotlicht & NIR Therapiegerät" at bounding box center [577, 385] width 475 height 34
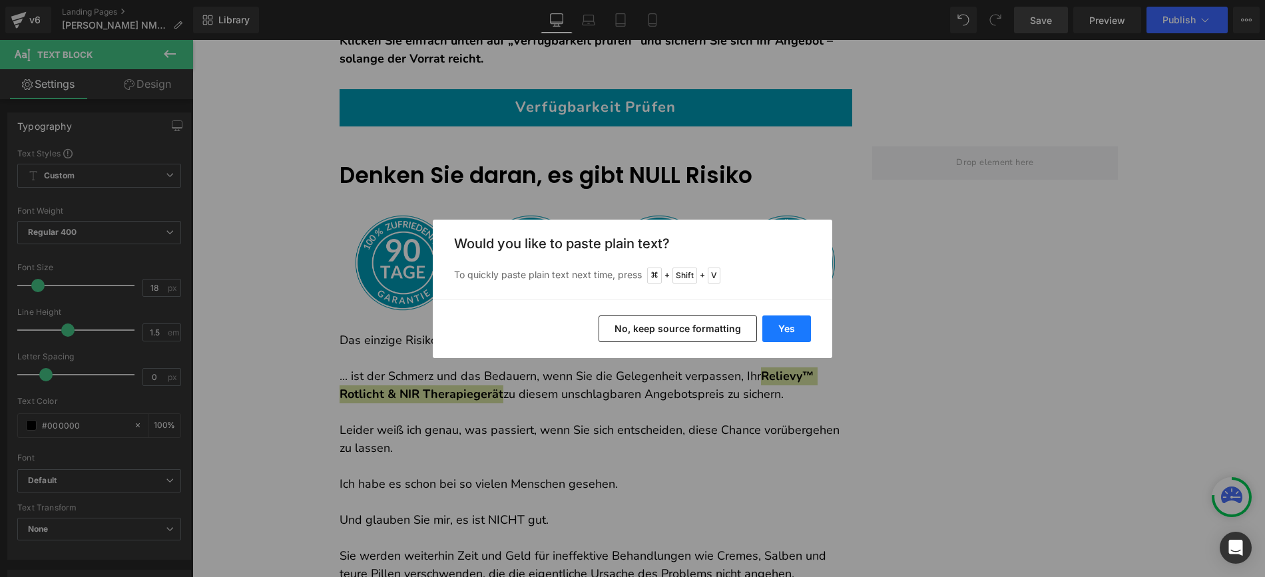
click at [787, 328] on button "Yes" at bounding box center [786, 329] width 49 height 27
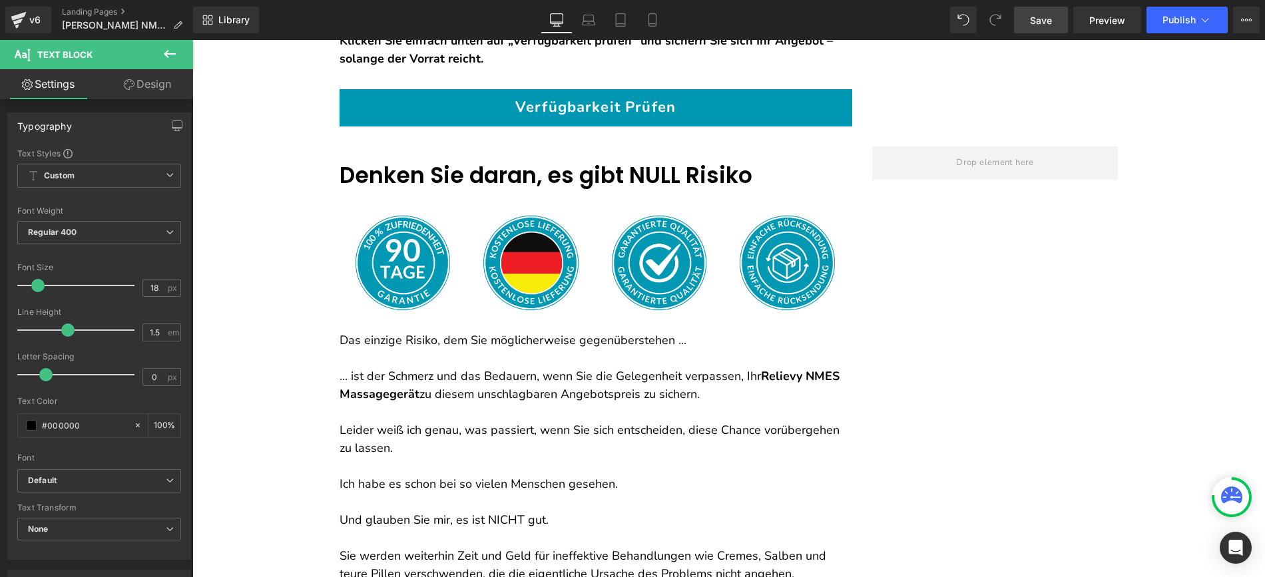
scroll to position [9973, 0]
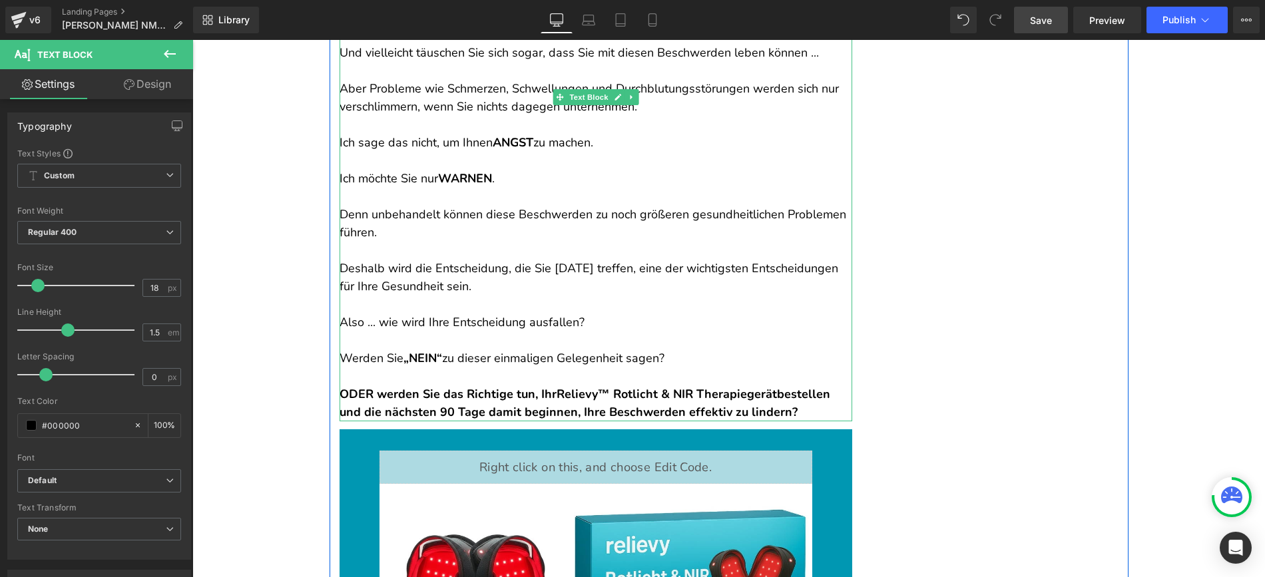
click at [569, 386] on strong "Relievy™ Rotlicht & NIR Therapiegerät" at bounding box center [667, 394] width 220 height 16
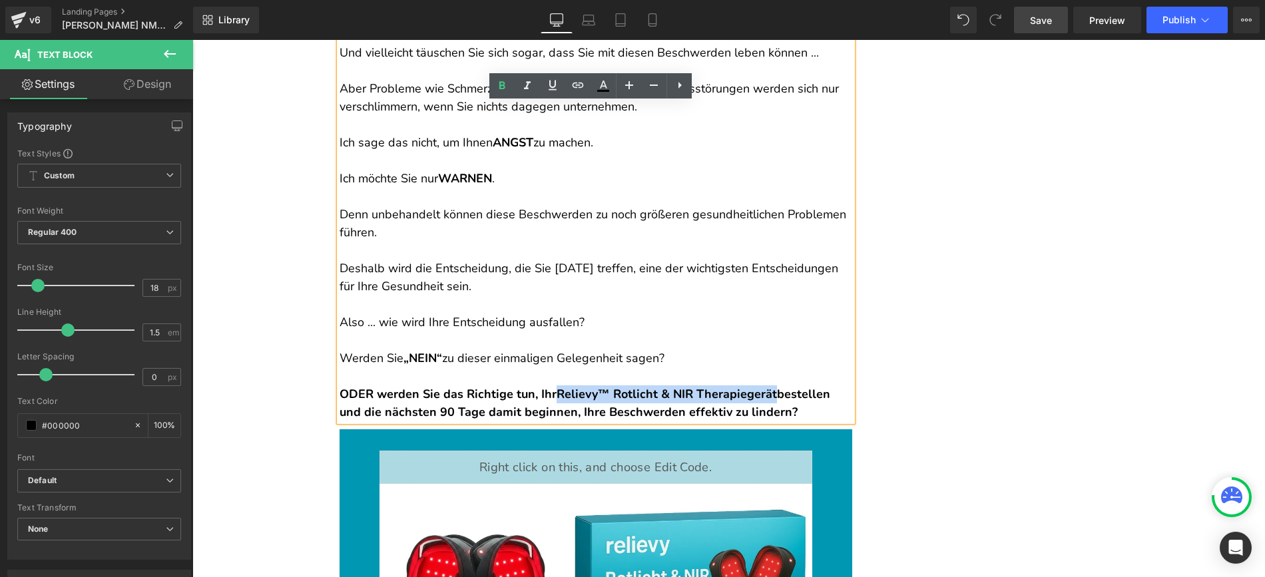
drag, startPoint x: 557, startPoint y: 348, endPoint x: 776, endPoint y: 348, distance: 219.8
click at [776, 386] on strong "Relievy™ Rotlicht & NIR Therapiegerät" at bounding box center [667, 394] width 220 height 16
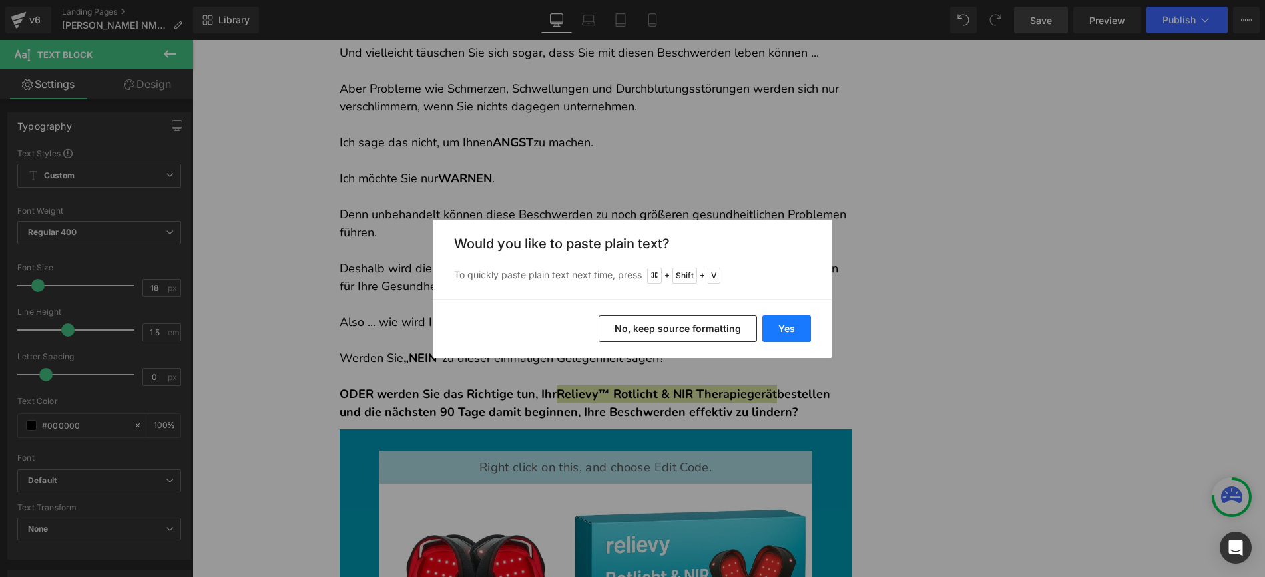
click at [798, 327] on button "Yes" at bounding box center [786, 329] width 49 height 27
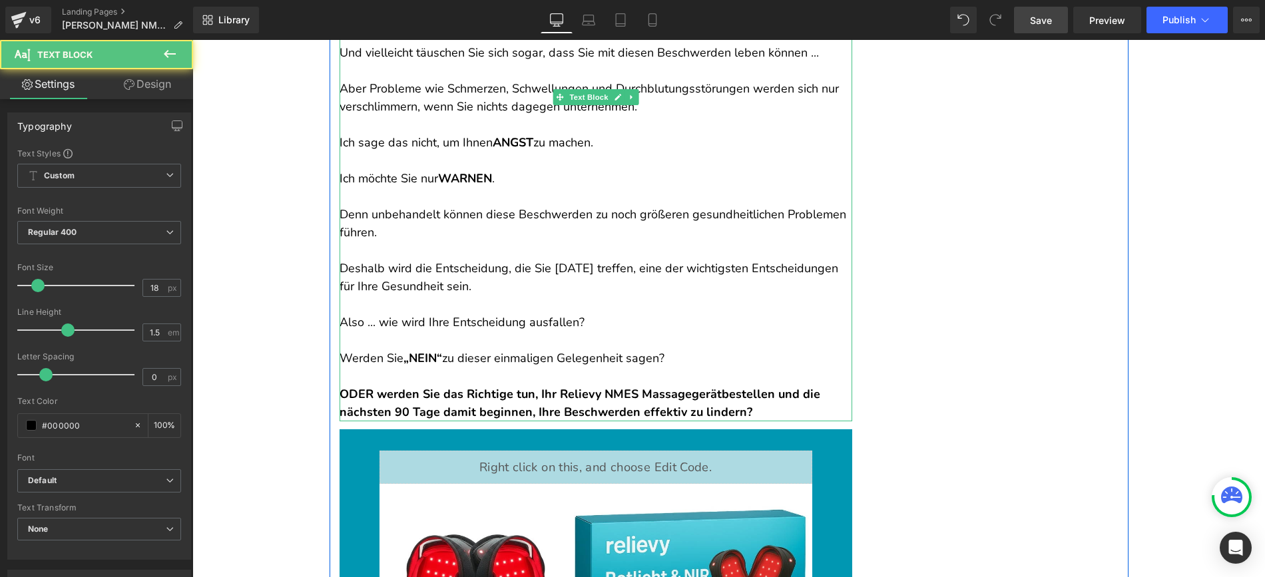
click at [727, 386] on strong "bestellen und die nächsten 90 Tage damit beginnen, Ihre Beschwerden effektiv zu…" at bounding box center [580, 403] width 481 height 34
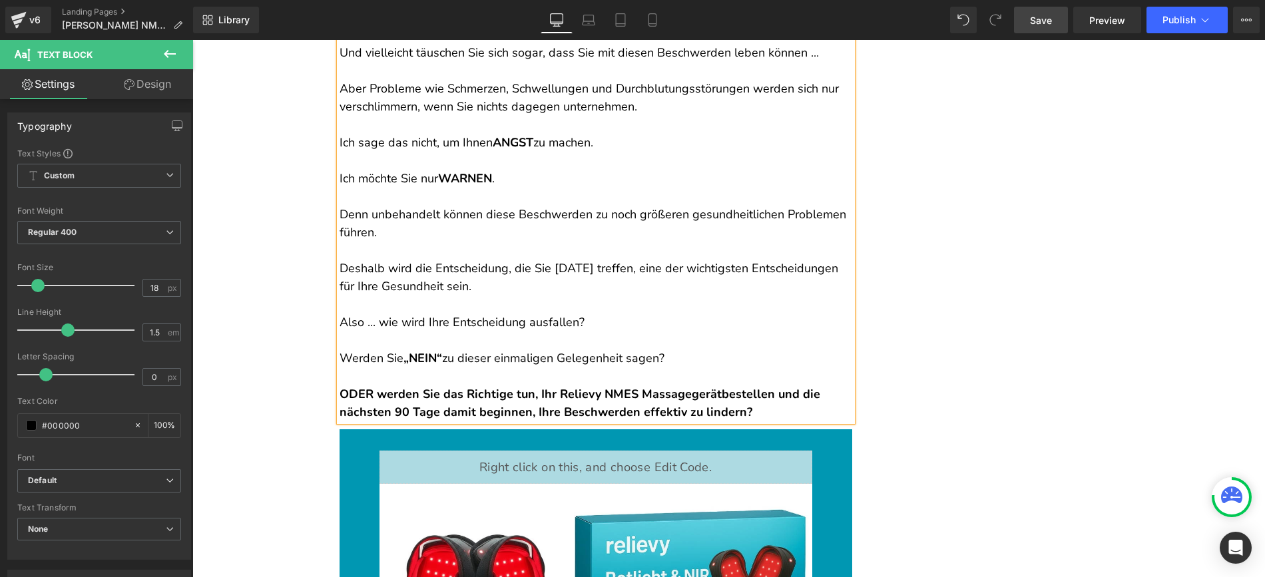
scroll to position [8247, 0]
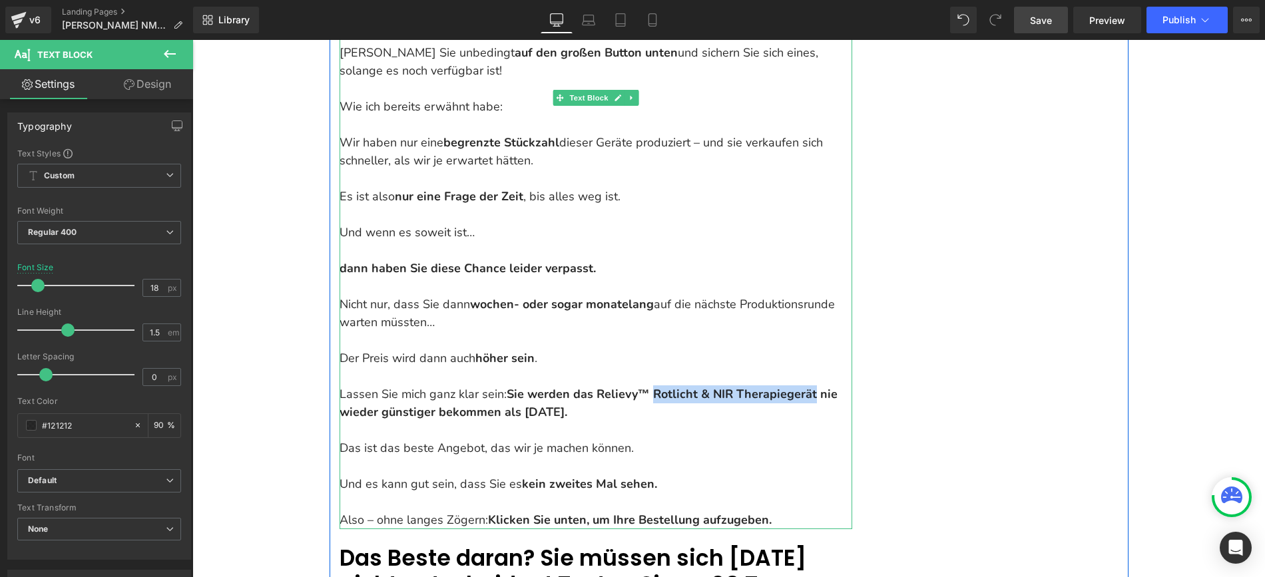
drag, startPoint x: 654, startPoint y: 348, endPoint x: 816, endPoint y: 354, distance: 162.6
click at [816, 386] on strong "ie werden das Relievy™ Rotlicht & NIR Therapiegerät nie wieder günstiger bekomm…" at bounding box center [589, 403] width 498 height 34
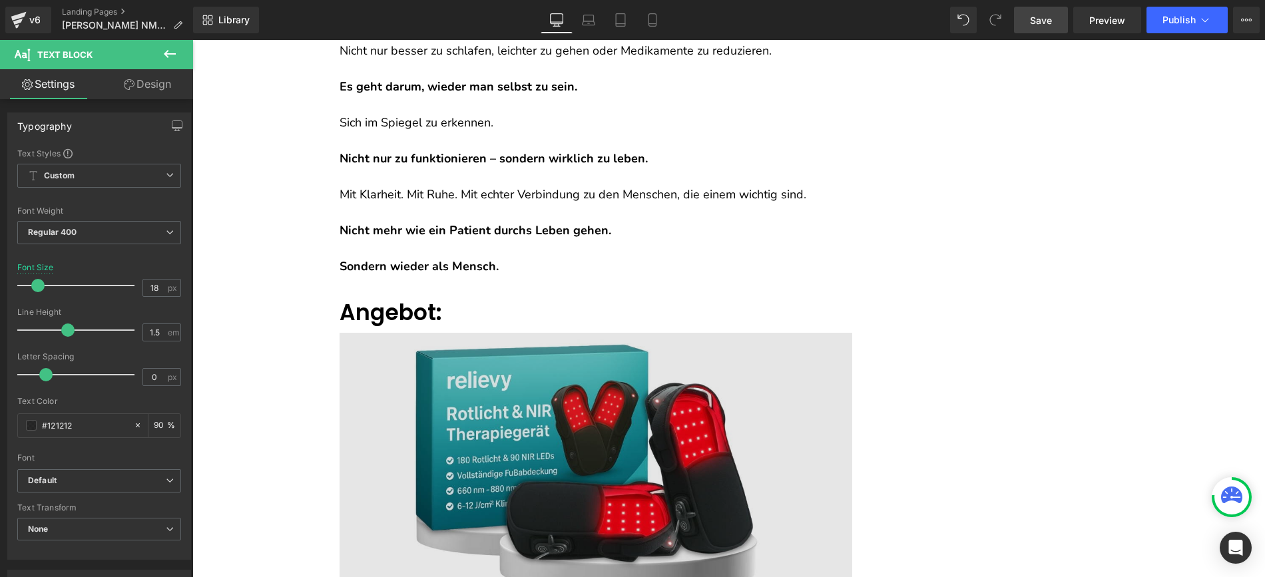
scroll to position [7462, 0]
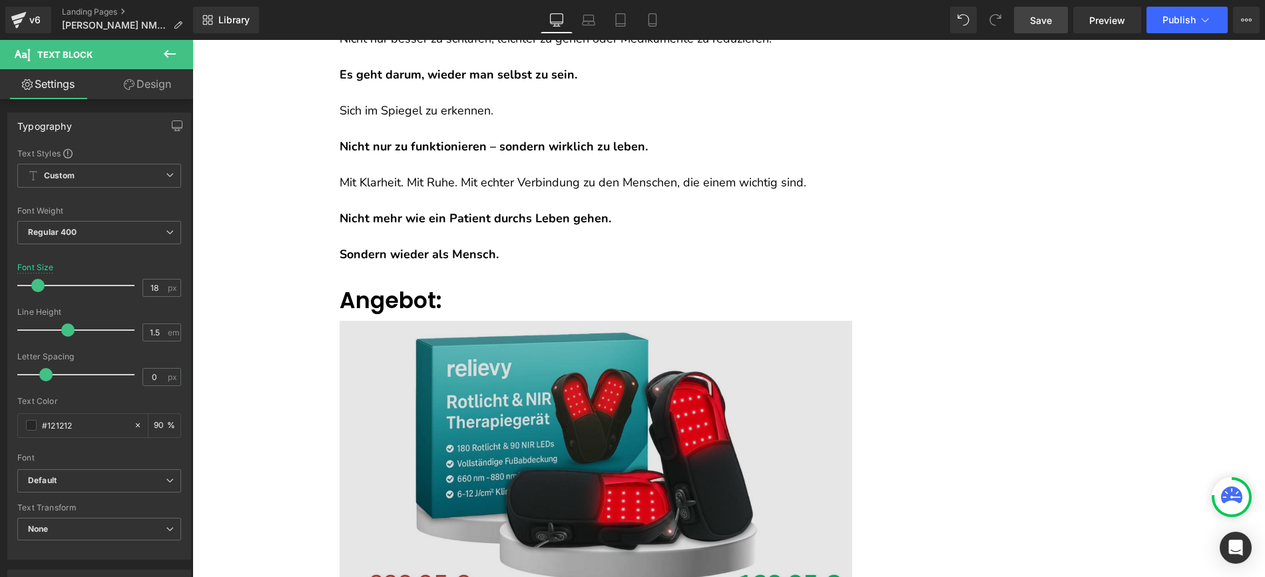
click at [585, 328] on img at bounding box center [596, 467] width 513 height 292
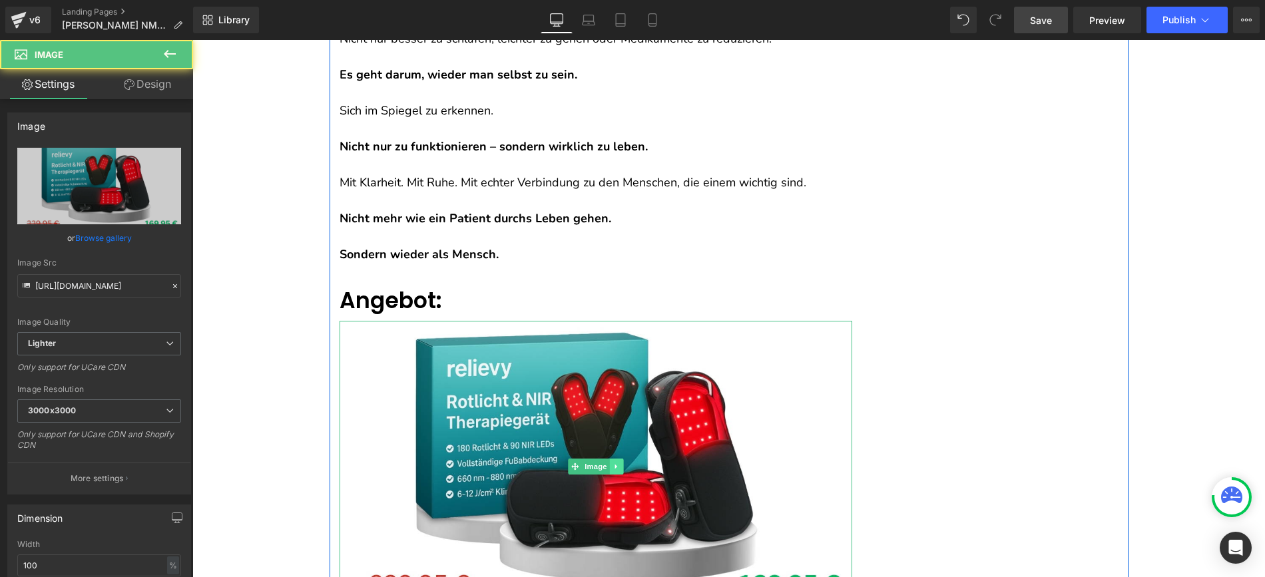
click at [613, 463] on icon at bounding box center [616, 467] width 7 height 8
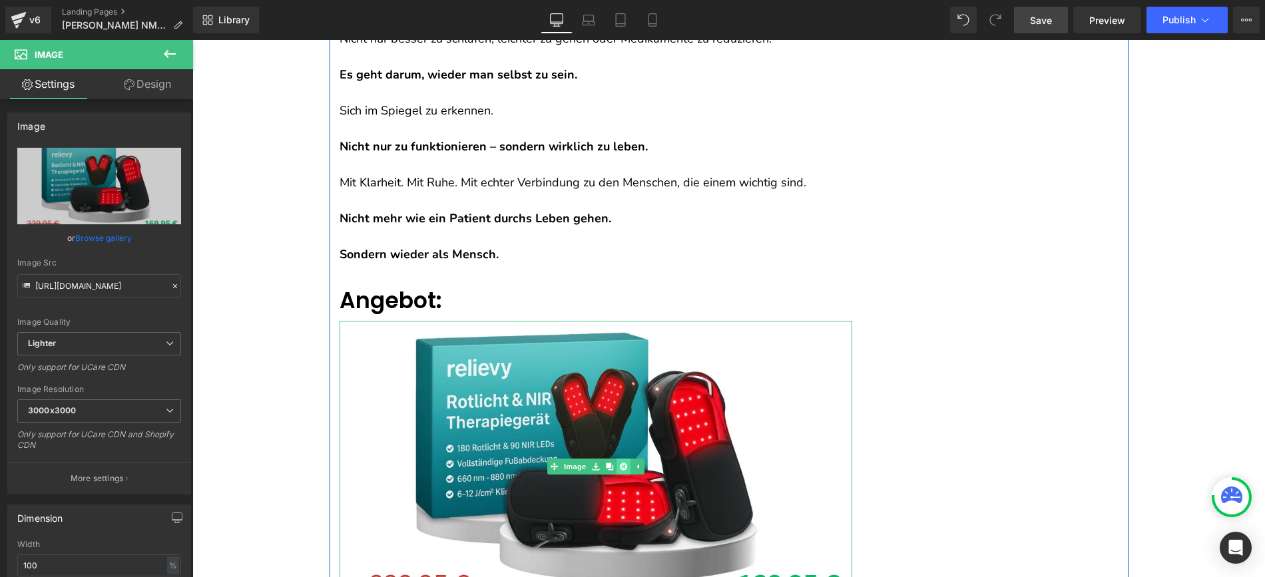
click at [619, 463] on icon at bounding box center [622, 466] width 7 height 7
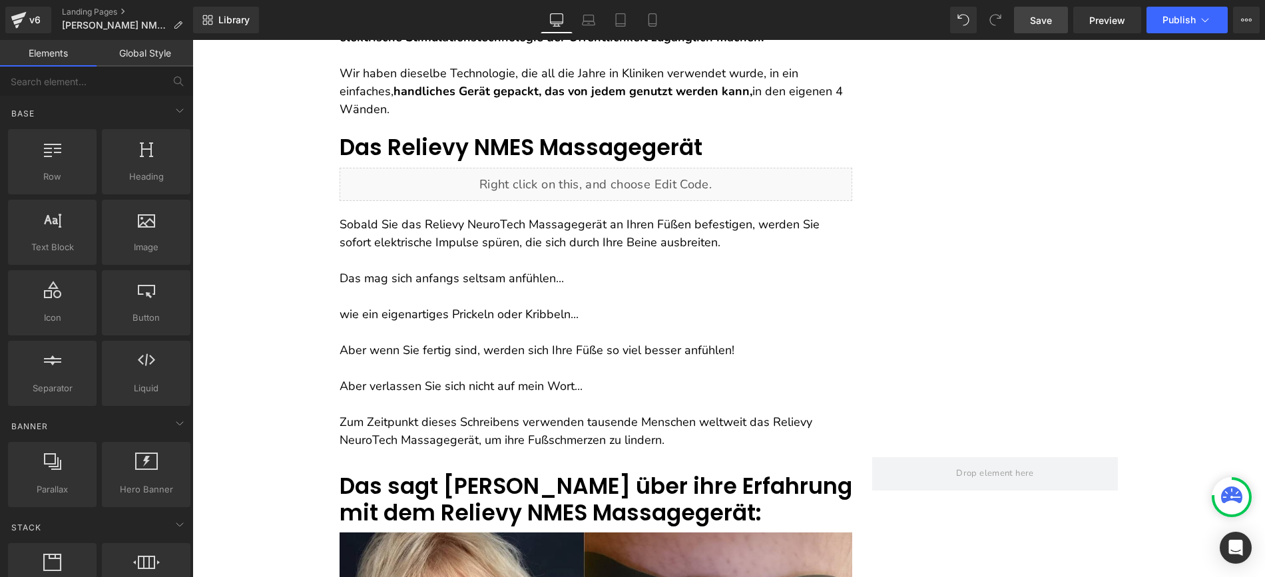
scroll to position [3762, 0]
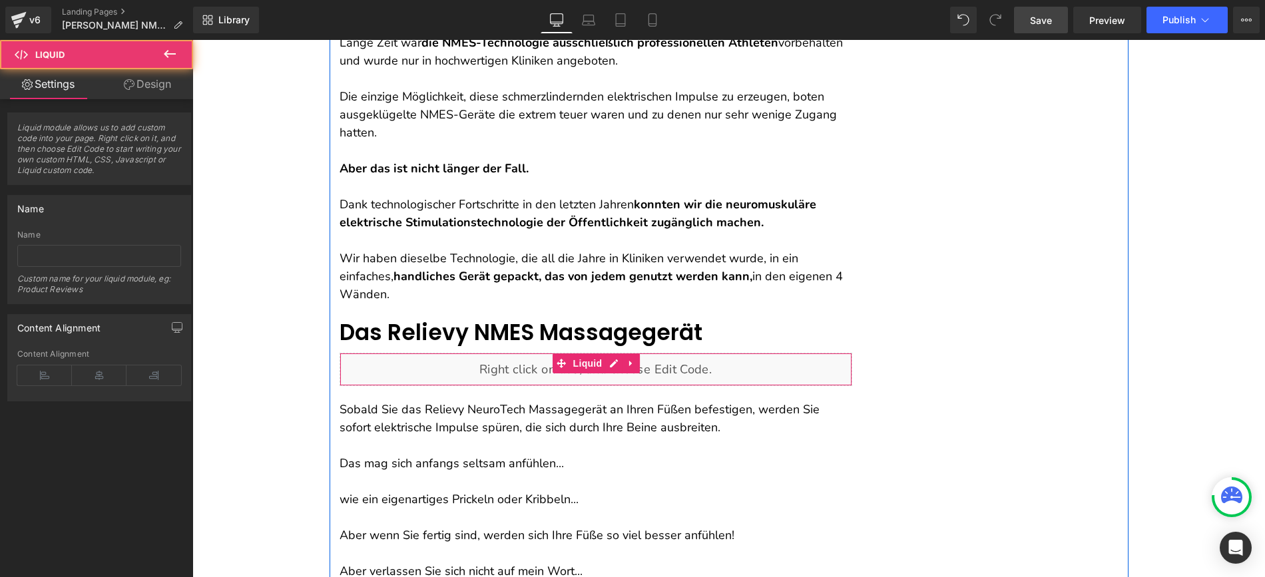
click at [621, 364] on div "Liquid" at bounding box center [596, 369] width 513 height 33
click at [629, 362] on icon at bounding box center [630, 364] width 3 height 6
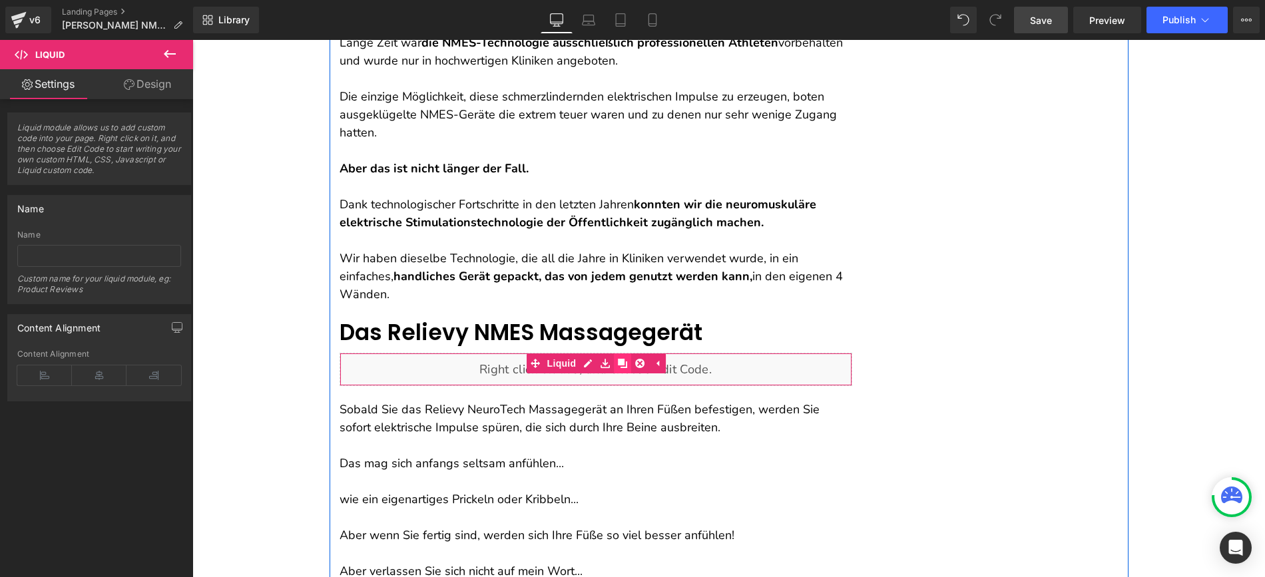
click at [621, 362] on icon at bounding box center [622, 363] width 9 height 9
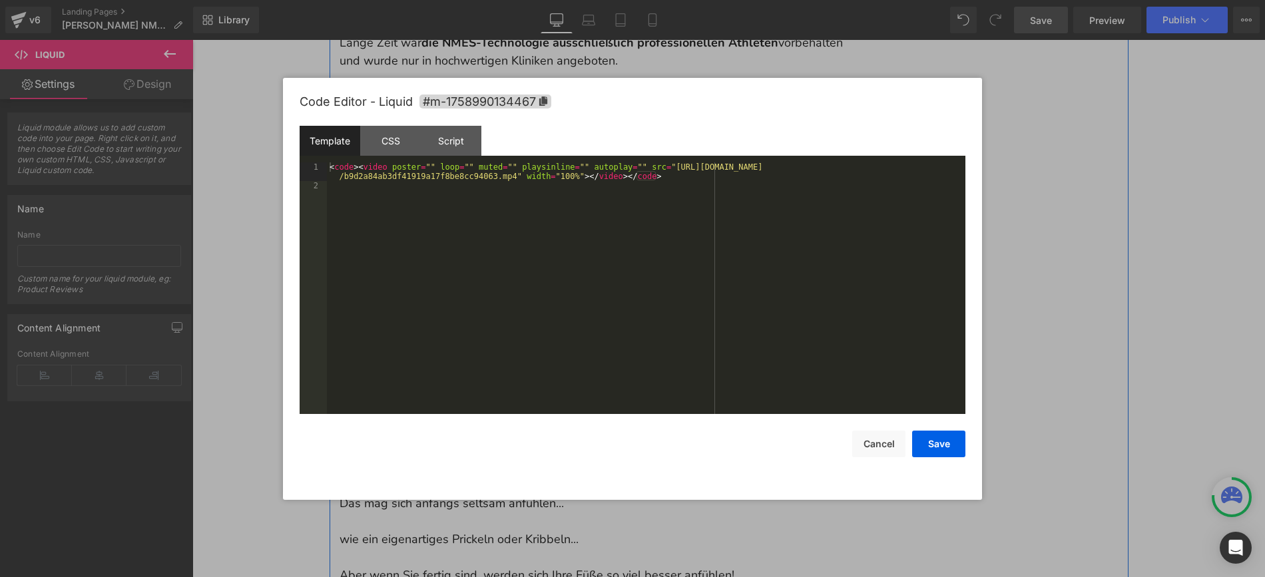
drag, startPoint x: 601, startPoint y: 402, endPoint x: 775, endPoint y: 443, distance: 178.5
click at [605, 402] on link at bounding box center [613, 404] width 17 height 20
click at [262, 332] on div at bounding box center [632, 288] width 1265 height 577
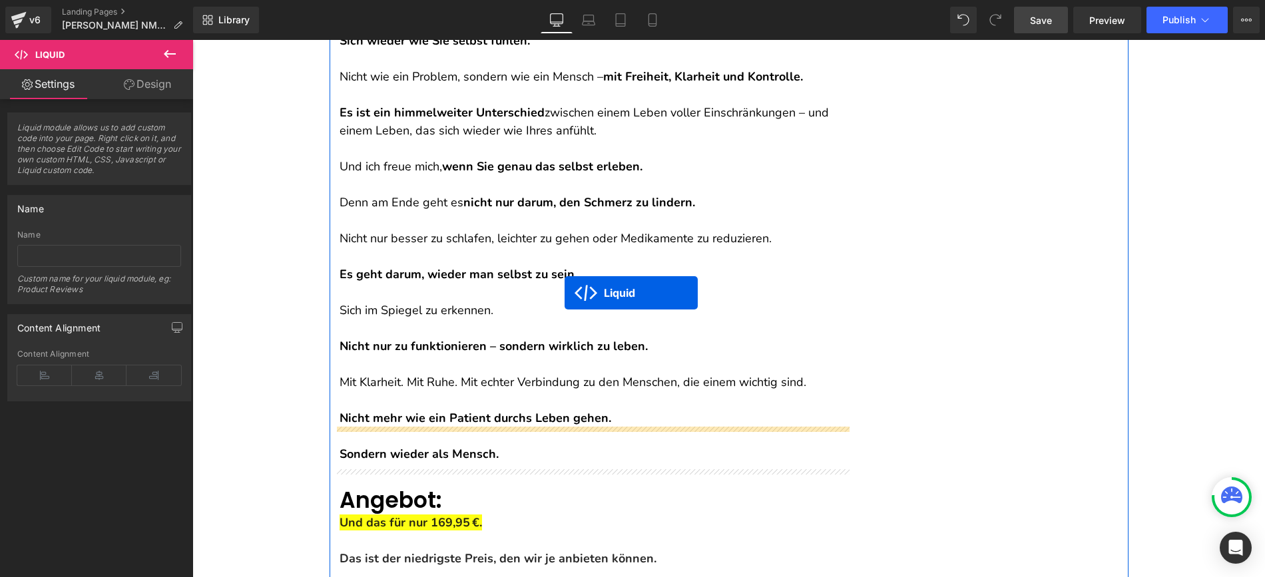
scroll to position [7310, 0]
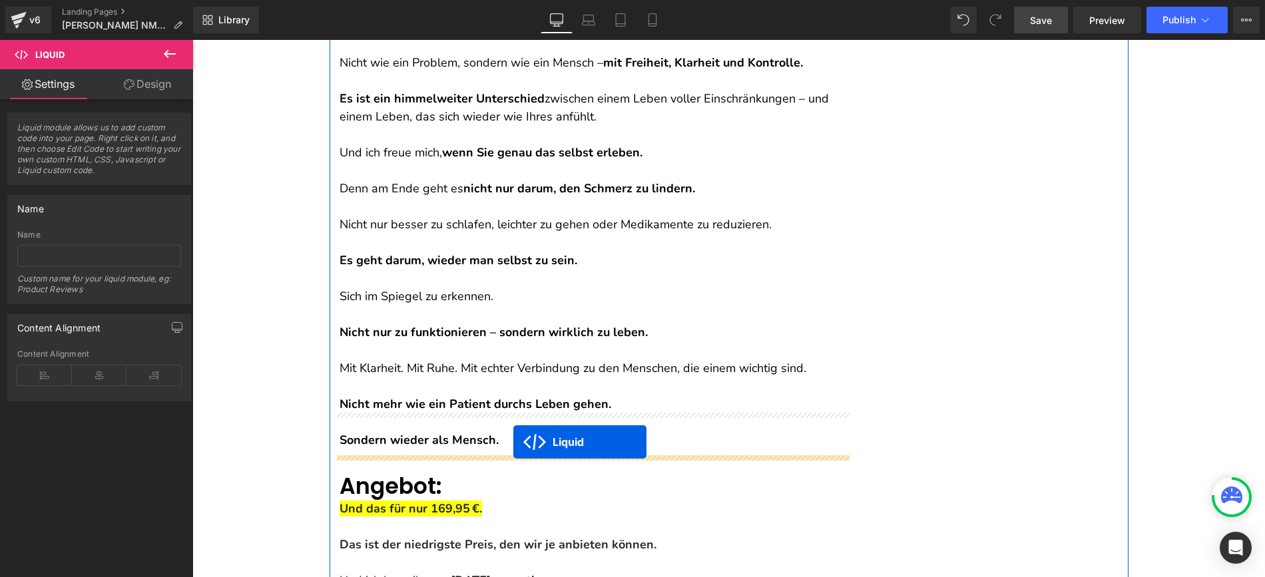
drag, startPoint x: 576, startPoint y: 403, endPoint x: 513, endPoint y: 442, distance: 73.9
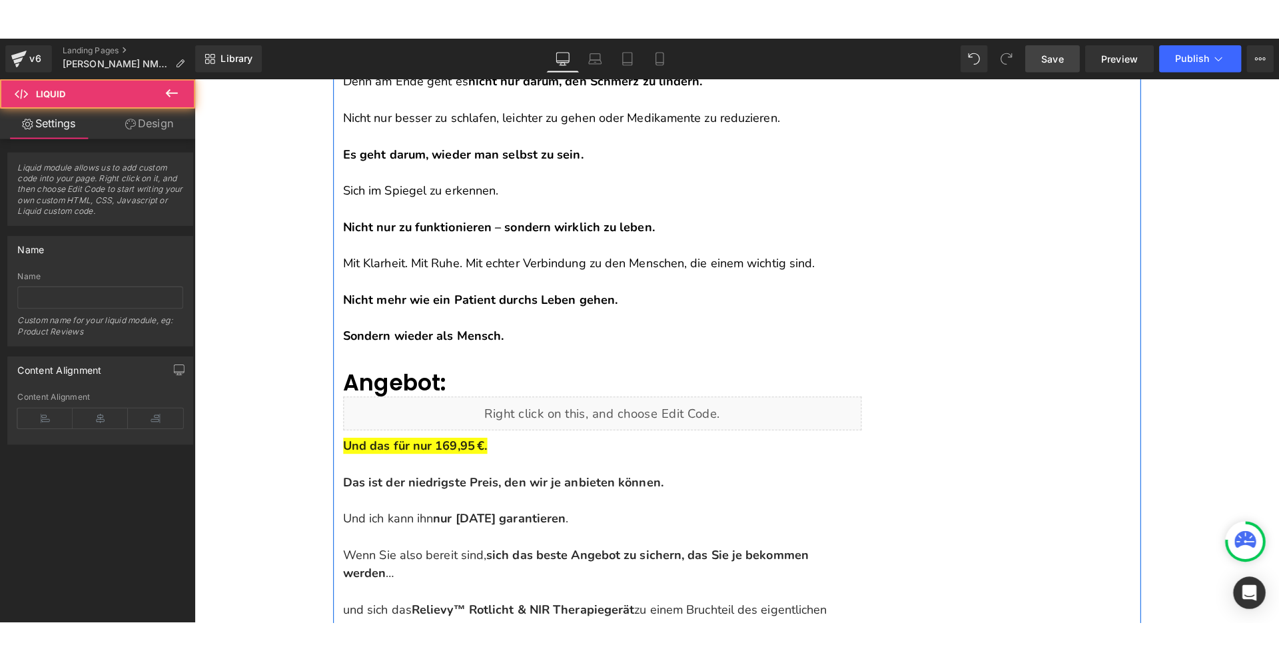
scroll to position [7538, 0]
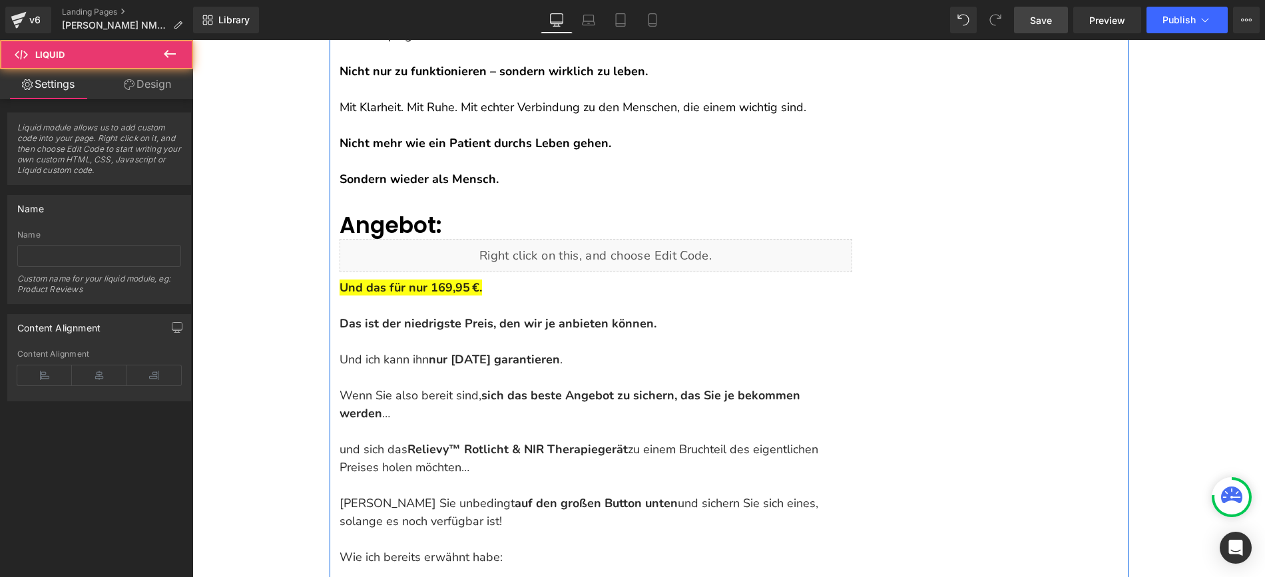
click at [482, 387] on p "Wenn Sie also bereit sind, sich das beste Angebot zu sichern, das Sie je bekomm…" at bounding box center [596, 405] width 513 height 36
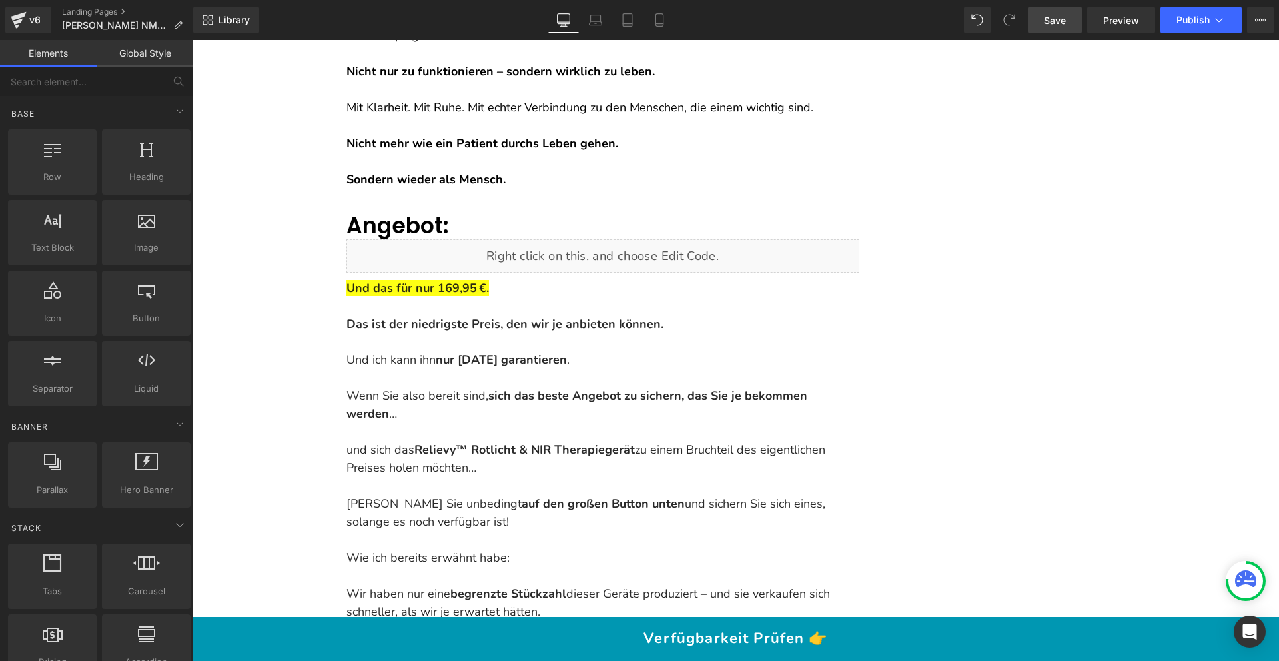
click at [1042, 22] on link "Save" at bounding box center [1055, 20] width 54 height 27
